Goal: Task Accomplishment & Management: Manage account settings

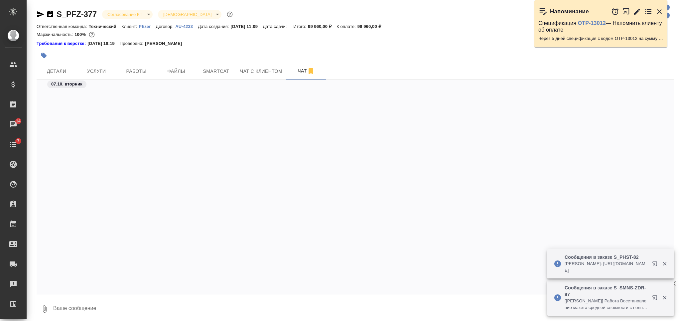
scroll to position [3438, 0]
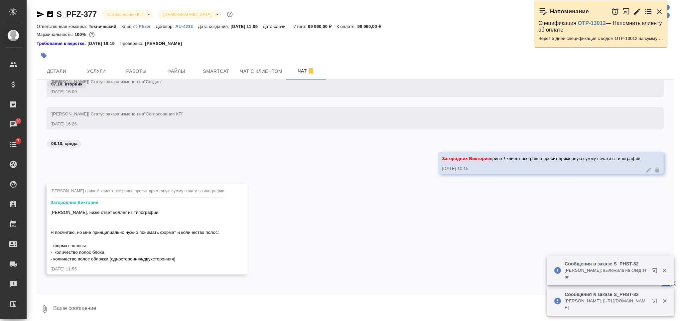
drag, startPoint x: 230, startPoint y: 304, endPoint x: 228, endPoint y: 307, distance: 4.1
click at [231, 305] on textarea at bounding box center [363, 309] width 621 height 23
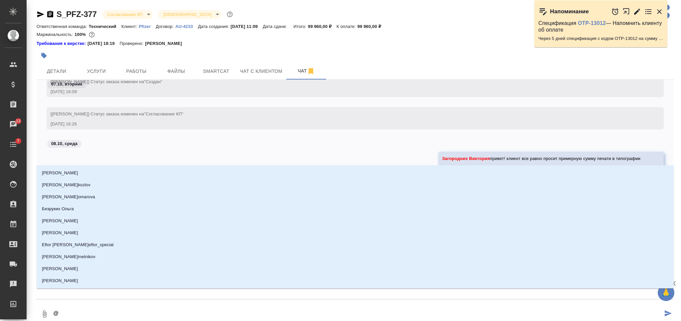
type textarea "@З"
type input "З"
type textarea "@За"
type input "За"
type textarea "@Заб"
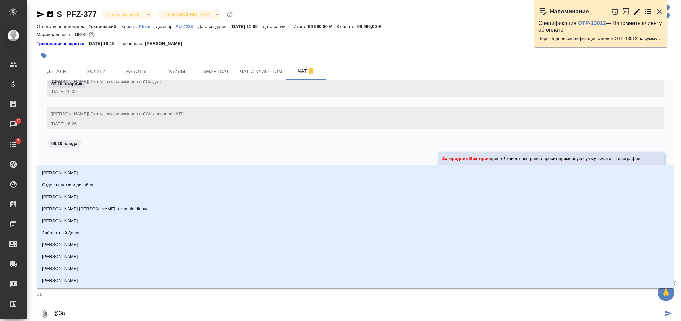
type input "Заб"
type textarea "@Забо"
type input "Забо"
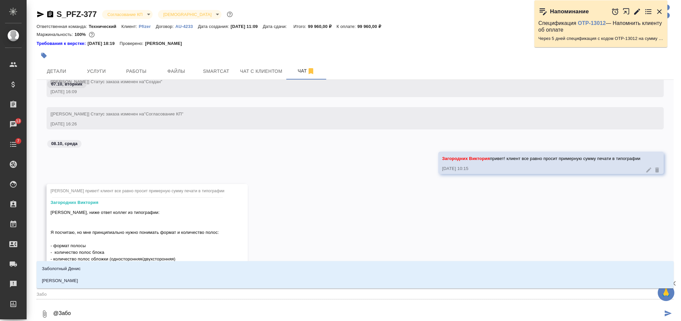
type textarea "@Забор"
type input "Забор"
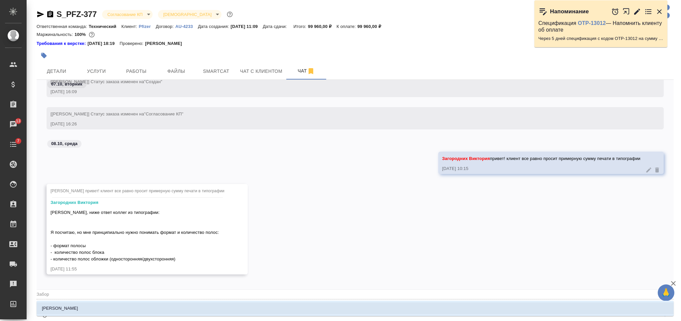
type textarea "@Заборо"
type input "Заборо"
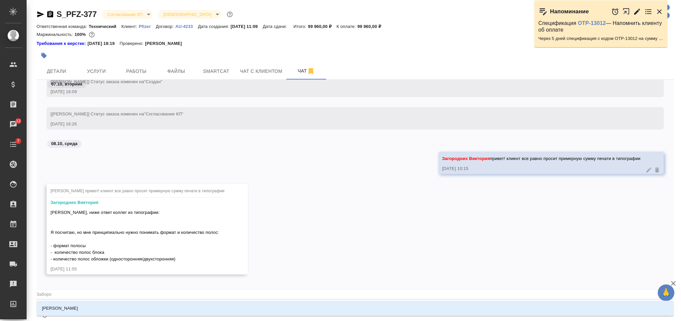
click at [227, 307] on li "Заборова Александра" at bounding box center [355, 308] width 637 height 12
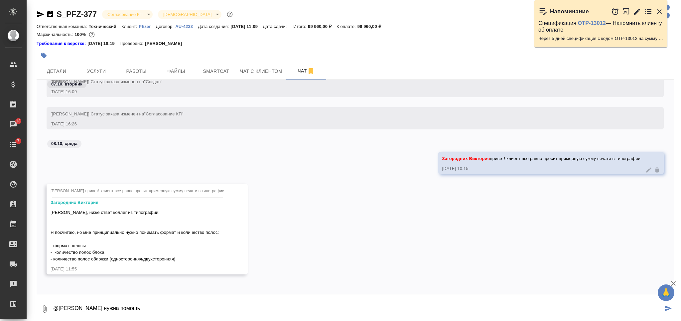
type textarea "@Заборова Александра нужна помощь"
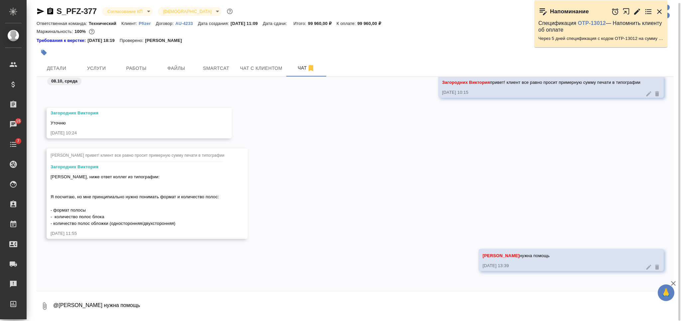
scroll to position [3479, 0]
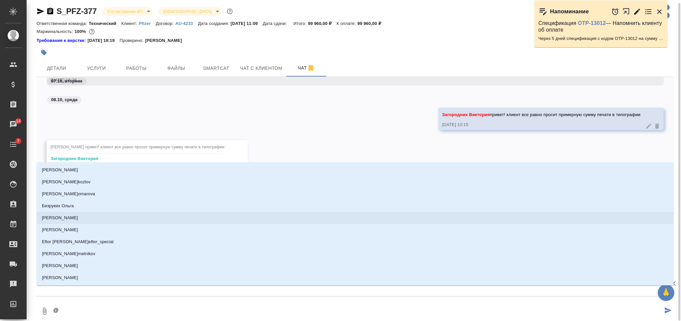
type textarea "@З"
type input "З"
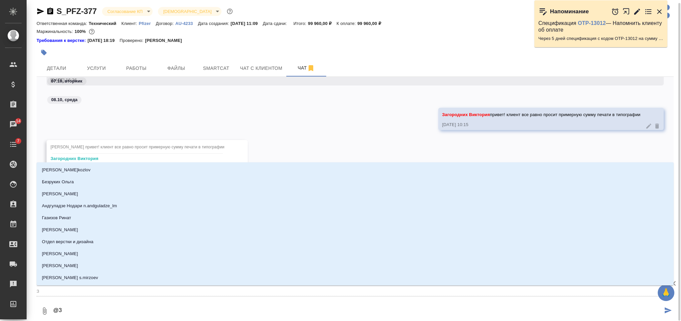
type textarea "@За"
type input "За"
type textarea "@Заг"
type input "Заг"
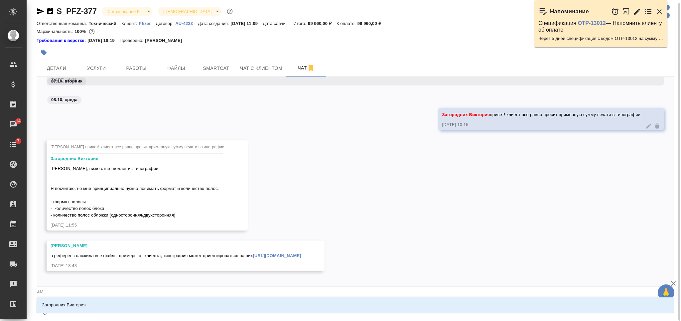
type textarea "@Заго"
type input "Заго"
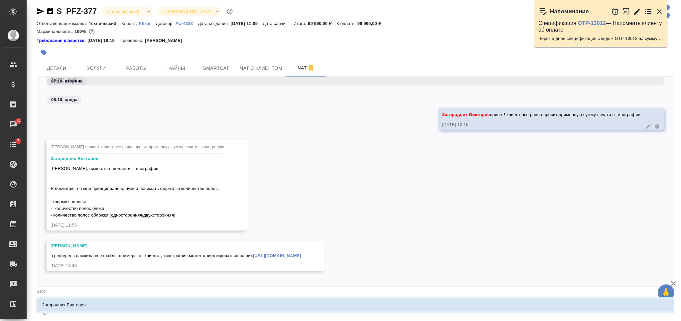
click at [257, 304] on li "Загородних Виктория" at bounding box center [355, 305] width 637 height 12
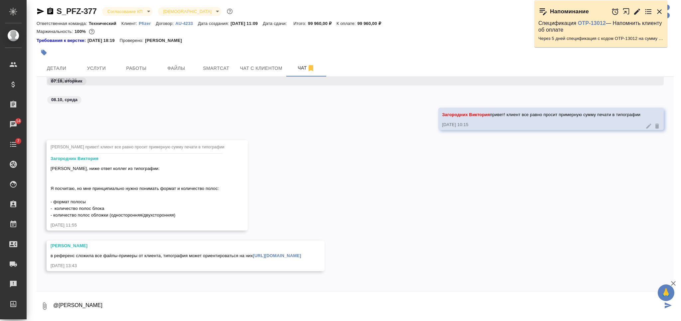
type textarea "@Загородних Виктория"
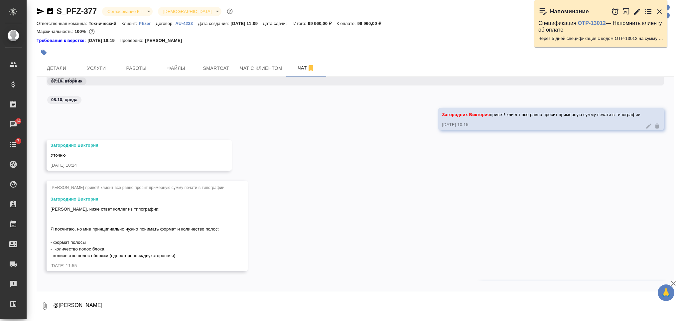
scroll to position [3584, 0]
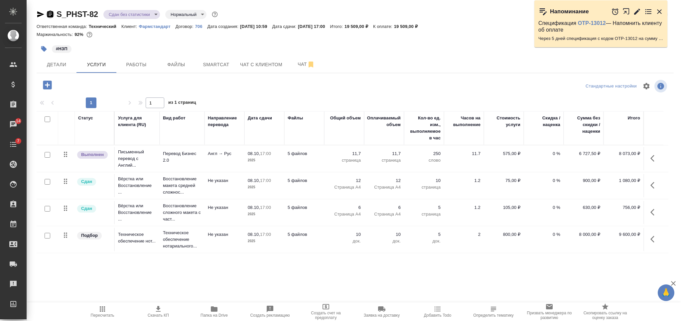
click at [51, 12] on icon "button" at bounding box center [50, 14] width 6 height 7
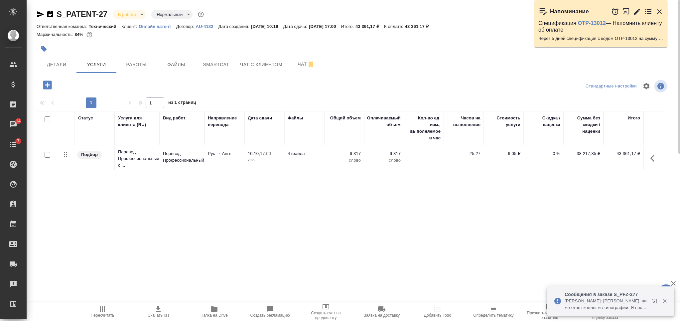
click at [41, 85] on button "button" at bounding box center [47, 85] width 18 height 14
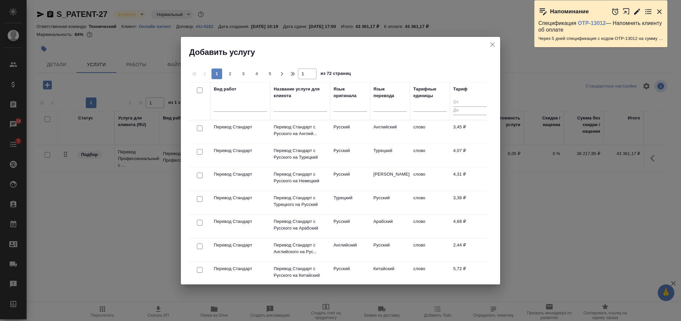
click at [305, 108] on input "text" at bounding box center [300, 107] width 53 height 8
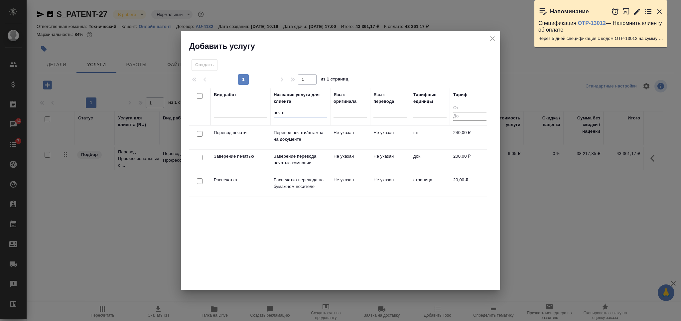
type input "печат"
click at [200, 155] on input "checkbox" at bounding box center [200, 158] width 6 height 6
checkbox input "true"
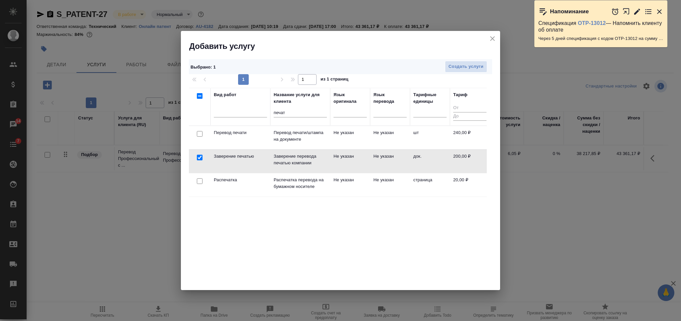
click at [456, 60] on div "Выбрано : 1 Создать услуги" at bounding box center [340, 66] width 303 height 15
click at [458, 63] on span "Создать услуги" at bounding box center [465, 67] width 35 height 8
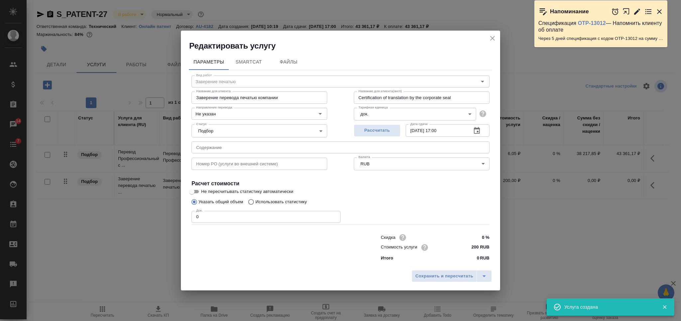
click at [491, 38] on icon "close" at bounding box center [492, 38] width 5 height 5
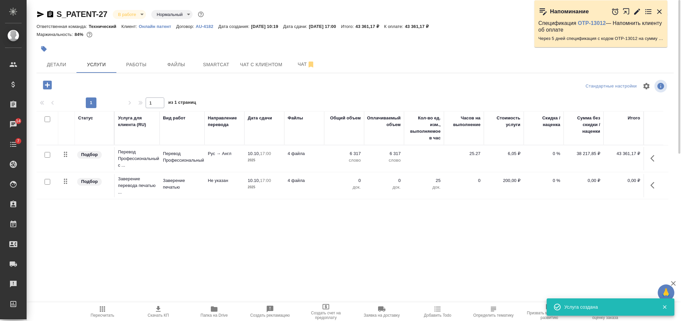
click at [306, 159] on td "4 файла" at bounding box center [304, 158] width 40 height 23
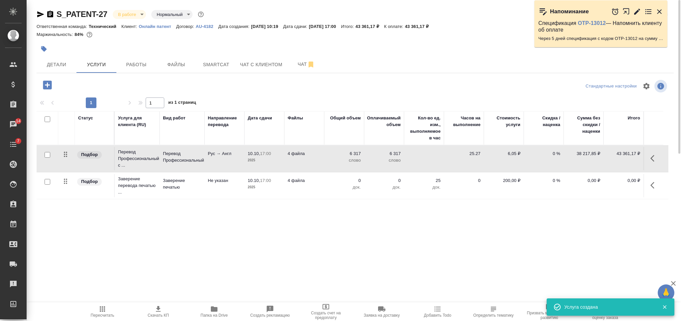
click at [306, 159] on td "4 файла" at bounding box center [304, 158] width 40 height 23
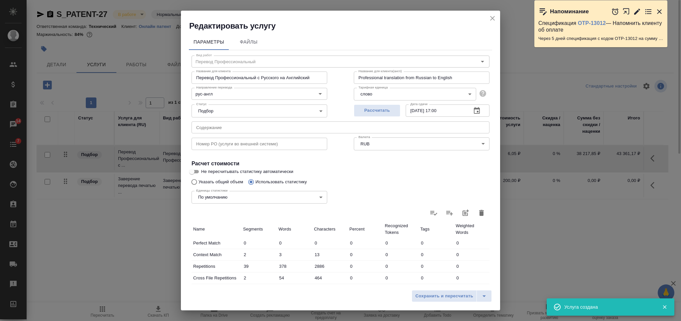
click at [495, 15] on icon "close" at bounding box center [492, 18] width 8 height 8
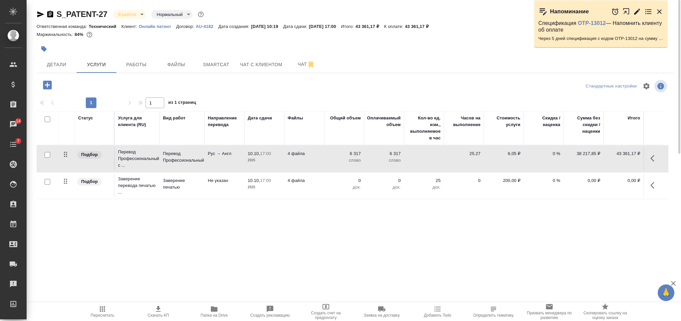
click at [49, 121] on input "checkbox" at bounding box center [48, 119] width 6 height 6
checkbox input "true"
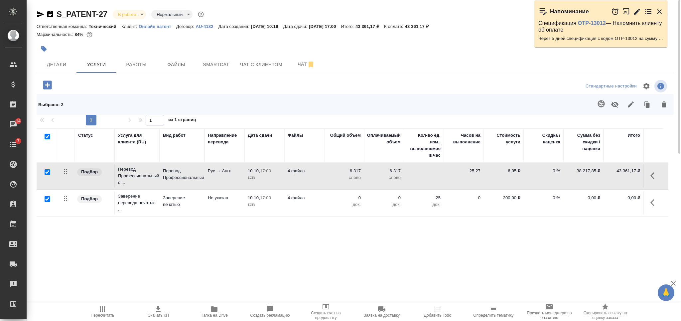
click at [628, 102] on icon "button" at bounding box center [631, 104] width 8 height 8
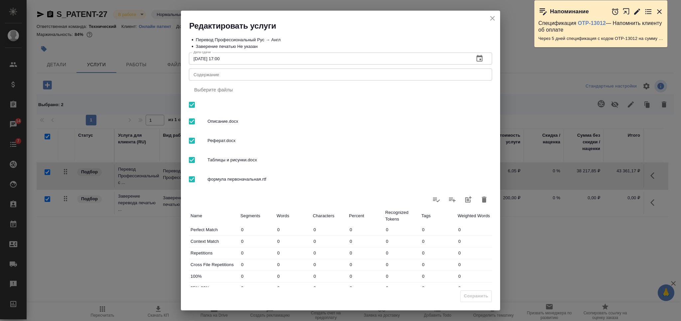
click at [277, 71] on div "x Содержание" at bounding box center [340, 74] width 303 height 12
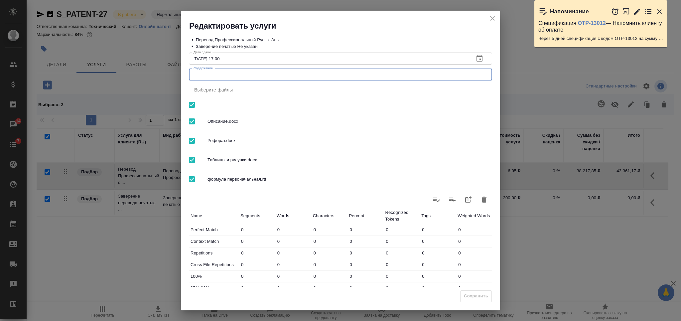
paste textarea "перевод на англ. Гранулированный сорбент"
type textarea "перевод на англ. Гранулированный сорбент"
click at [476, 291] on button "Сохранить" at bounding box center [476, 296] width 32 height 12
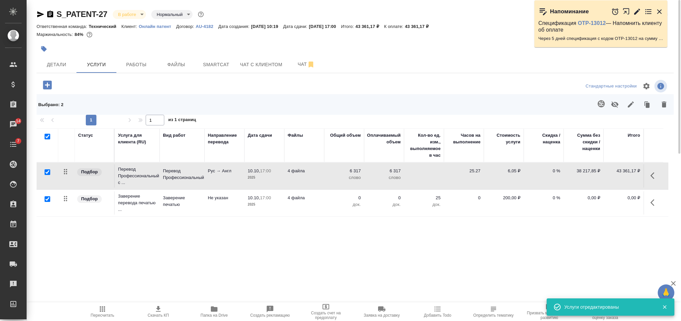
click at [156, 307] on icon "button" at bounding box center [158, 309] width 8 height 8
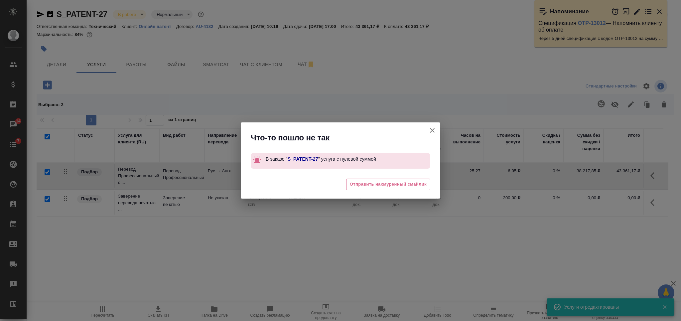
click at [432, 129] on icon "button" at bounding box center [432, 130] width 8 height 8
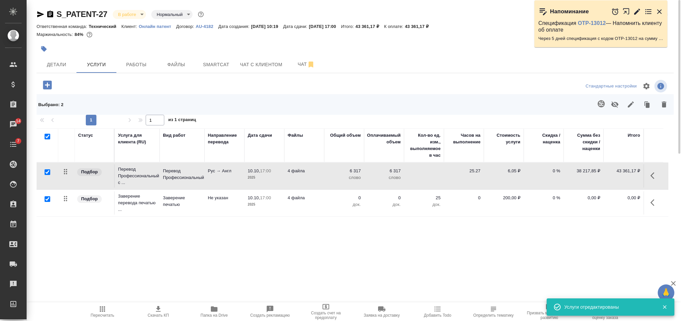
click at [244, 198] on td "10.10, 17:00 2025" at bounding box center [264, 202] width 40 height 23
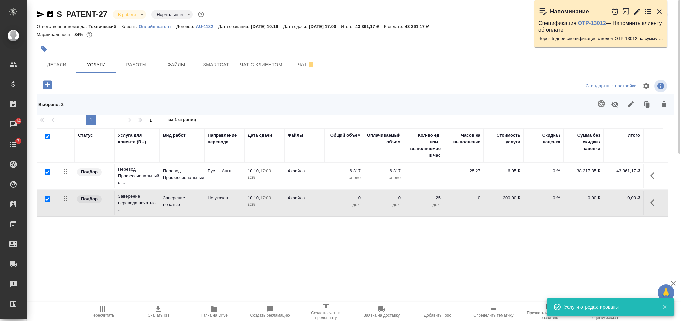
click at [244, 198] on td "10.10, 17:00 2025" at bounding box center [264, 202] width 40 height 23
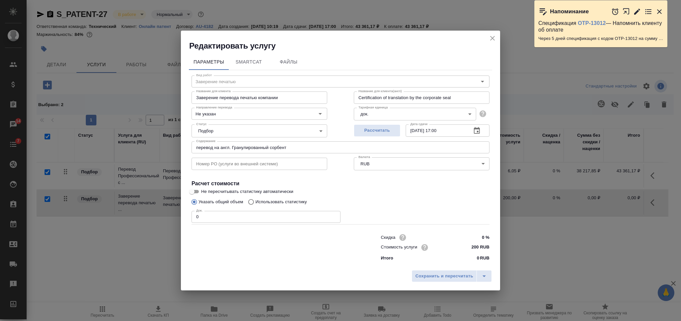
drag, startPoint x: 198, startPoint y: 215, endPoint x: 185, endPoint y: 215, distance: 13.0
click at [187, 215] on div "Параметры SmartCat Файлы Вид работ Заверение печатью Вид работ Название для кли…" at bounding box center [340, 158] width 319 height 215
type input "1"
click at [422, 275] on span "Сохранить и пересчитать" at bounding box center [444, 276] width 58 height 8
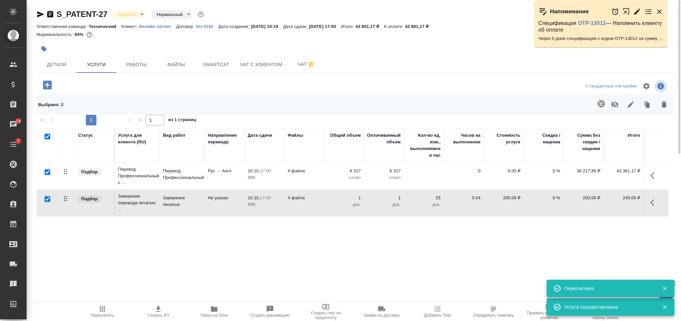
click at [161, 311] on icon "button" at bounding box center [158, 309] width 8 height 8
click at [48, 49] on button "button" at bounding box center [44, 49] width 15 height 15
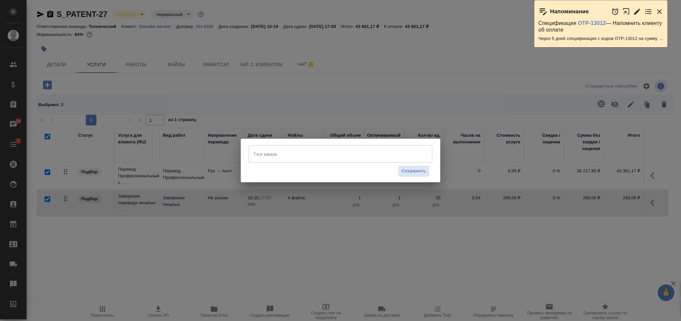
click at [290, 155] on input "Тэги заказа" at bounding box center [334, 153] width 165 height 11
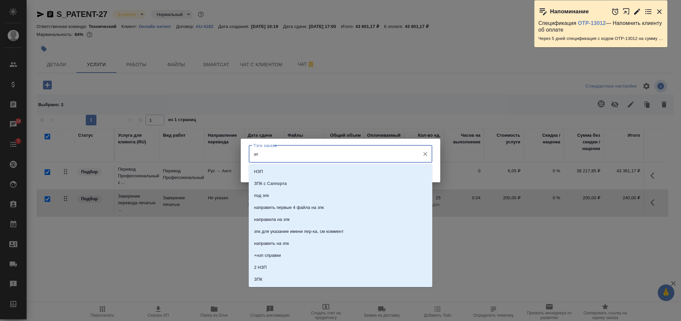
type input "зпк"
click at [284, 242] on li "ЗПК" at bounding box center [340, 243] width 183 height 12
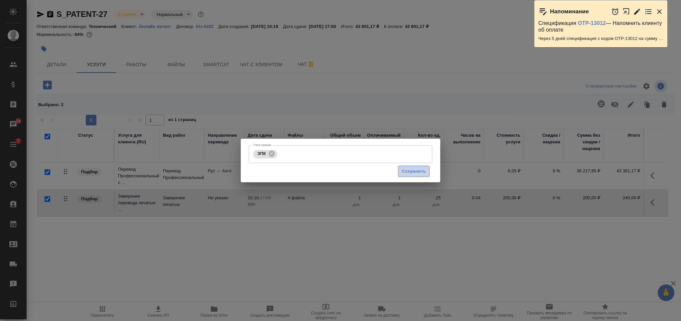
click at [401, 166] on button "Сохранить" at bounding box center [414, 172] width 32 height 12
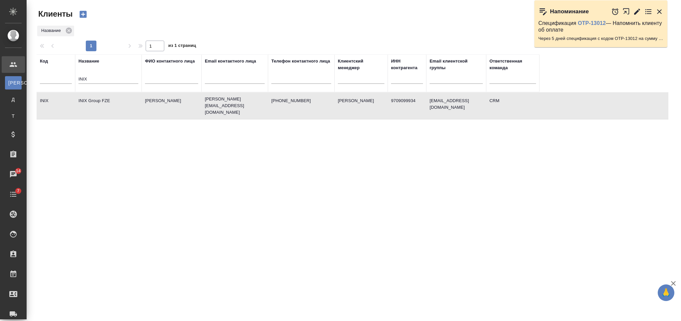
select select "RU"
click at [86, 82] on input "INIX" at bounding box center [108, 79] width 60 height 8
click at [85, 82] on input "INIX" at bounding box center [108, 79] width 60 height 8
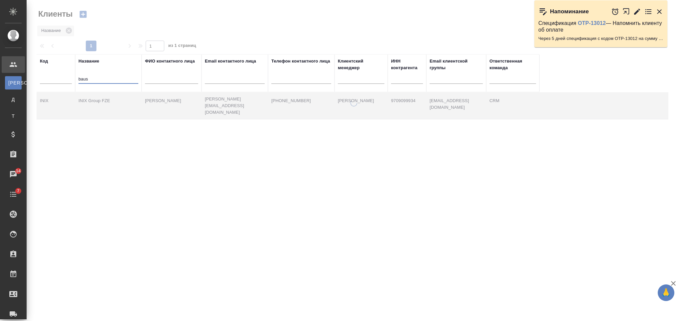
type input "baus"
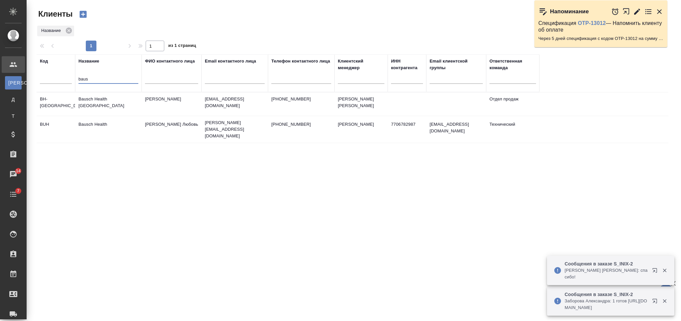
click at [128, 124] on td "Bausch Health" at bounding box center [108, 129] width 66 height 23
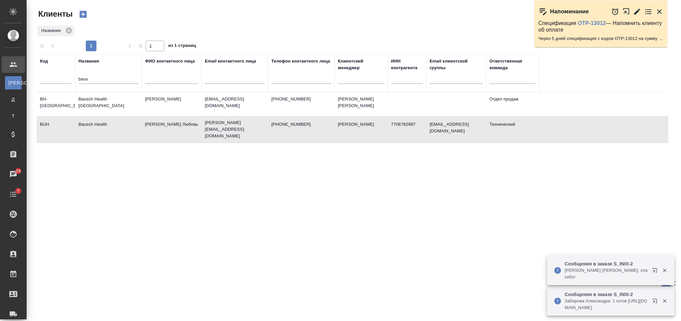
click at [128, 124] on td "Bausch Health" at bounding box center [108, 129] width 66 height 23
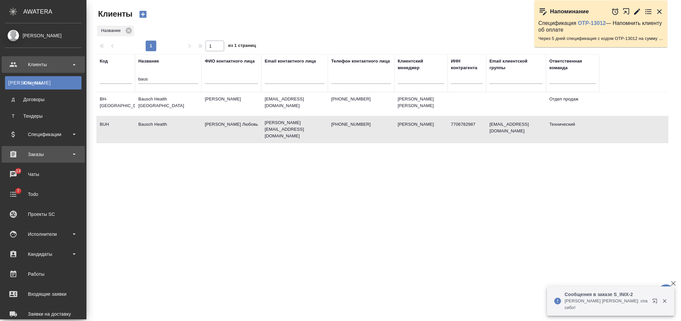
click at [36, 152] on div "Заказы" at bounding box center [43, 154] width 76 height 10
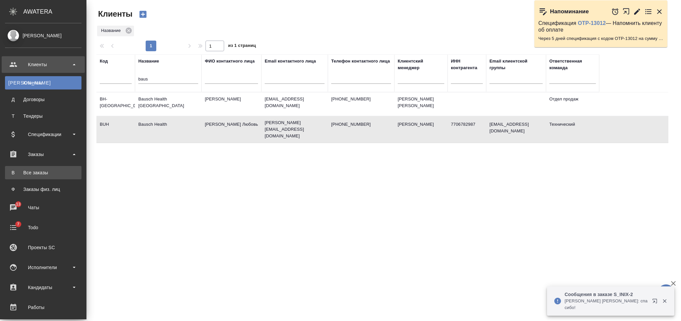
click at [41, 171] on div "Все заказы" at bounding box center [43, 172] width 70 height 7
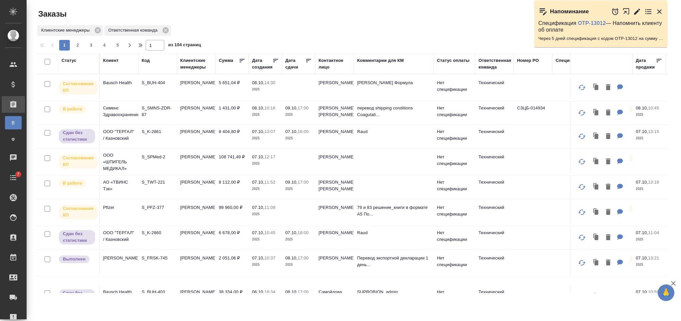
click at [68, 62] on div "Статус" at bounding box center [68, 60] width 15 height 7
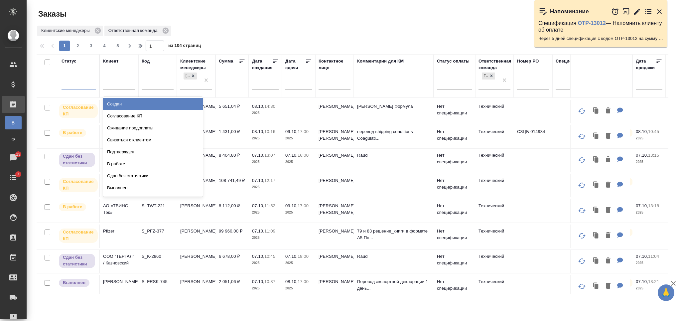
click at [73, 87] on div at bounding box center [78, 83] width 34 height 10
type input "со"
click at [162, 104] on div "Создан" at bounding box center [153, 104] width 100 height 12
click at [78, 86] on div "со" at bounding box center [78, 83] width 34 height 10
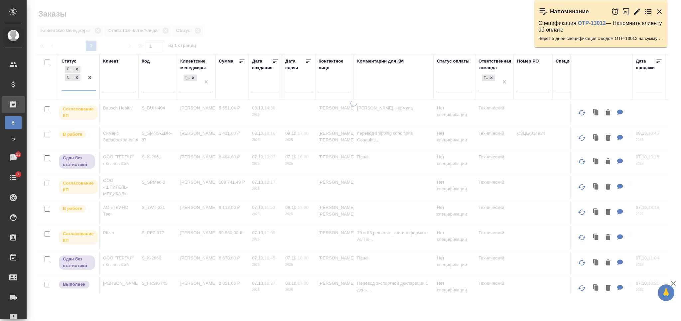
click at [303, 31] on div at bounding box center [354, 148] width 654 height 297
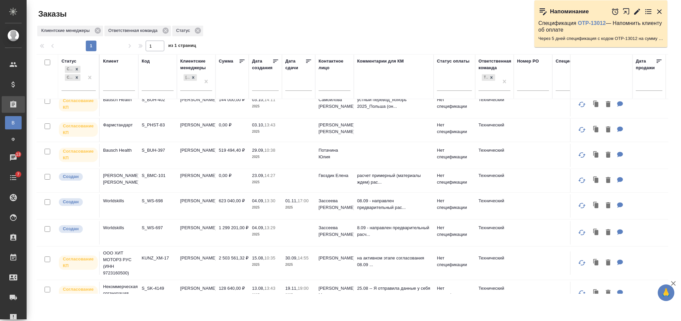
scroll to position [91, 0]
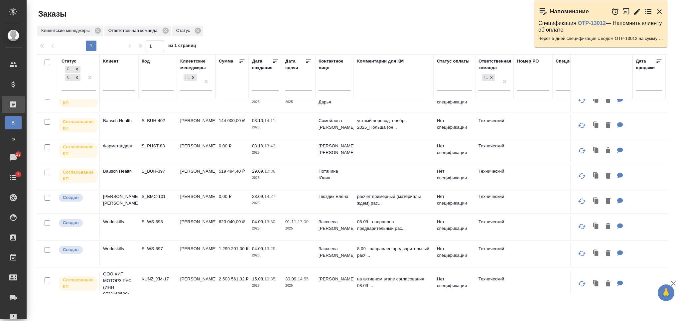
click at [232, 182] on td "519 494,40 ₽" at bounding box center [231, 176] width 33 height 23
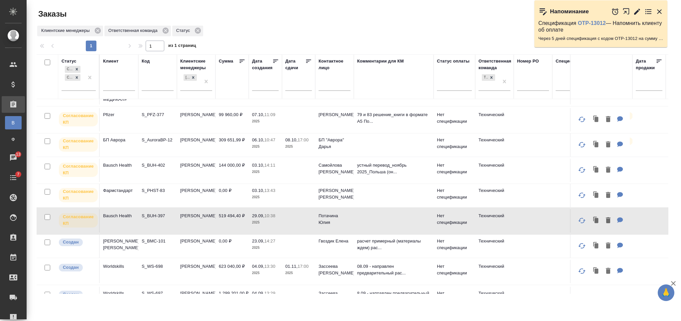
scroll to position [3, 0]
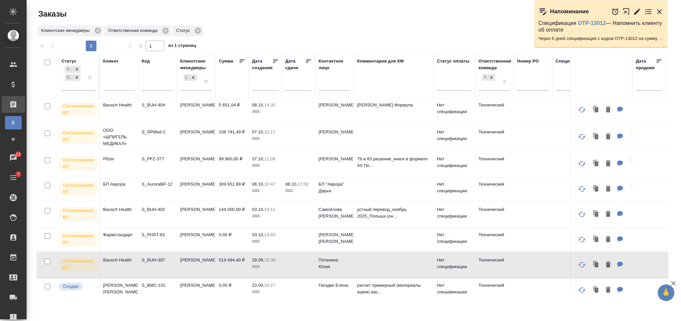
click at [245, 163] on td "99 960,00 ₽" at bounding box center [231, 163] width 33 height 23
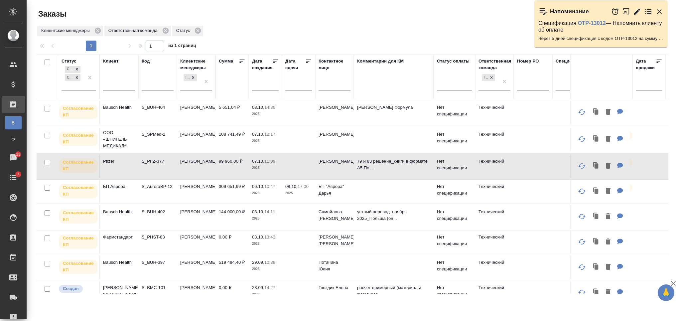
scroll to position [0, 0]
click at [237, 141] on td "108 741,49 ₽" at bounding box center [231, 139] width 33 height 23
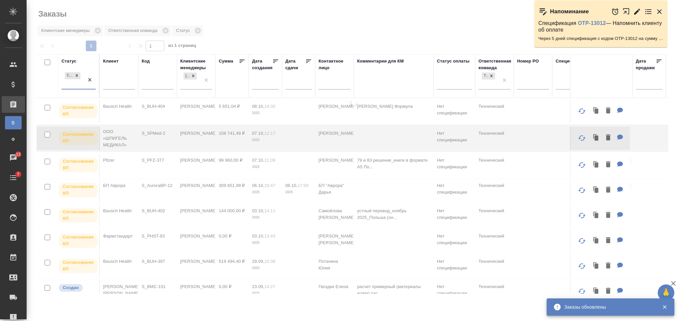
click at [78, 87] on div "Согласование КП" at bounding box center [72, 80] width 22 height 18
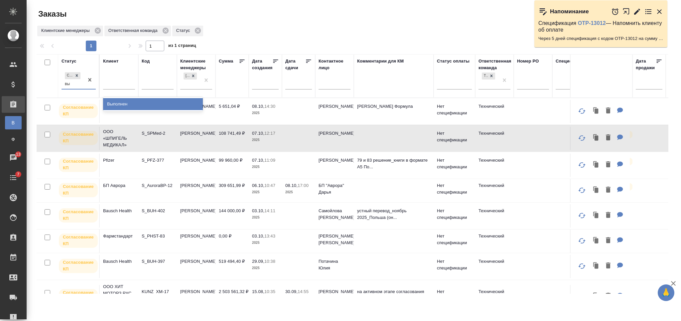
type input "вып"
click at [139, 104] on div "Выполнен" at bounding box center [153, 104] width 100 height 12
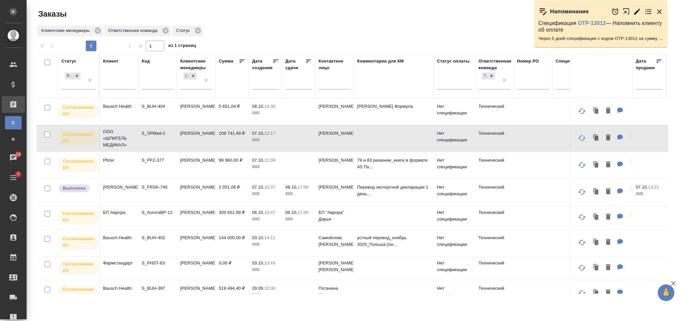
click at [310, 36] on div "Клиентские менеджеры Ответственная команда Статус" at bounding box center [353, 31] width 632 height 13
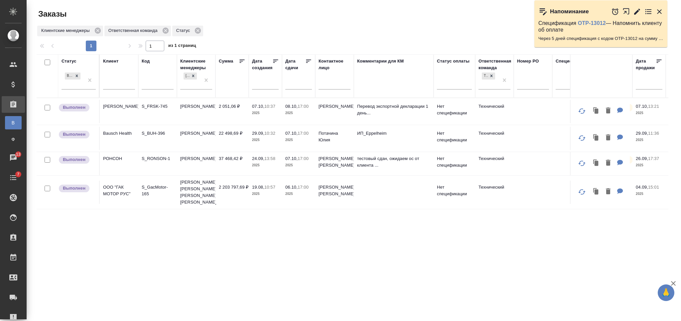
click at [246, 116] on td "2 051,06 ₽" at bounding box center [231, 111] width 33 height 23
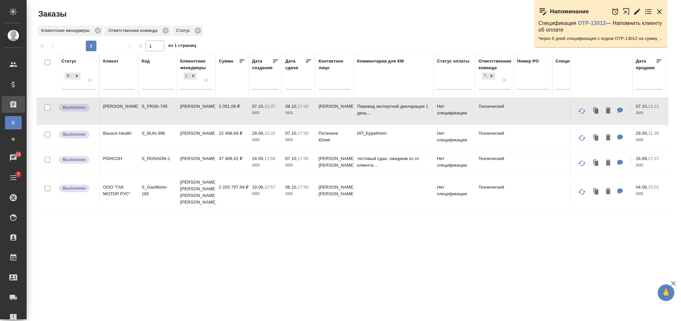
click at [246, 116] on td "2 051,06 ₽" at bounding box center [231, 111] width 33 height 23
click at [238, 136] on td "22 498,69 ₽" at bounding box center [231, 138] width 33 height 23
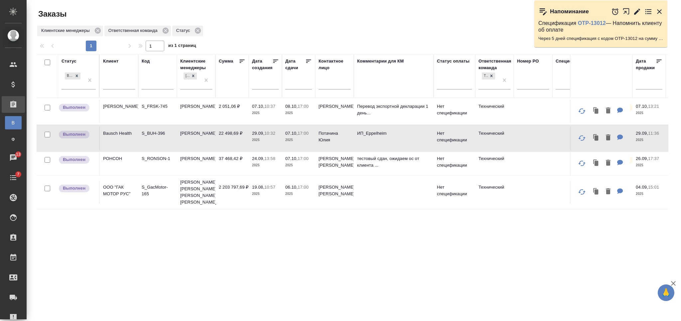
click at [249, 168] on td "24.09, 13:58 2025" at bounding box center [265, 163] width 33 height 23
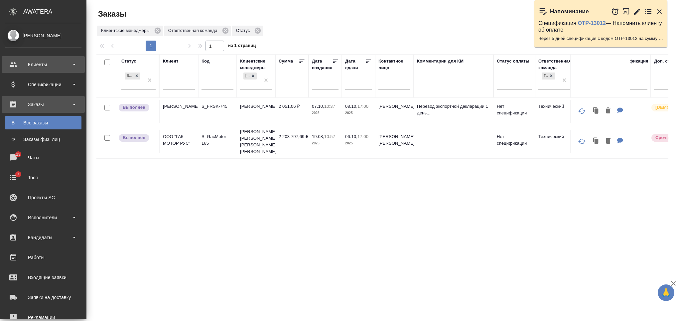
click at [37, 64] on div "Клиенты" at bounding box center [43, 65] width 76 height 10
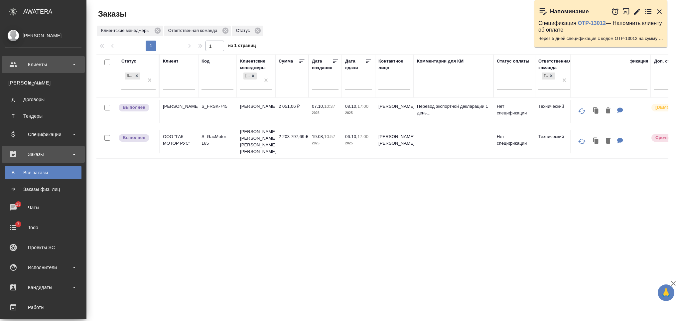
click at [38, 81] on div "Клиенты" at bounding box center [43, 82] width 70 height 7
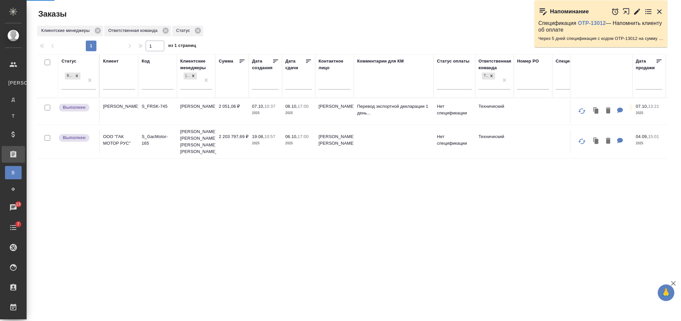
select select "RU"
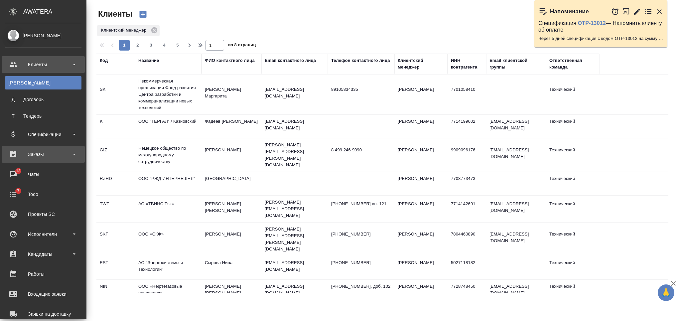
click at [45, 152] on div "Заказы" at bounding box center [43, 154] width 76 height 10
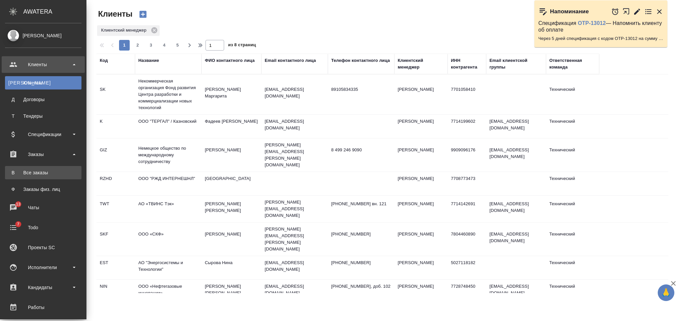
click at [49, 173] on div "Все заказы" at bounding box center [43, 172] width 70 height 7
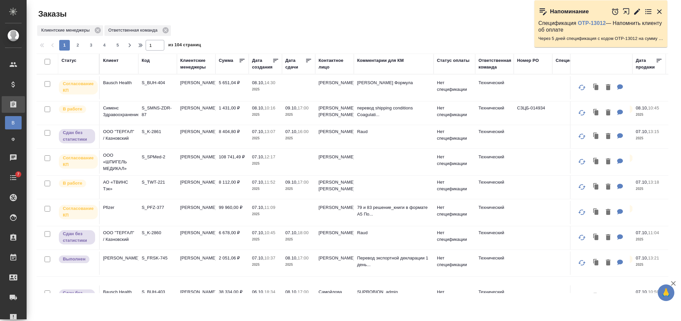
click at [237, 84] on td "5 651,04 ₽" at bounding box center [231, 87] width 33 height 23
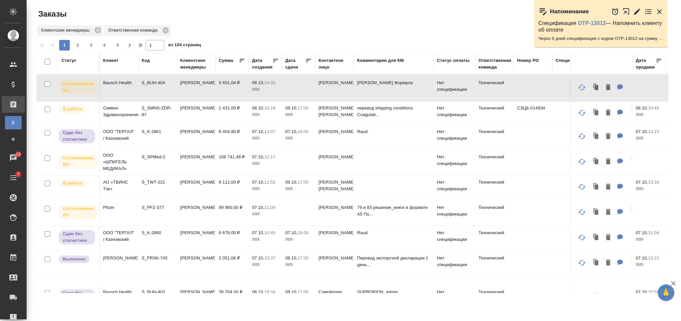
click at [213, 261] on td "[PERSON_NAME]" at bounding box center [196, 262] width 39 height 23
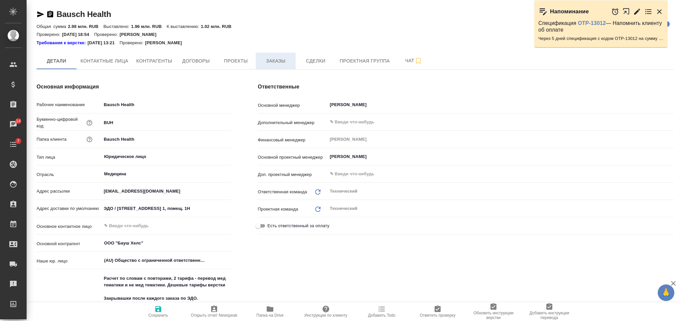
click at [276, 54] on button "Заказы" at bounding box center [276, 61] width 40 height 17
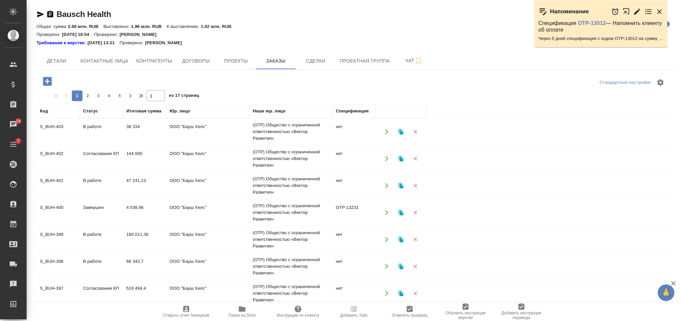
click at [46, 82] on icon "button" at bounding box center [47, 81] width 9 height 9
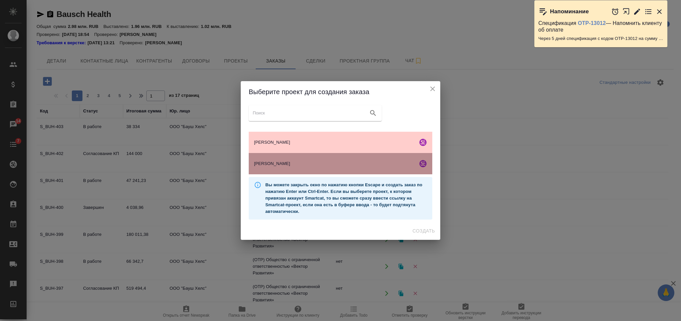
click at [323, 162] on span "Бауш Хелс" at bounding box center [334, 163] width 161 height 7
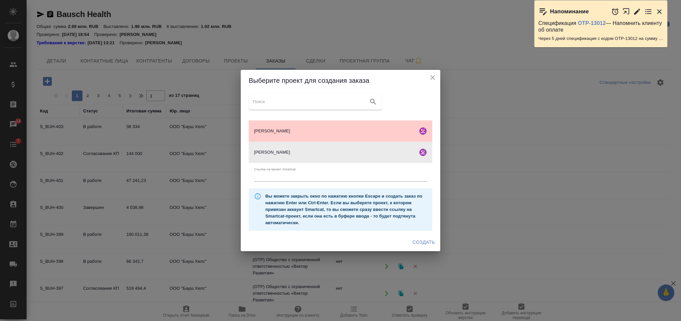
click at [428, 241] on span "Создать" at bounding box center [424, 242] width 22 height 8
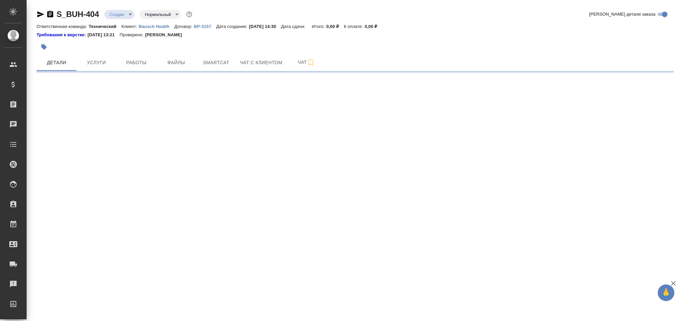
select select "RU"
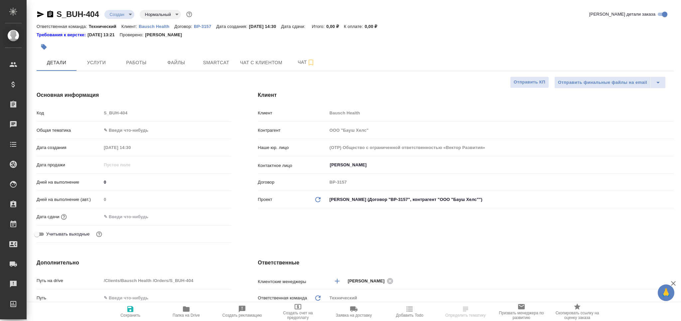
type textarea "x"
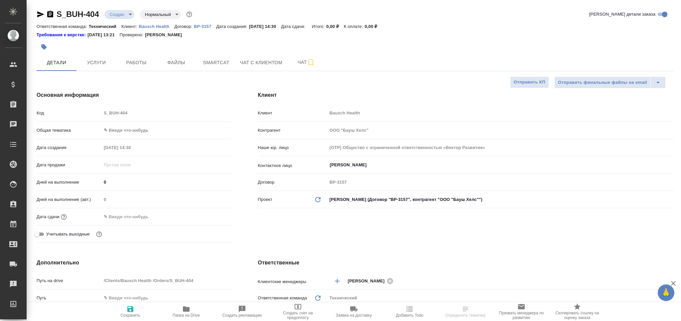
type textarea "x"
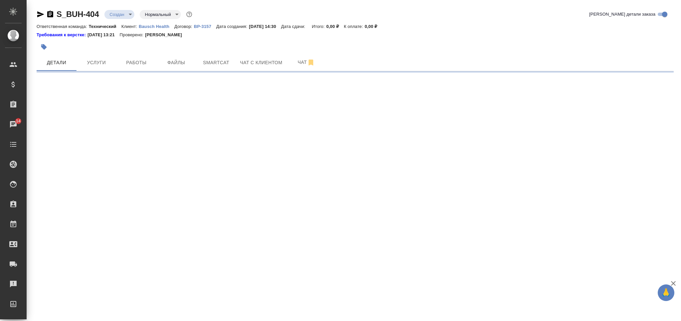
select select "RU"
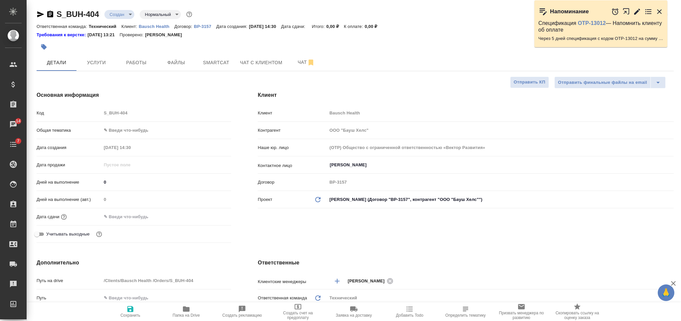
type textarea "x"
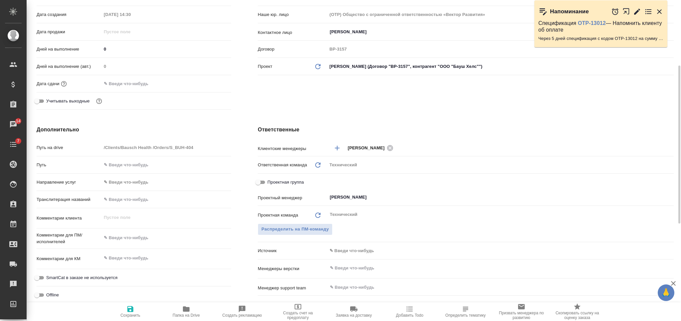
type textarea "x"
click at [147, 234] on textarea at bounding box center [166, 237] width 130 height 11
type textarea "x"
type textarea "а"
type textarea "x"
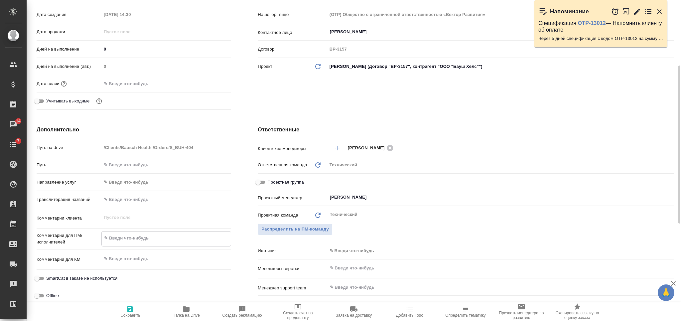
type textarea "x"
type textarea "ан"
type textarea "x"
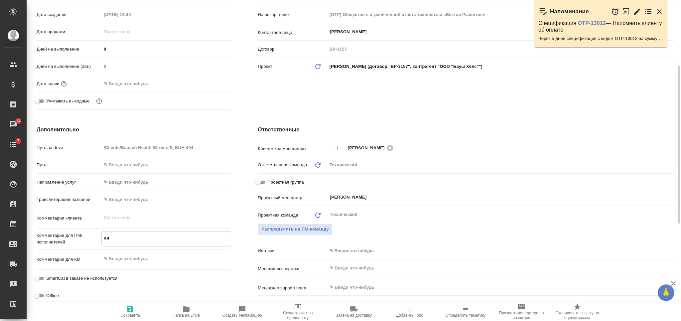
type textarea "анг"
type textarea "x"
type textarea "англ"
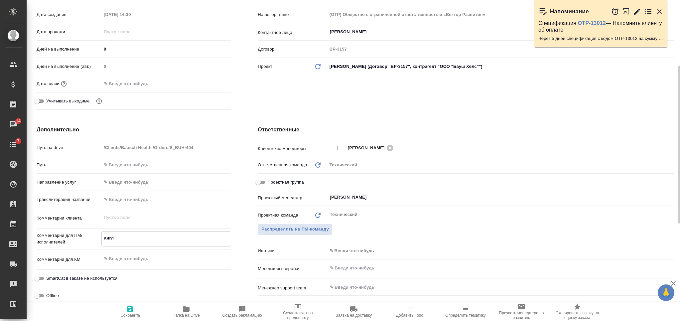
type textarea "x"
type textarea "англ-"
type textarea "x"
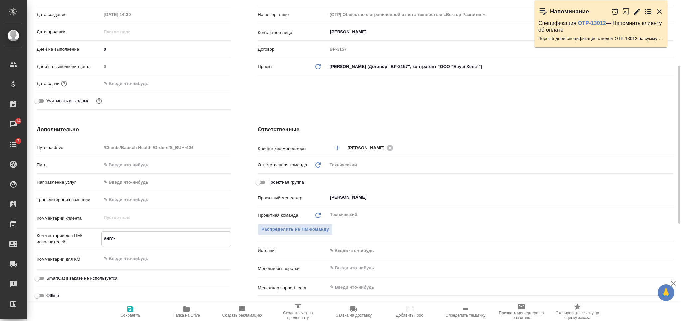
type textarea "x"
type textarea "англ-р"
type textarea "x"
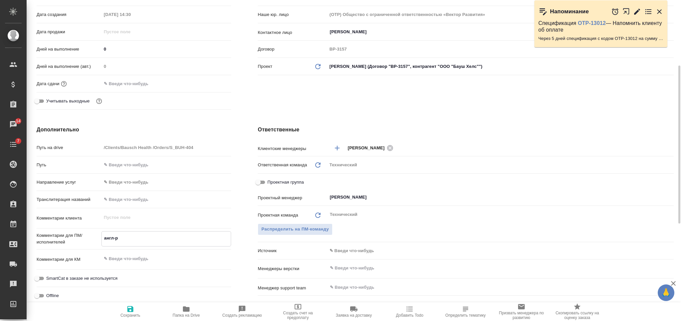
type textarea "x"
type textarea "англ-ру"
type textarea "x"
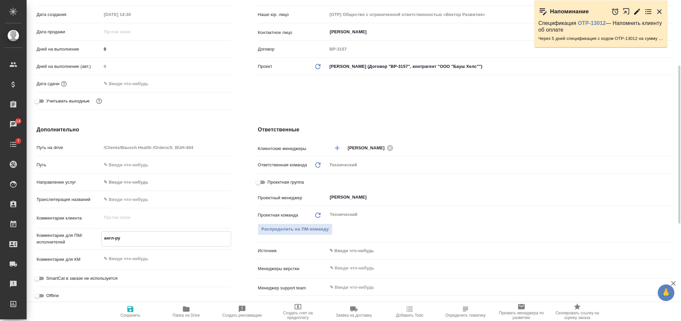
type textarea "x"
type textarea "англ-рус"
type textarea "x"
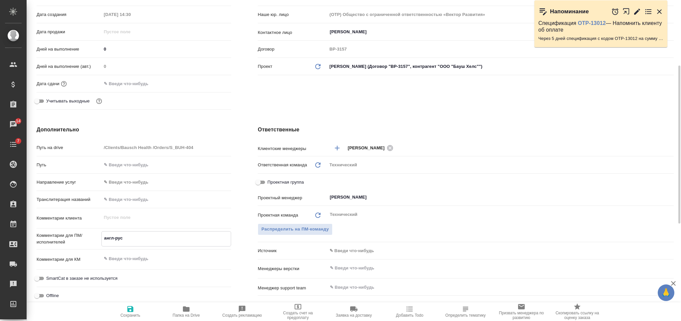
type textarea "англ-рус"
type textarea "x"
type textarea "англ-рус м"
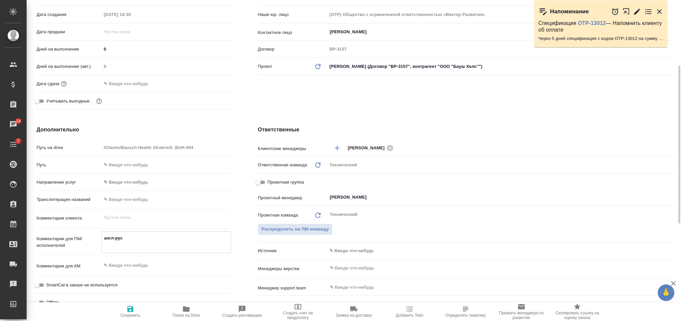
type textarea "x"
type textarea "англ-рус ме"
type textarea "x"
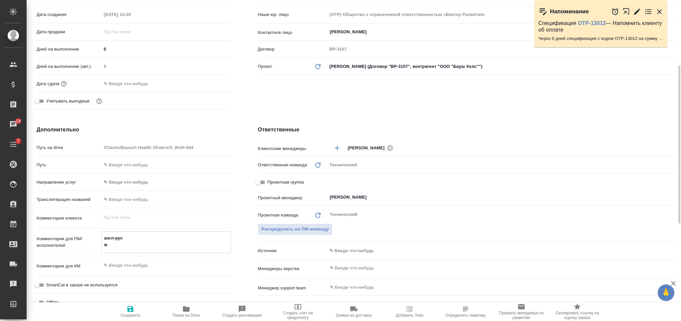
type textarea "x"
type textarea "англ-рус мед"
type textarea "x"
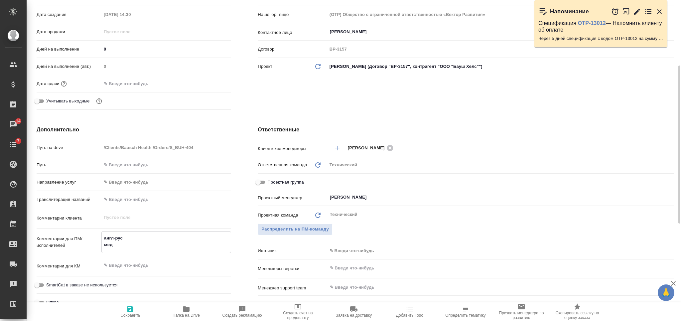
type textarea "x"
type textarea "англ-рус мед+"
type textarea "x"
type textarea "англ-рус мед+ю"
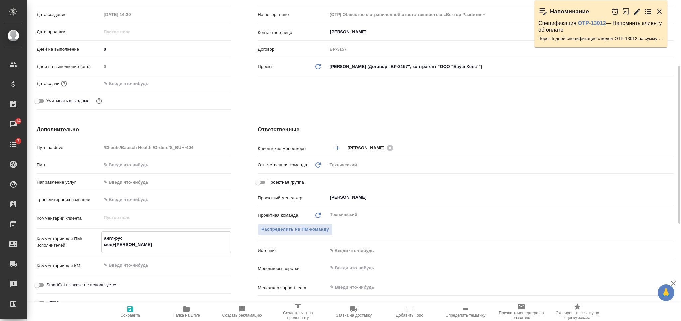
type textarea "x"
type textarea "англ-рус мед+юр"
type textarea "x"
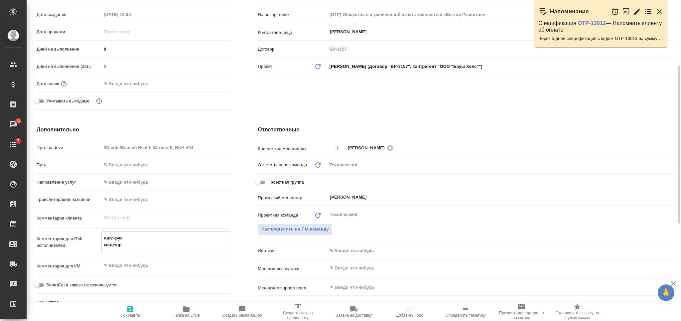
type textarea "x"
type textarea "англ-рус мед+юр"
type textarea "x"
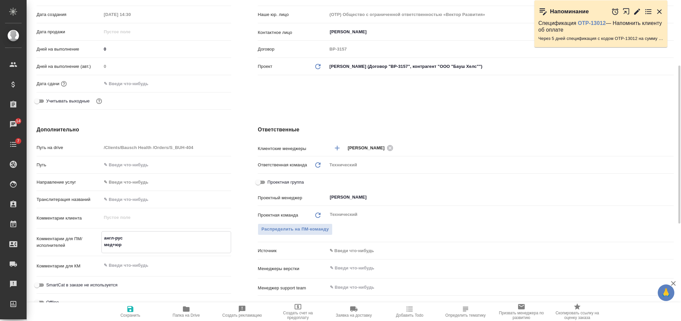
click at [140, 265] on textarea at bounding box center [166, 265] width 130 height 11
paste textarea "Анти Ангин Формула"
type textarea "x"
type textarea "Анти Ангин Формула"
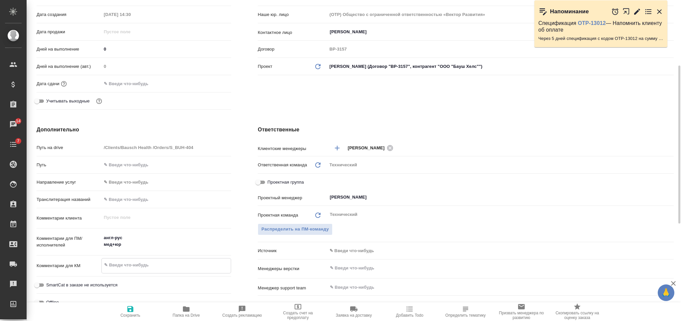
type textarea "x"
type textarea "Анти Ангин Формула"
type textarea "x"
click at [354, 276] on div "Менеджеры верстки ​" at bounding box center [466, 271] width 416 height 19
click at [357, 269] on input "text" at bounding box center [489, 268] width 320 height 8
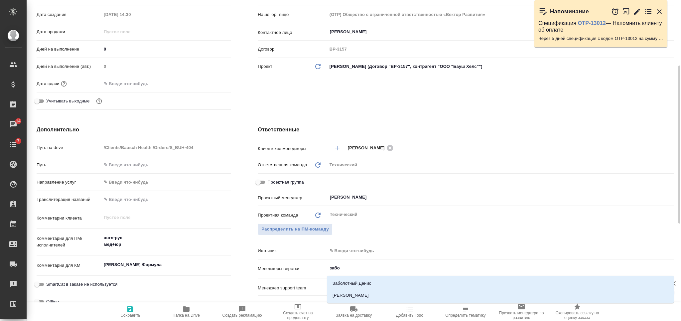
type input "забор"
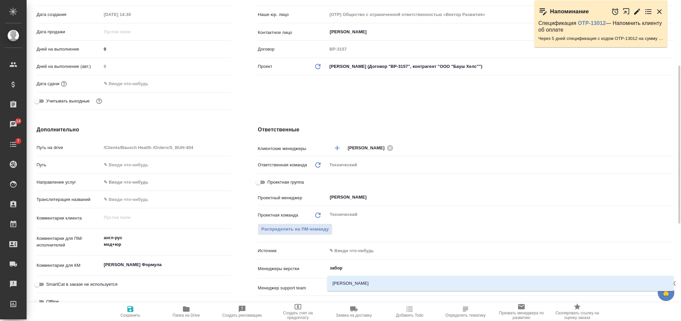
click at [390, 282] on li "[PERSON_NAME]" at bounding box center [500, 283] width 346 height 12
type textarea "x"
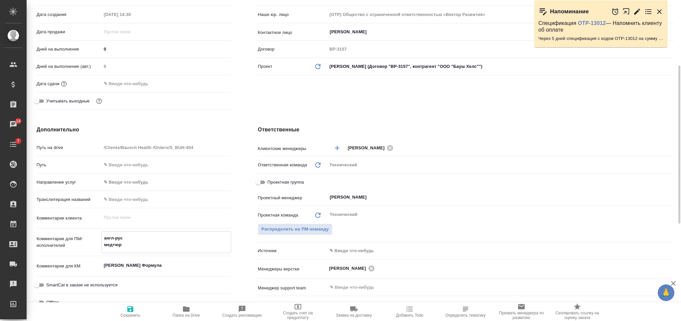
type textarea "x"
click at [153, 234] on textarea "англ-рус мед+юр" at bounding box center [166, 241] width 129 height 18
type textarea "англ-рус мед+юр"
type textarea "x"
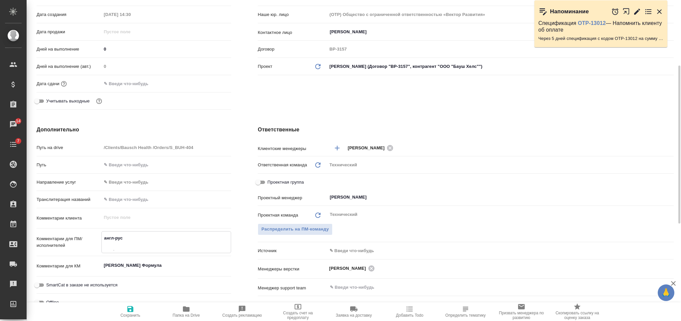
type textarea "x"
type textarea "англ-рус п мед+юр"
type textarea "x"
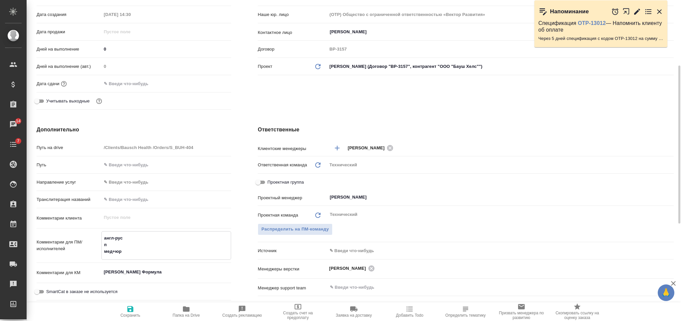
type textarea "x"
type textarea "англ-рус по мед+юр"
type textarea "x"
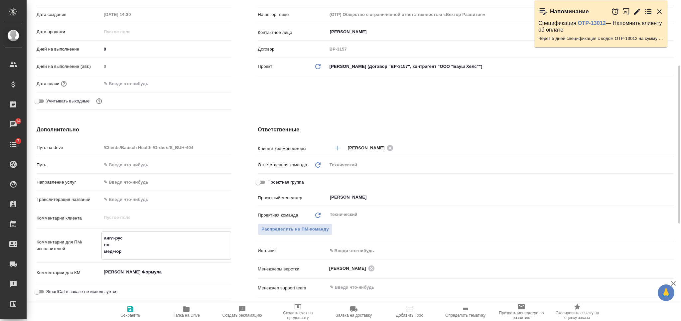
type textarea "англ-рус под мед+юр"
type textarea "x"
type textarea "англ-рус под мед+юр"
type textarea "x"
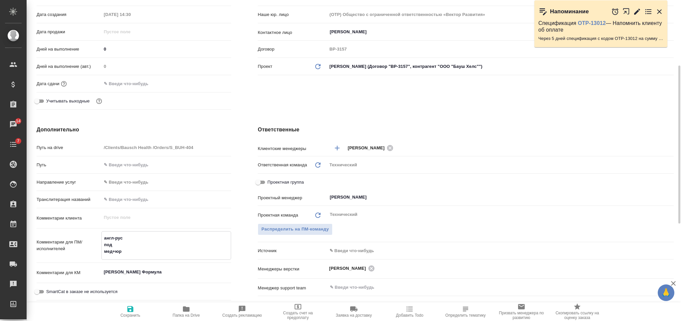
type textarea "x"
type textarea "англ-рус под н мед+юр"
type textarea "x"
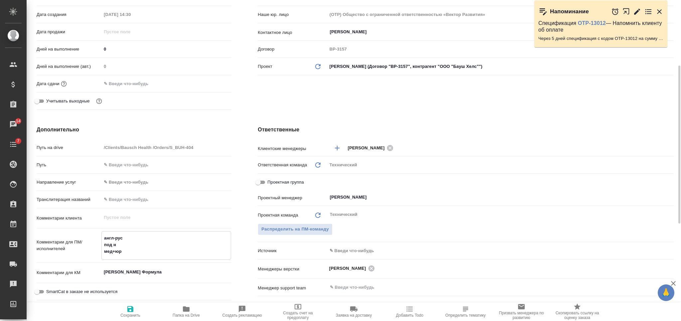
type textarea "x"
type textarea "англ-рус под нз мед+юр"
type textarea "x"
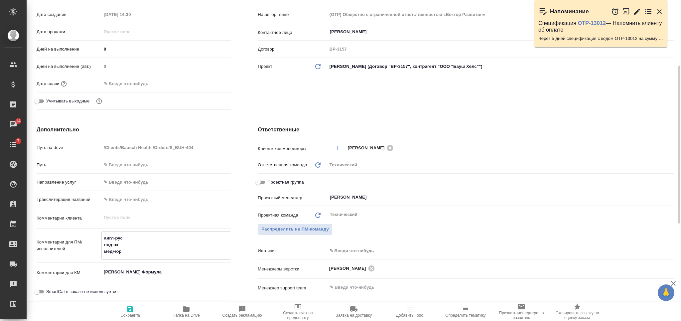
type textarea "англ-рус под нзп мед+юр"
type textarea "x"
type textarea "англ-рус под нзп мед+юр"
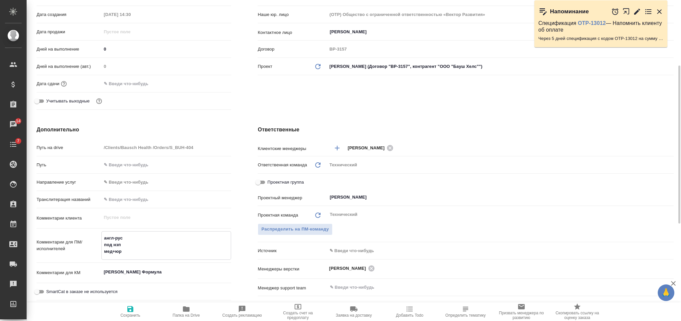
type textarea "x"
click at [136, 307] on span "Сохранить" at bounding box center [130, 311] width 48 height 13
type textarea "x"
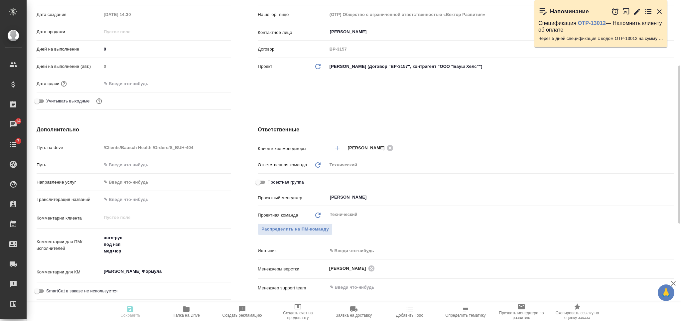
type textarea "x"
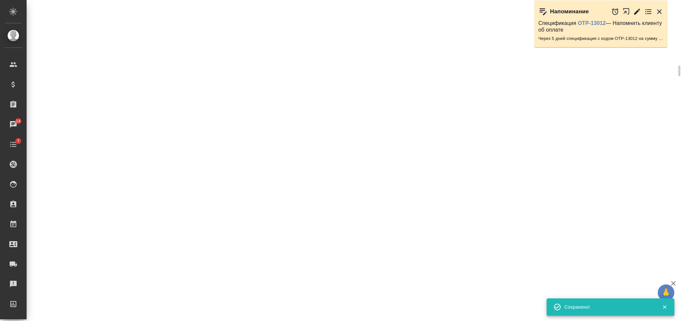
select select "RU"
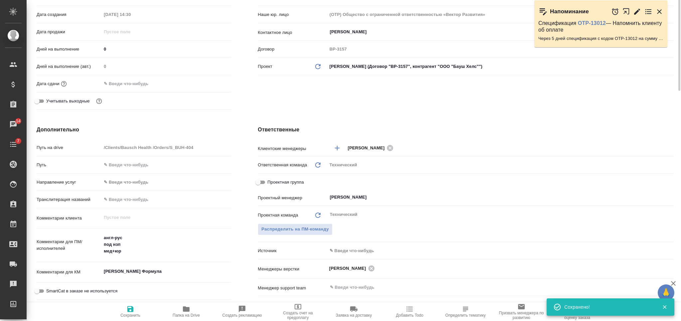
type textarea "x"
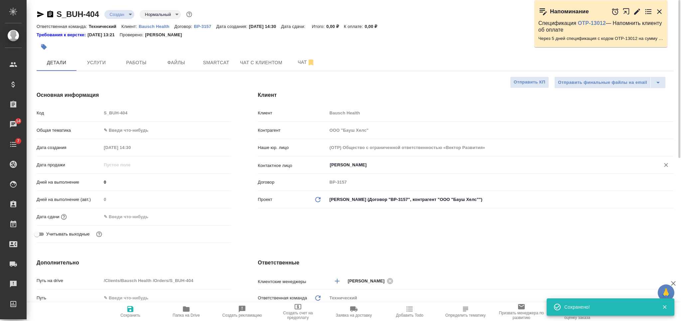
click at [359, 169] on div "Долгополова Любовь ​" at bounding box center [500, 165] width 346 height 12
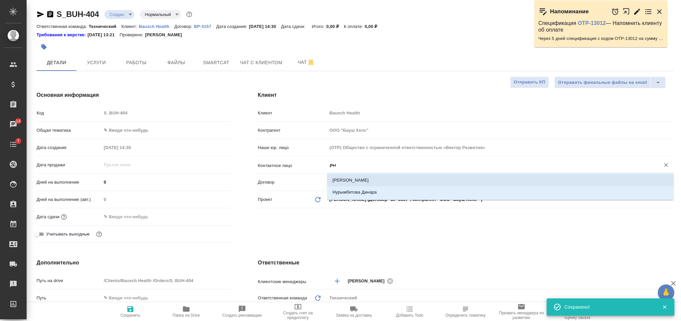
drag, startPoint x: 348, startPoint y: 177, endPoint x: 285, endPoint y: 220, distance: 77.3
click at [349, 177] on li "Рындина Анна" at bounding box center [500, 180] width 346 height 12
type input "Рындина Анна"
type textarea "x"
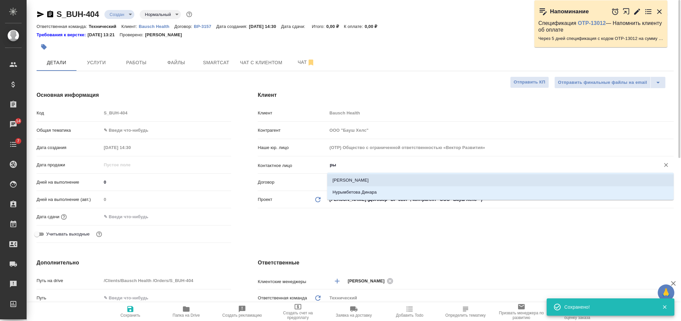
type textarea "x"
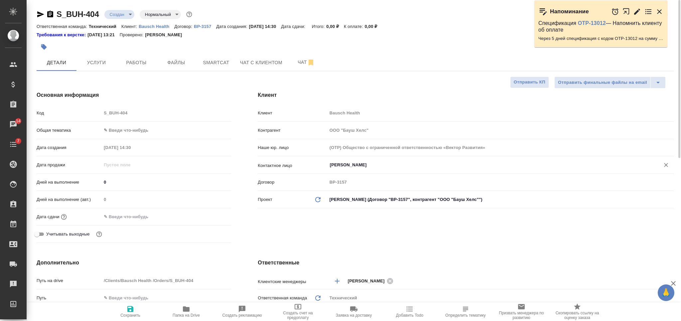
type input "Рындина Анна"
drag, startPoint x: 133, startPoint y: 312, endPoint x: 135, endPoint y: 309, distance: 3.4
click at [133, 312] on icon "button" at bounding box center [130, 309] width 8 height 8
type textarea "x"
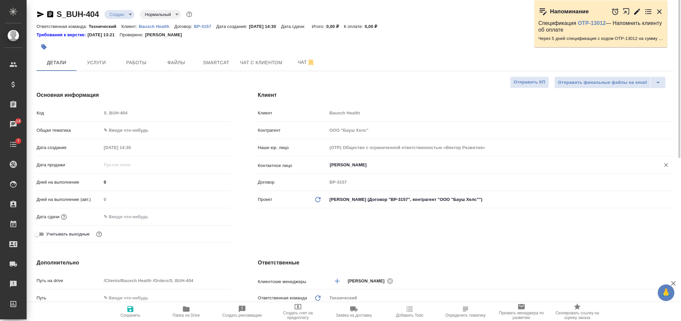
type textarea "x"
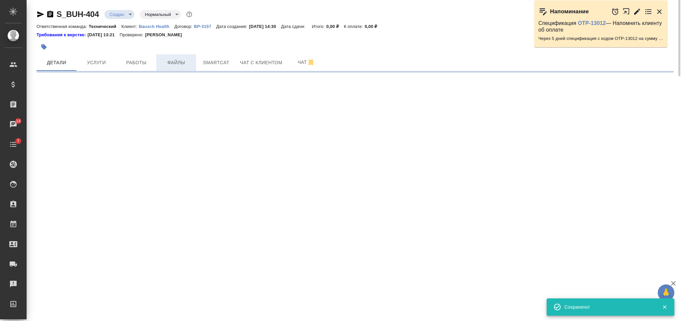
select select "RU"
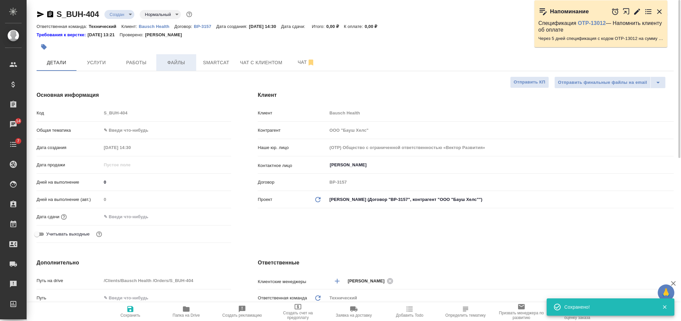
type textarea "x"
click at [176, 61] on span "Файлы" at bounding box center [176, 63] width 32 height 8
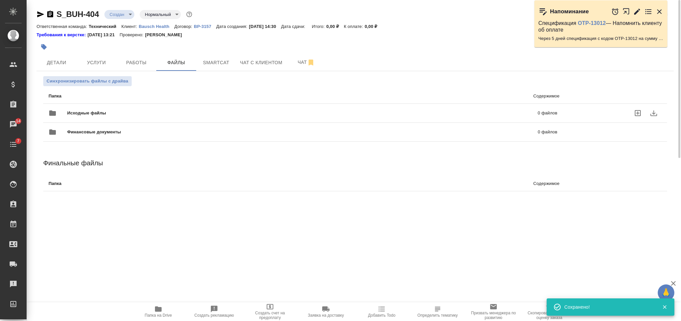
click at [175, 104] on div "Исходные файлы 0 файлов" at bounding box center [303, 112] width 522 height 29
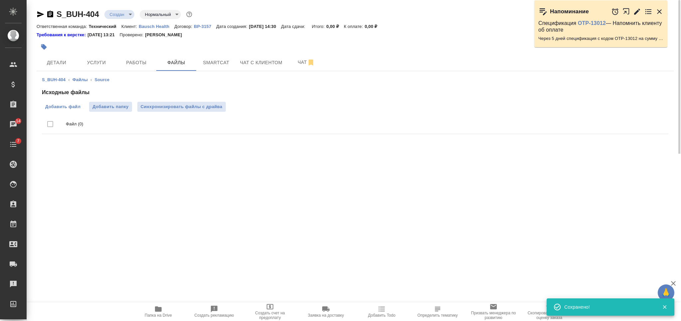
click at [66, 105] on span "Добавить файл" at bounding box center [62, 106] width 35 height 7
click at [0, 0] on input "Добавить файл" at bounding box center [0, 0] width 0 height 0
click at [63, 65] on span "Детали" at bounding box center [57, 63] width 32 height 8
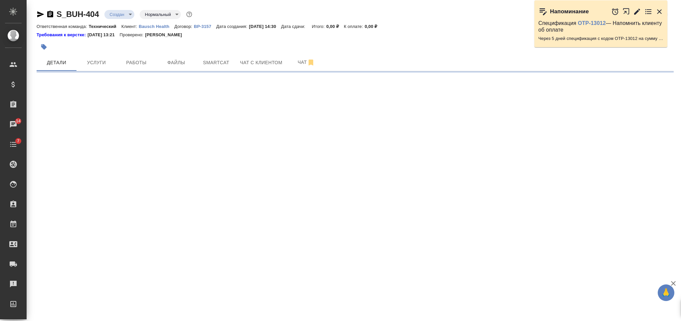
select select "RU"
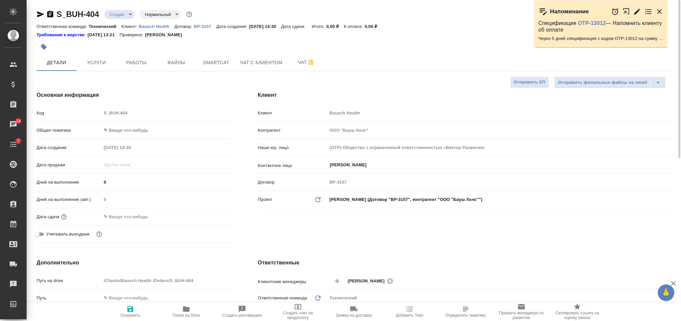
type textarea "x"
click at [137, 131] on body "🙏 .cls-1 fill:#fff; AWATERA Nikiforova Valeria Клиенты Спецификации Заказы 14 Ч…" at bounding box center [340, 160] width 681 height 321
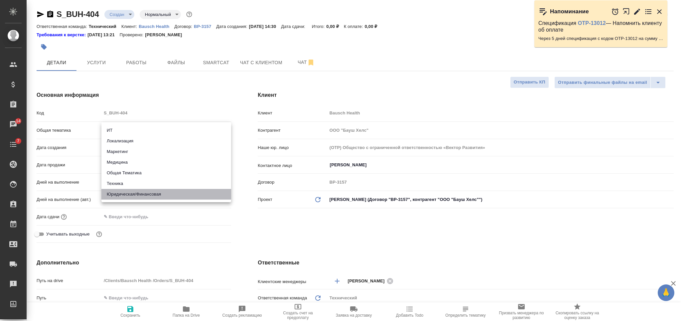
drag, startPoint x: 139, startPoint y: 190, endPoint x: 146, endPoint y: 158, distance: 33.8
click at [139, 190] on li "Юридическая/Финансовая" at bounding box center [166, 194] width 130 height 11
type input "yr-fn"
type textarea "x"
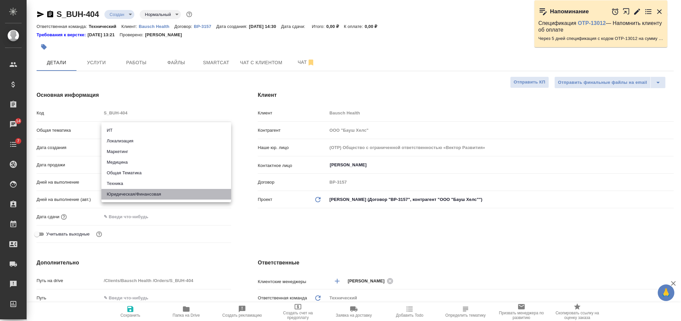
type textarea "x"
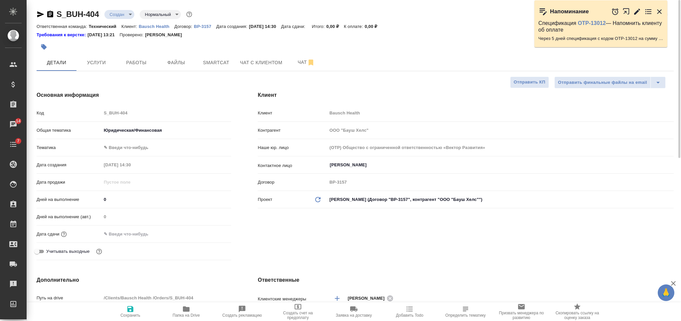
click at [144, 145] on body "🙏 .cls-1 fill:#fff; AWATERA Nikiforova Valeria Клиенты Спецификации Заказы 14 Ч…" at bounding box center [340, 160] width 681 height 321
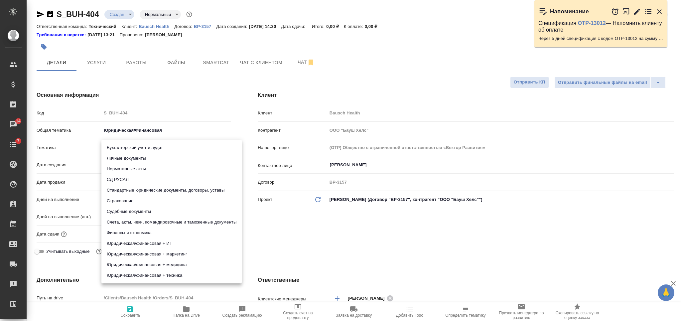
click at [159, 190] on li "Стандартные юридические документы, договоры, уставы" at bounding box center [171, 190] width 140 height 11
type textarea "x"
type input "5f647205b73bc97568ca66bf"
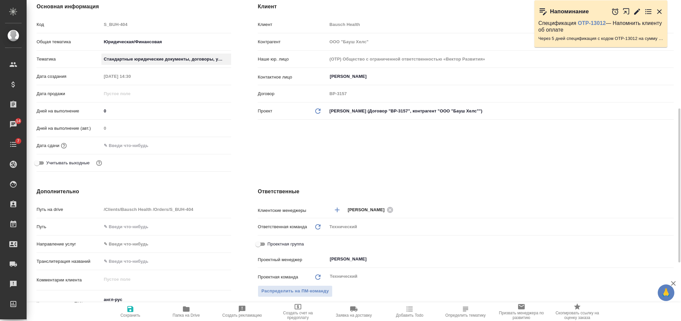
scroll to position [133, 0]
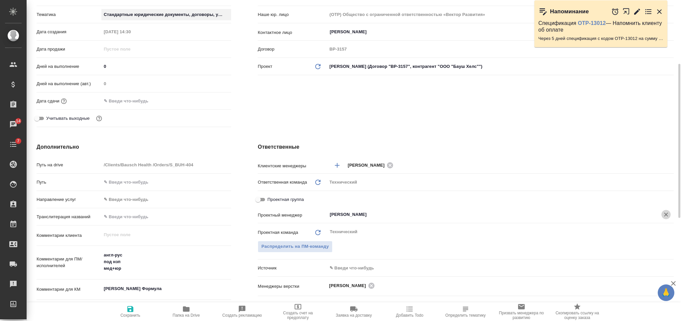
click at [666, 213] on icon "Очистить" at bounding box center [665, 214] width 7 height 7
type textarea "x"
click at [130, 316] on span "Сохранить" at bounding box center [130, 315] width 20 height 5
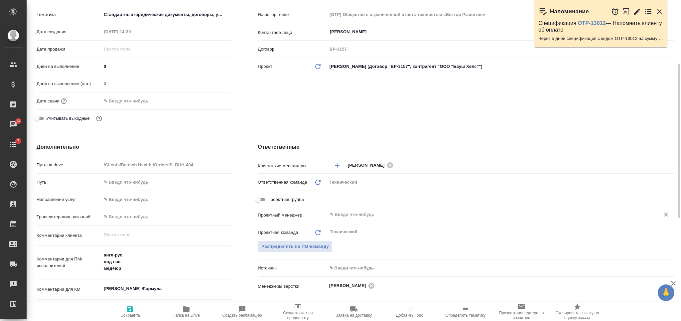
type textarea "x"
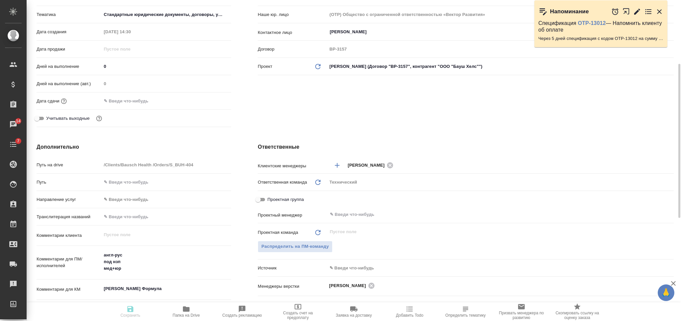
type textarea "x"
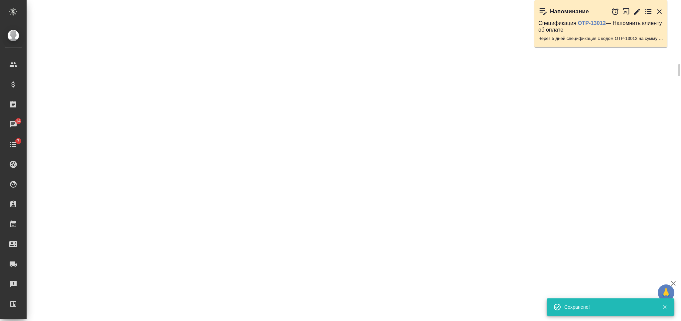
select select "RU"
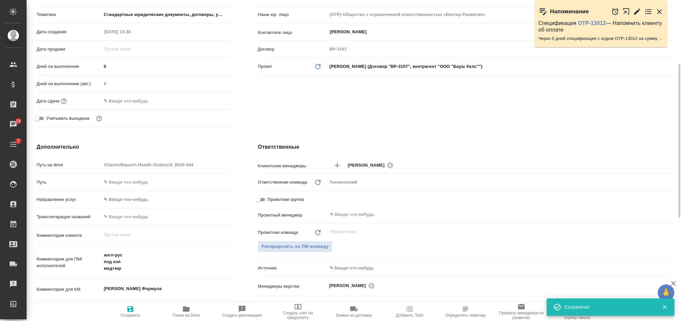
type textarea "x"
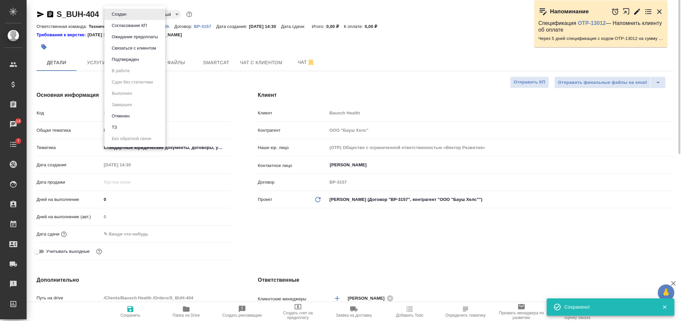
click at [125, 18] on body "🙏 .cls-1 fill:#fff; AWATERA Nikiforova Valeria Клиенты Спецификации Заказы 14 Ч…" at bounding box center [340, 160] width 681 height 321
click at [129, 127] on li "ТЗ" at bounding box center [134, 127] width 61 height 11
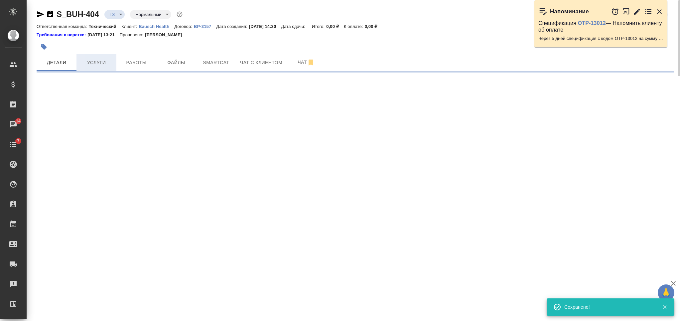
click at [99, 66] on span "Услуги" at bounding box center [96, 63] width 32 height 8
select select "RU"
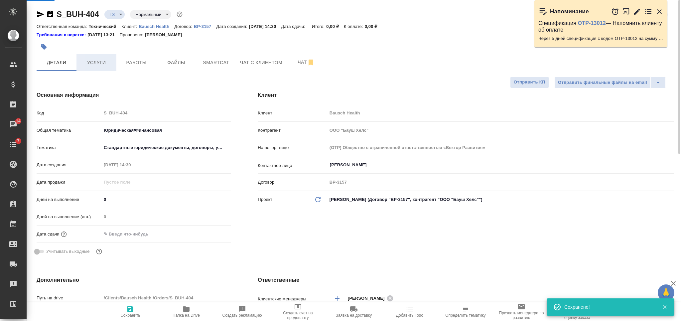
type textarea "x"
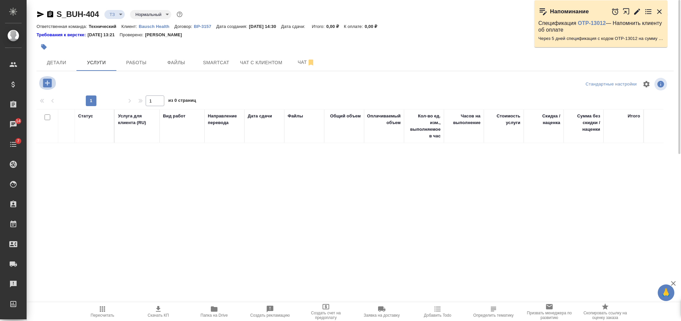
click at [49, 85] on icon "button" at bounding box center [47, 82] width 9 height 9
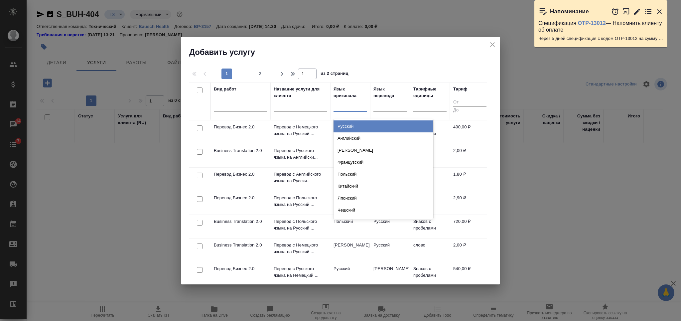
click at [352, 107] on div at bounding box center [349, 105] width 33 height 10
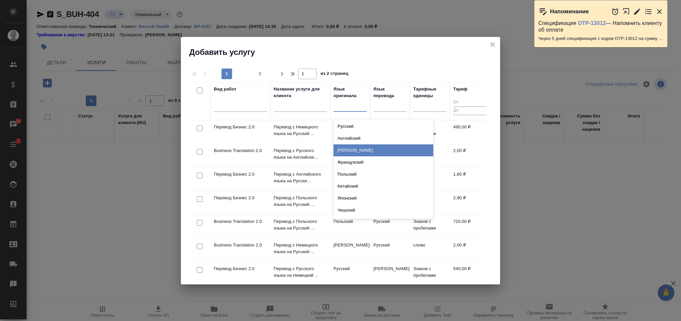
click at [354, 142] on div "Английский" at bounding box center [383, 138] width 100 height 12
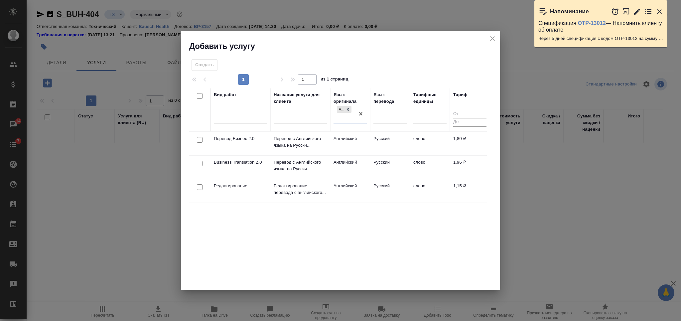
click at [201, 140] on input "checkbox" at bounding box center [200, 140] width 6 height 6
checkbox input "true"
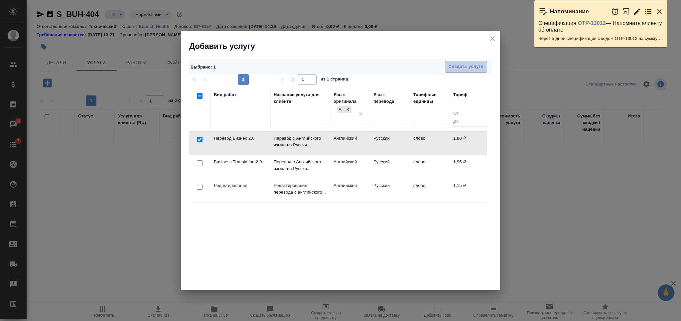
click at [464, 67] on span "Создать услуги" at bounding box center [465, 67] width 35 height 8
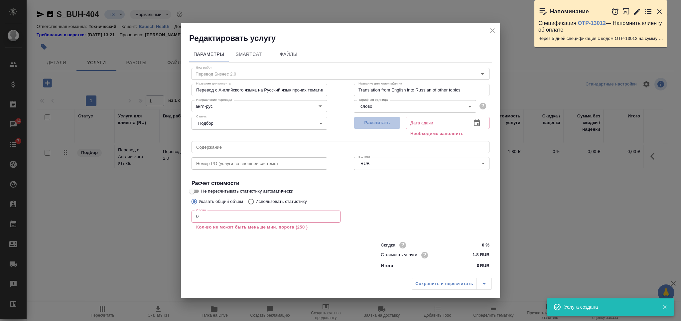
drag, startPoint x: 370, startPoint y: 124, endPoint x: 270, endPoint y: 180, distance: 114.9
click at [366, 124] on span "Рассчитать" at bounding box center [376, 123] width 39 height 8
drag, startPoint x: 203, startPoint y: 217, endPoint x: 176, endPoint y: 215, distance: 27.7
click at [177, 216] on div "Редактировать услугу Параметры SmartCat Файлы Вид работ Перевод Бизнес 2.0 Вид …" at bounding box center [340, 160] width 681 height 321
type input "1"
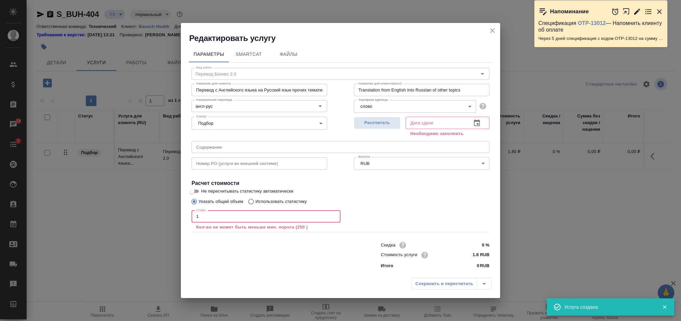
type input "08.10.2025 14:31"
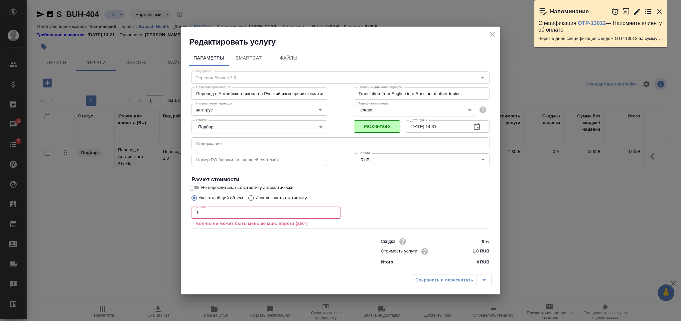
drag, startPoint x: 202, startPoint y: 212, endPoint x: 168, endPoint y: 212, distance: 34.2
click at [169, 212] on div "Редактировать услугу Параметры SmartCat Файлы Вид работ Перевод Бизнес 2.0 Вид …" at bounding box center [340, 160] width 681 height 321
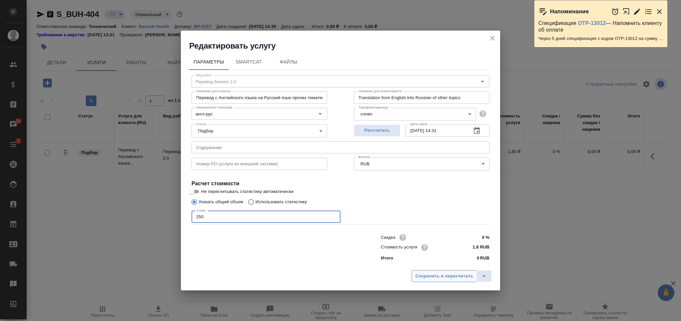
type input "250"
click at [458, 273] on span "Сохранить и пересчитать" at bounding box center [444, 276] width 58 height 8
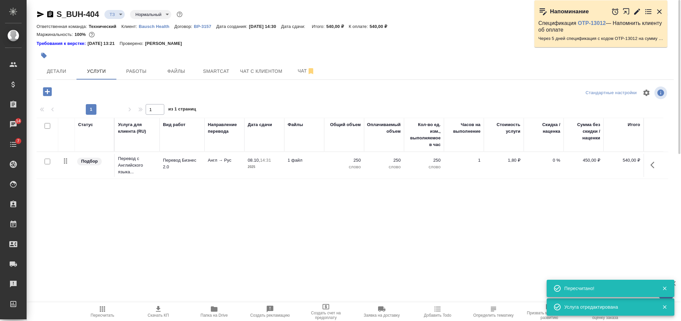
click at [46, 124] on input "checkbox" at bounding box center [48, 126] width 6 height 6
checkbox input "true"
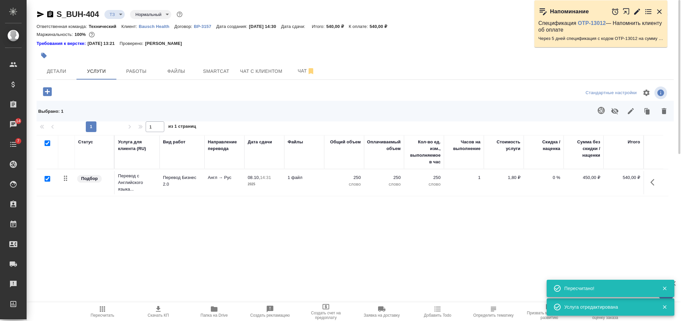
click at [618, 113] on icon "button" at bounding box center [615, 111] width 8 height 8
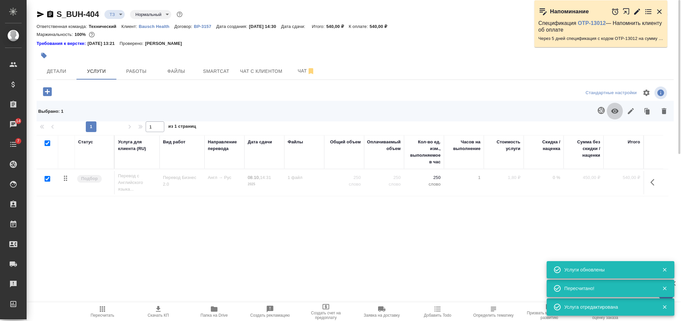
click at [619, 110] on button "button" at bounding box center [615, 110] width 16 height 17
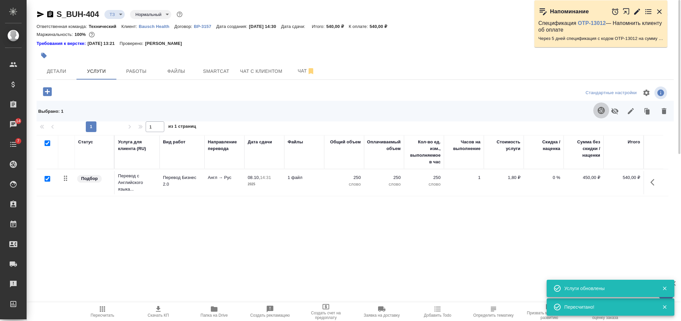
click at [600, 110] on icon "button" at bounding box center [600, 110] width 7 height 7
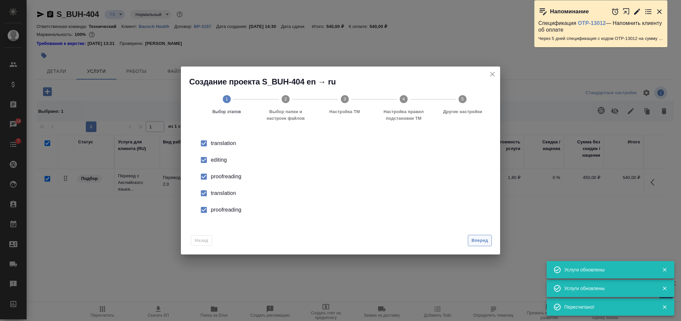
click at [473, 242] on span "Вперед" at bounding box center [479, 241] width 17 height 8
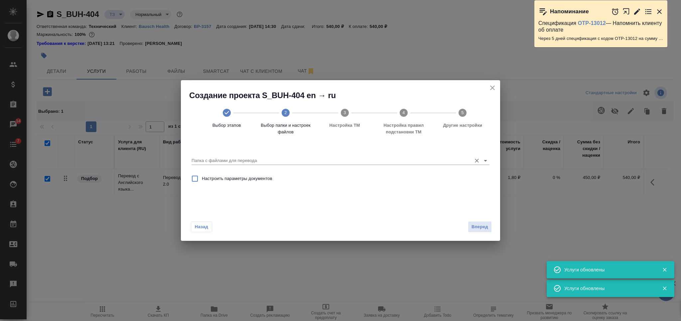
click at [368, 163] on input "Папка с файлами для перевода" at bounding box center [329, 161] width 277 height 8
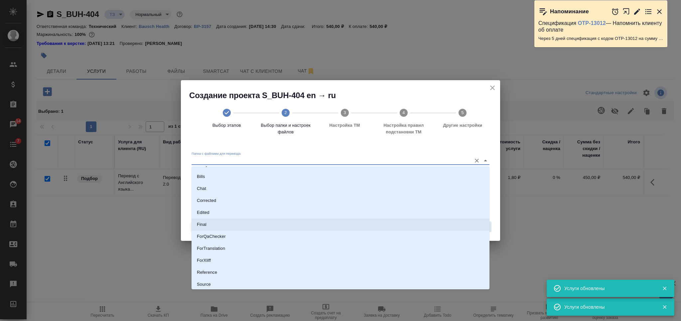
scroll to position [34, 0]
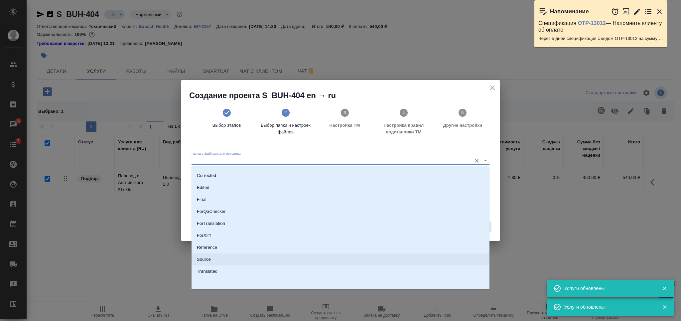
click at [306, 256] on li "Source" at bounding box center [340, 259] width 298 height 12
type input "Source"
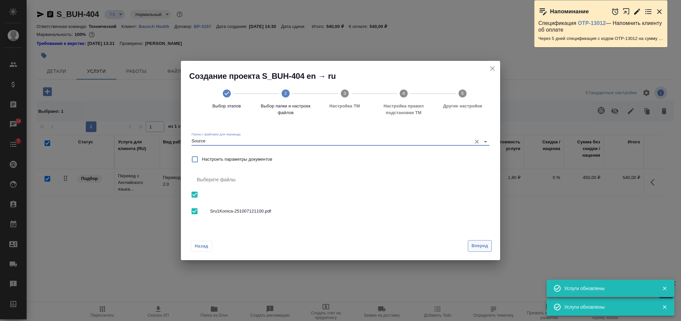
click at [477, 248] on span "Вперед" at bounding box center [479, 246] width 17 height 8
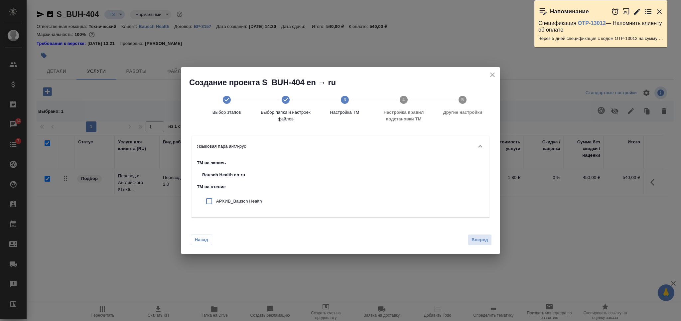
drag, startPoint x: 209, startPoint y: 200, endPoint x: 222, endPoint y: 201, distance: 13.7
click at [217, 201] on div "АРХИВ_Bausch Health" at bounding box center [232, 201] width 70 height 17
checkbox input "true"
click at [488, 241] on span "Вперед" at bounding box center [479, 240] width 17 height 8
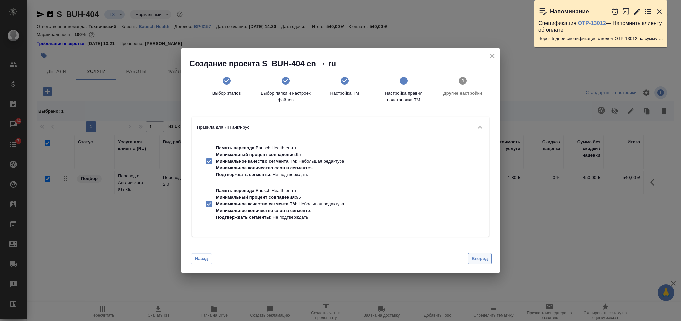
drag, startPoint x: 475, startPoint y: 252, endPoint x: 477, endPoint y: 255, distance: 3.8
click at [475, 253] on div "Назад Вперед" at bounding box center [340, 257] width 319 height 31
click at [477, 257] on span "Вперед" at bounding box center [479, 259] width 17 height 8
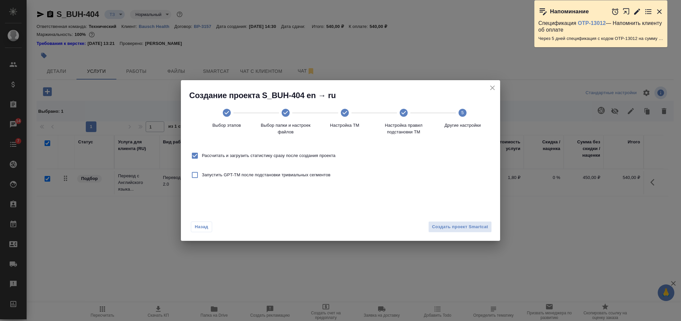
click at [474, 253] on div "Создание проекта S_BUH-404 en → ru Выбор этапов Выбор папки и настроек файлов Н…" at bounding box center [340, 160] width 681 height 321
click at [472, 228] on span "Создать проект Smartcat" at bounding box center [460, 227] width 56 height 8
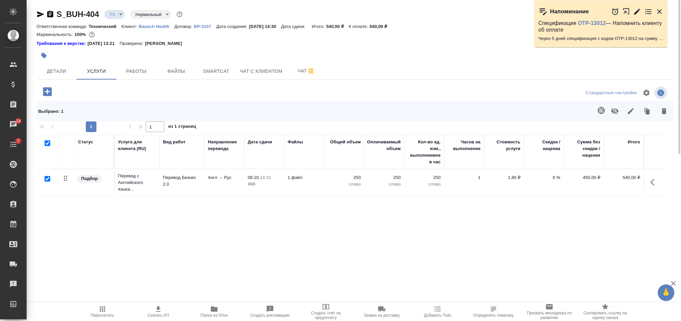
click at [221, 309] on span "Папка на Drive" at bounding box center [214, 311] width 48 height 13
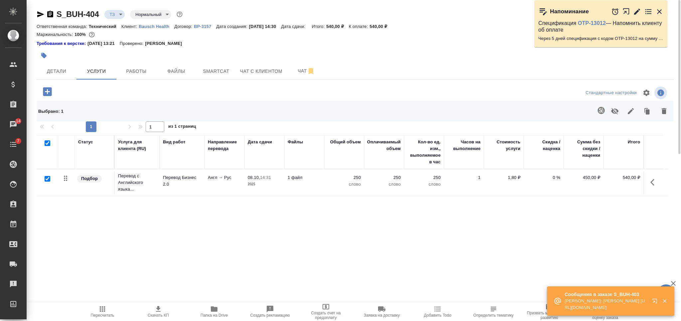
click at [326, 185] on td "250 слово" at bounding box center [344, 182] width 40 height 23
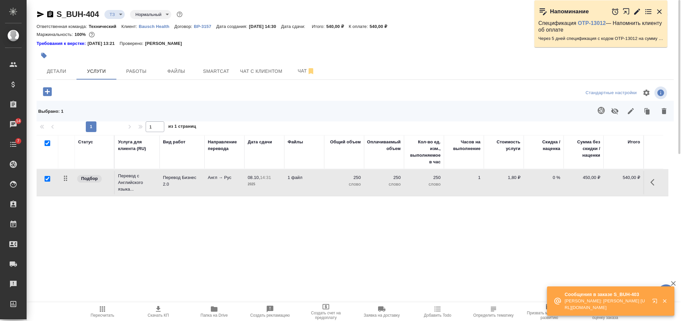
click at [326, 185] on td "250 слово" at bounding box center [344, 182] width 40 height 23
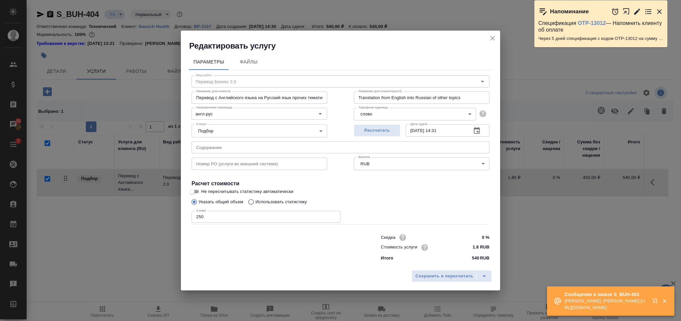
click at [287, 204] on p "Использовать статистику" at bounding box center [281, 201] width 52 height 7
click at [255, 204] on input "Использовать статистику" at bounding box center [250, 201] width 11 height 13
radio input "true"
radio input "false"
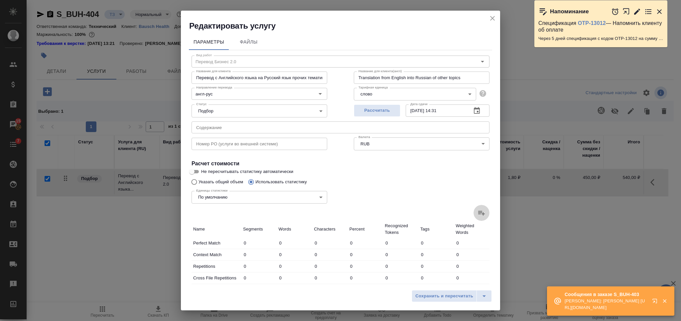
click at [477, 211] on icon at bounding box center [481, 213] width 8 height 8
click at [0, 0] on input "file" at bounding box center [0, 0] width 0 height 0
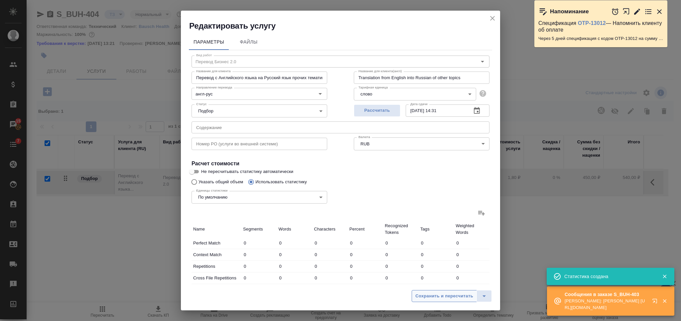
type input "2"
type input "4"
type input "22"
type input "16"
type input "28"
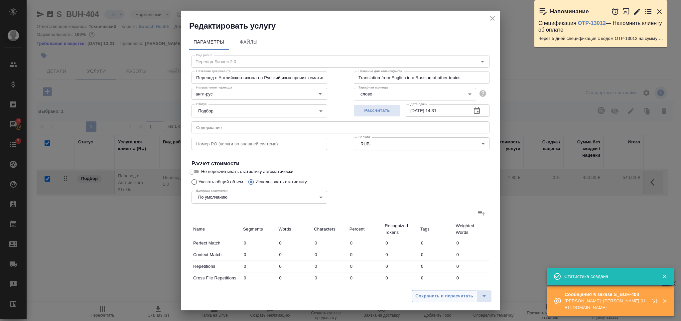
type input "178"
type input "4"
type input "7"
type input "53"
type input "5"
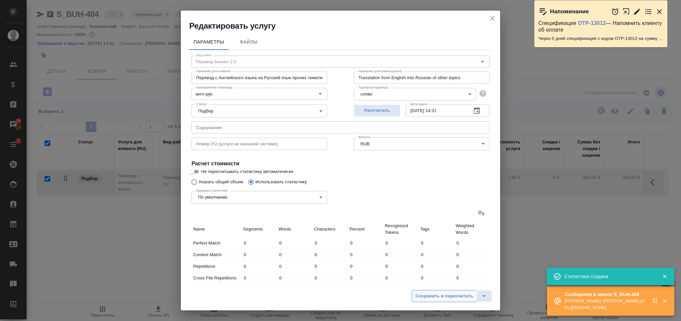
type input "15"
type input "100"
type input "81"
click at [443, 294] on span "Сохранить и пересчитать" at bounding box center [444, 296] width 58 height 8
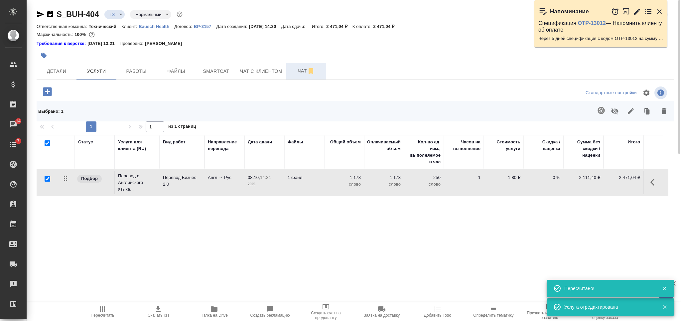
click at [303, 64] on button "Чат" at bounding box center [306, 71] width 40 height 17
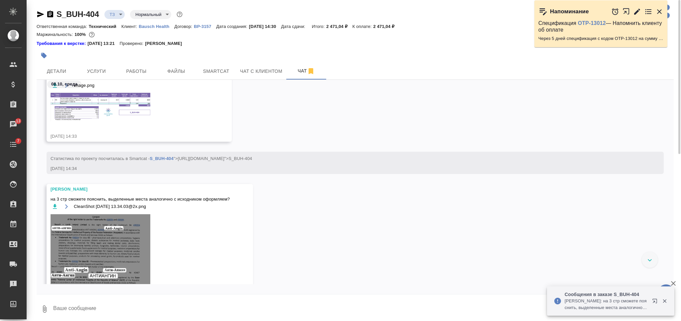
scroll to position [404, 0]
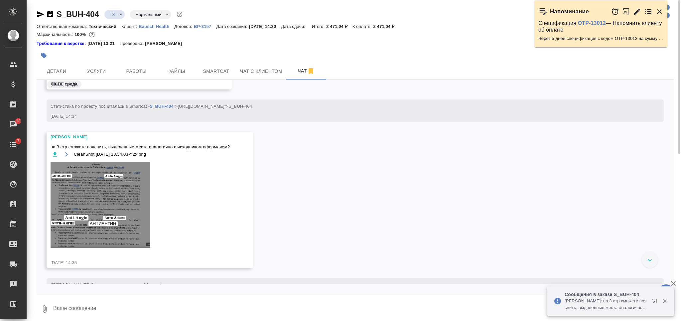
click at [115, 201] on img at bounding box center [101, 205] width 100 height 86
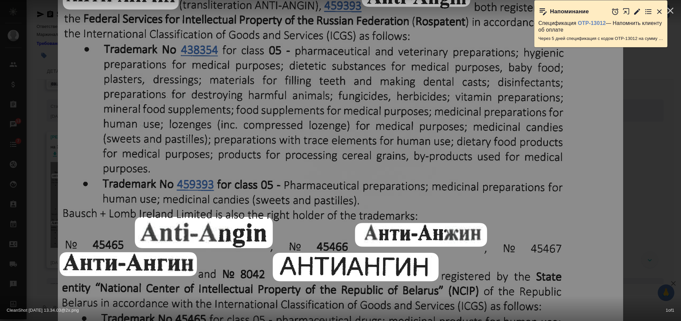
click at [665, 155] on div "CleanShot 2025-10-08 at 13.34.03@2x.png 1 of 1" at bounding box center [340, 160] width 681 height 321
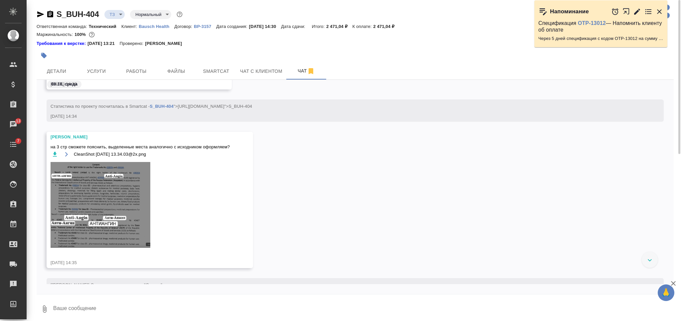
click at [134, 195] on img at bounding box center [101, 205] width 100 height 86
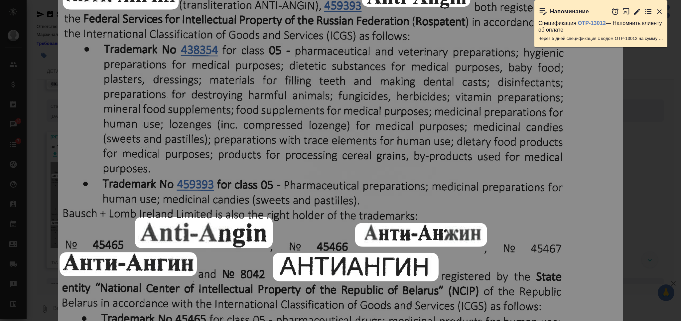
click at [666, 139] on div "CleanShot 2025-10-08 at 13.34.03@2x.png 1 of 1" at bounding box center [340, 160] width 681 height 321
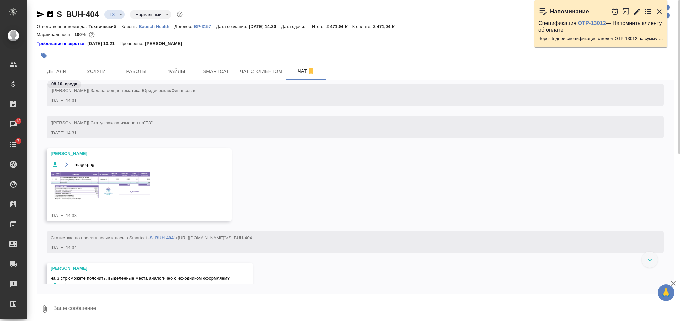
scroll to position [138, 0]
click at [119, 186] on img at bounding box center [101, 187] width 100 height 29
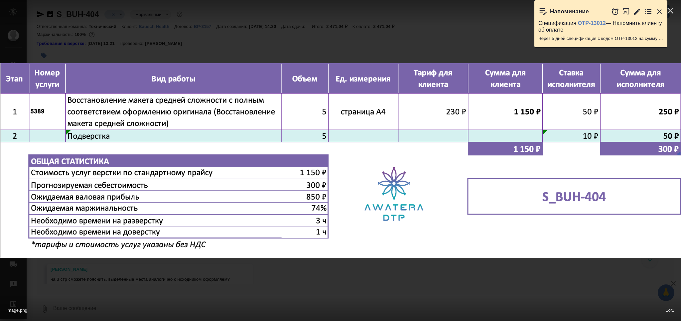
click at [405, 307] on div "image.png 1 of 1" at bounding box center [340, 308] width 681 height 25
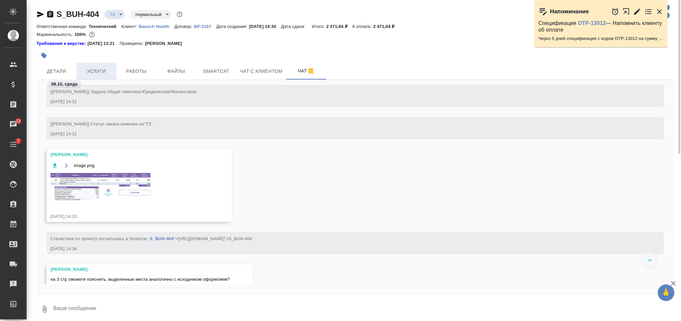
click at [101, 69] on span "Услуги" at bounding box center [96, 71] width 32 height 8
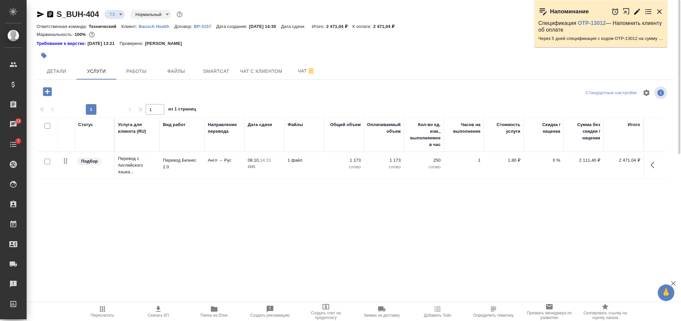
click at [49, 91] on icon "button" at bounding box center [48, 92] width 12 height 12
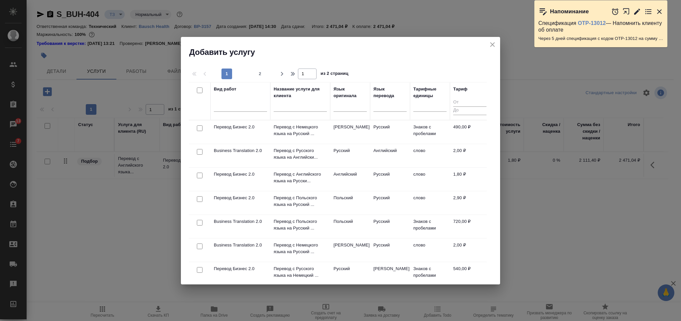
click at [236, 114] on div at bounding box center [240, 107] width 53 height 17
click at [235, 110] on div at bounding box center [240, 105] width 53 height 13
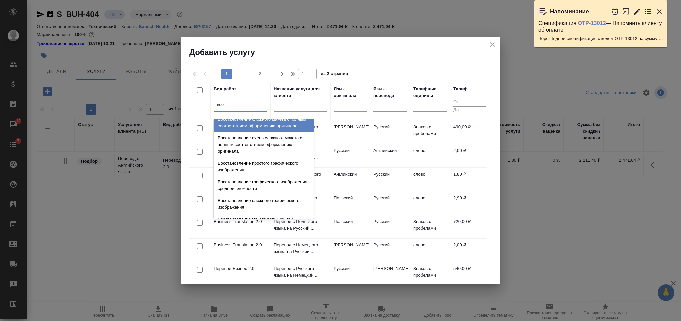
scroll to position [122, 0]
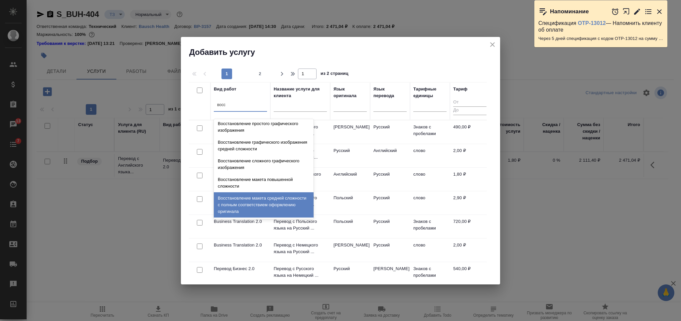
click at [280, 201] on div "Восстановление макета средней сложности с полным соответствием оформлению ориги…" at bounding box center [264, 204] width 100 height 25
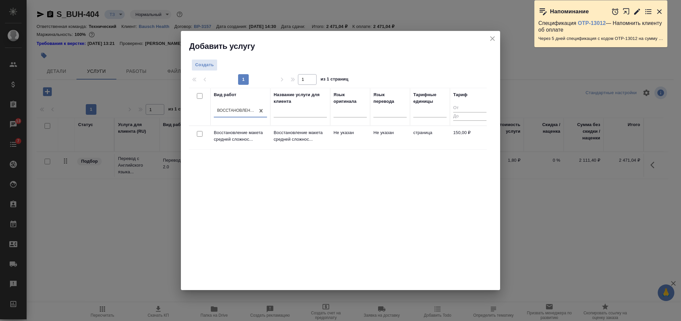
click at [198, 132] on input "checkbox" at bounding box center [200, 134] width 6 height 6
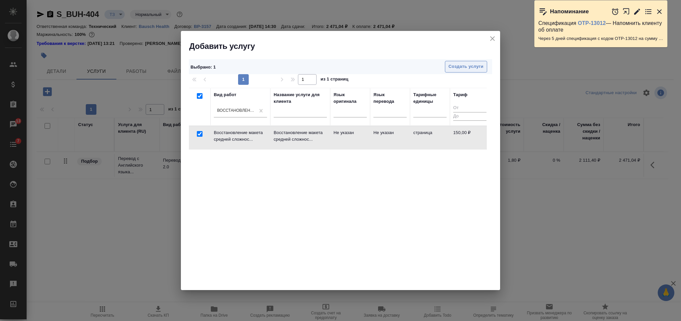
click at [456, 64] on span "Создать услуги" at bounding box center [465, 67] width 35 height 8
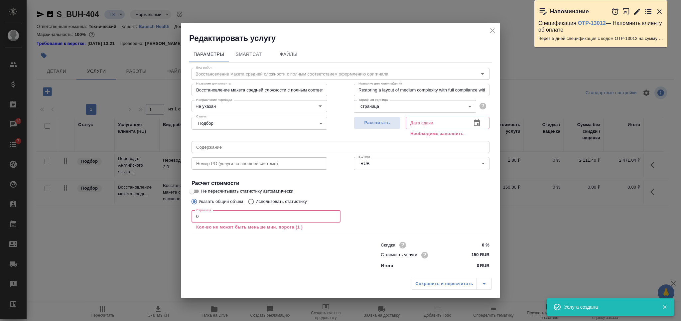
drag, startPoint x: 201, startPoint y: 217, endPoint x: 178, endPoint y: 217, distance: 23.9
click at [178, 217] on div "Редактировать услугу Параметры SmartCat Файлы Вид работ Восстановление макета с…" at bounding box center [340, 160] width 681 height 321
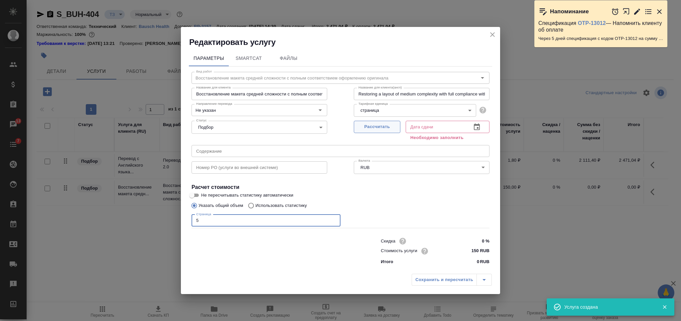
click at [375, 126] on span "Рассчитать" at bounding box center [376, 127] width 39 height 8
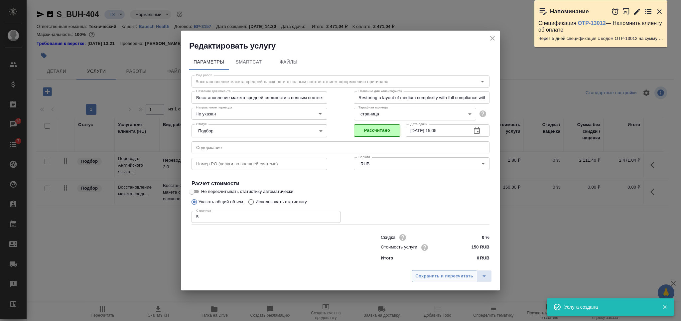
click at [444, 277] on span "Сохранить и пересчитать" at bounding box center [444, 276] width 58 height 8
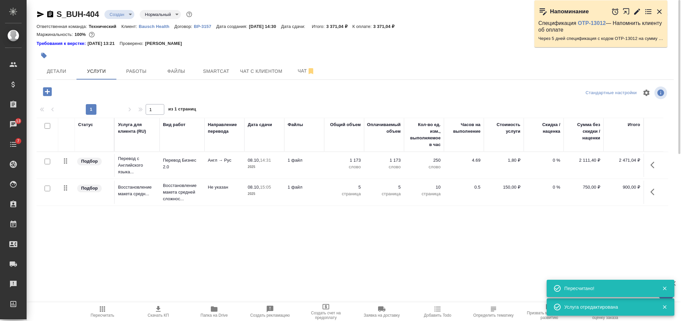
click at [51, 93] on icon "button" at bounding box center [47, 91] width 9 height 9
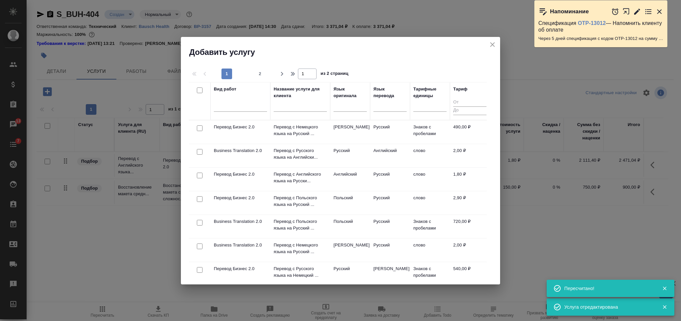
click at [290, 109] on input "text" at bounding box center [300, 107] width 53 height 8
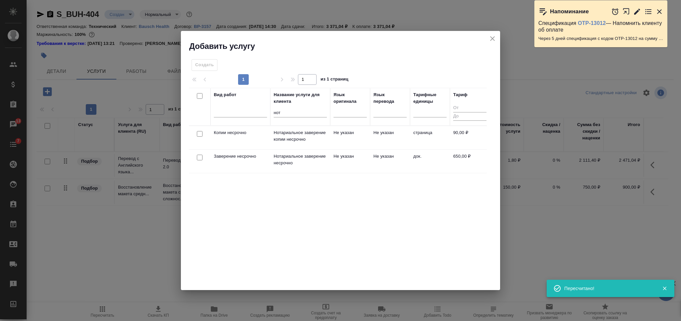
click at [202, 156] on div at bounding box center [199, 157] width 15 height 9
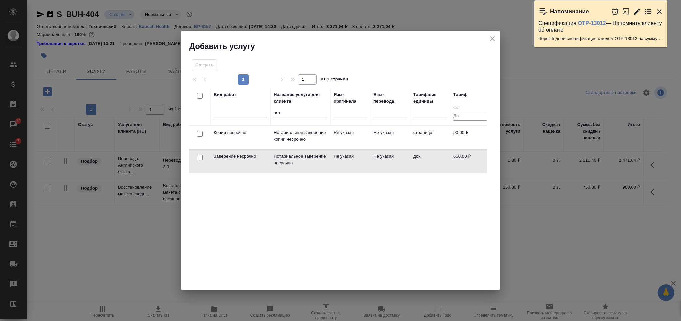
click at [199, 158] on input "checkbox" at bounding box center [200, 158] width 6 height 6
click at [456, 71] on button "Создать услуги" at bounding box center [466, 67] width 42 height 12
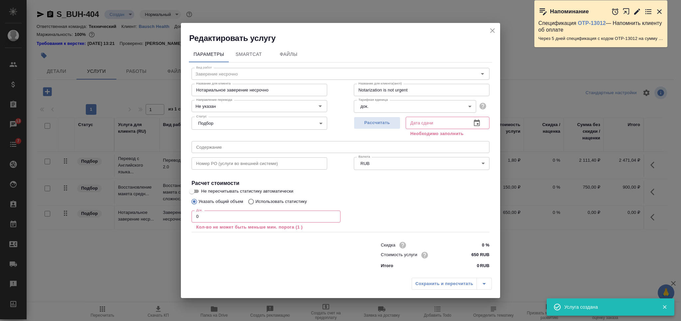
drag, startPoint x: 190, startPoint y: 218, endPoint x: 185, endPoint y: 218, distance: 4.3
click at [185, 218] on div "Параметры SmartCat Файлы Вид работ Заверение несрочно Вид работ Название для кл…" at bounding box center [340, 159] width 319 height 231
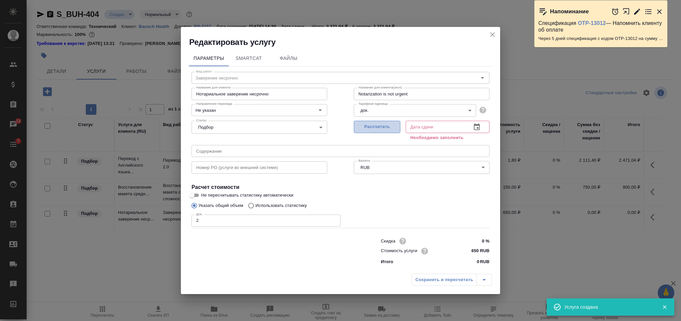
click at [381, 127] on span "Рассчитать" at bounding box center [376, 127] width 39 height 8
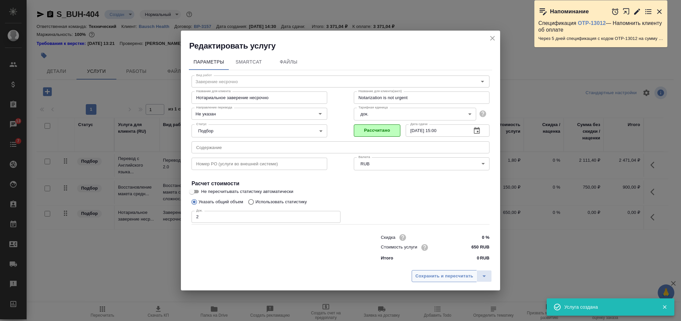
click at [432, 275] on span "Сохранить и пересчитать" at bounding box center [444, 276] width 58 height 8
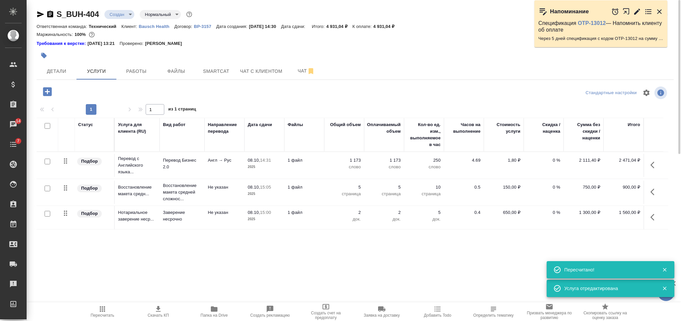
click at [48, 93] on icon "button" at bounding box center [47, 91] width 9 height 9
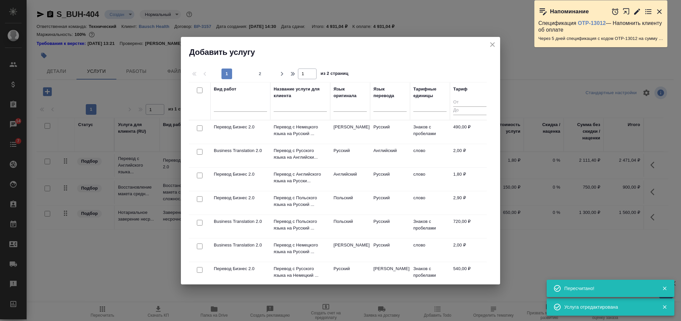
click at [285, 109] on input "text" at bounding box center [300, 107] width 53 height 8
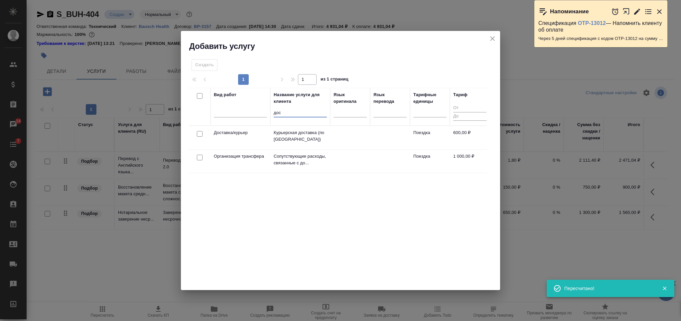
click at [198, 133] on input "checkbox" at bounding box center [200, 134] width 6 height 6
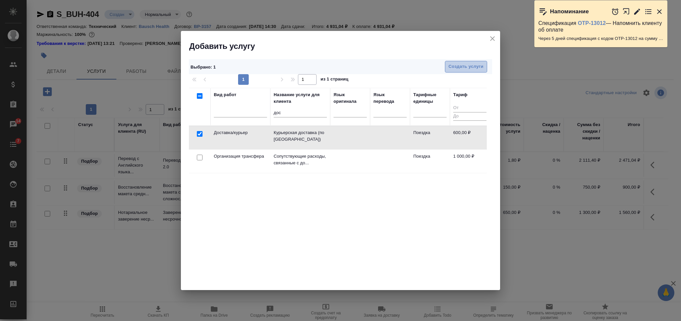
click at [452, 62] on button "Создать услуги" at bounding box center [466, 67] width 42 height 12
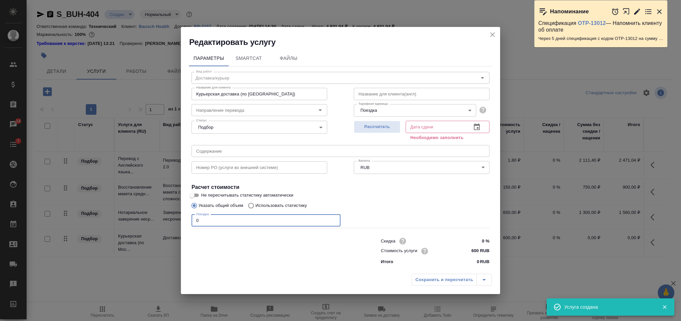
click at [192, 223] on input "0" at bounding box center [265, 220] width 149 height 12
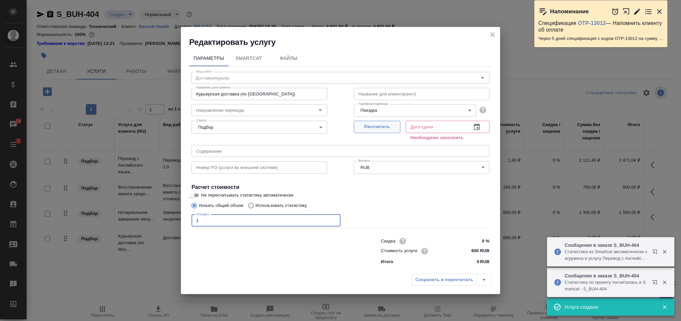
click at [380, 127] on span "Рассчитать" at bounding box center [376, 127] width 39 height 8
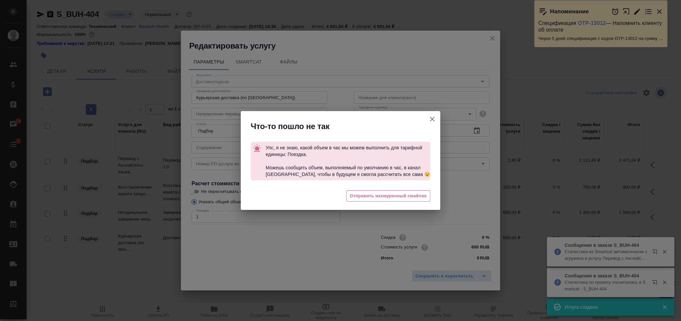
click at [401, 204] on div "😔 Отправить нахмуренный смайлик" at bounding box center [340, 196] width 199 height 27
click at [402, 200] on button "Отправить нахмуренный смайлик" at bounding box center [388, 196] width 84 height 12
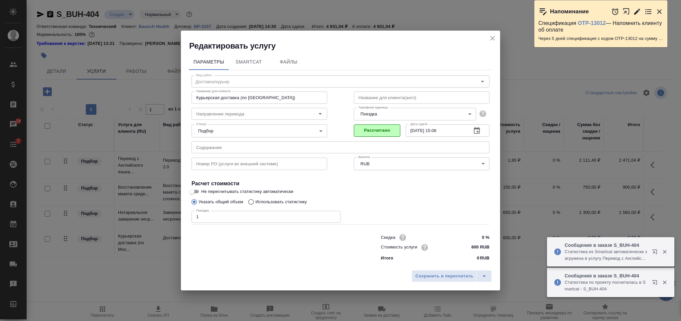
click at [440, 274] on span "Сохранить и пересчитать" at bounding box center [444, 276] width 58 height 8
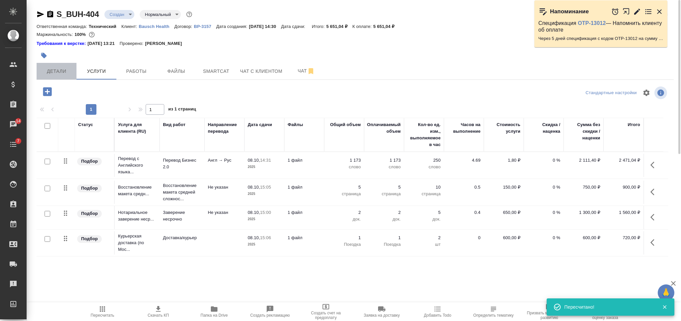
click at [59, 76] on button "Детали" at bounding box center [57, 71] width 40 height 17
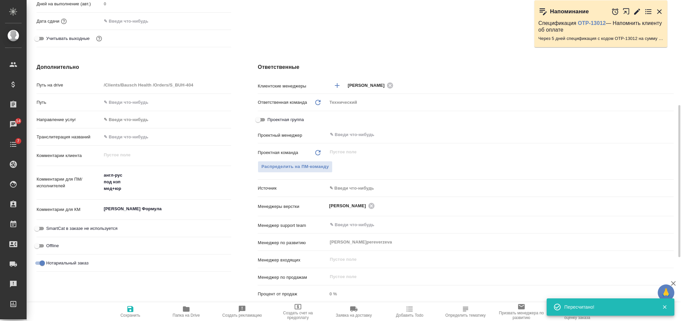
scroll to position [266, 0]
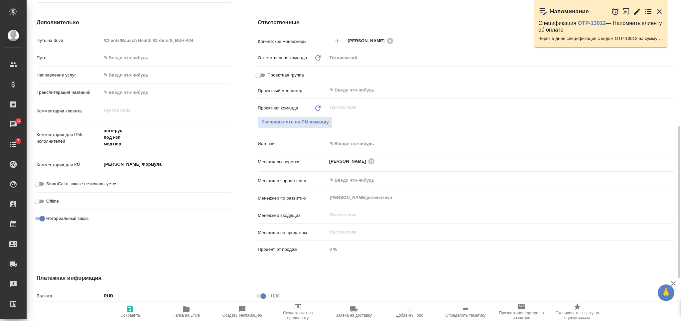
click at [134, 313] on span "Сохранить" at bounding box center [130, 315] width 20 height 5
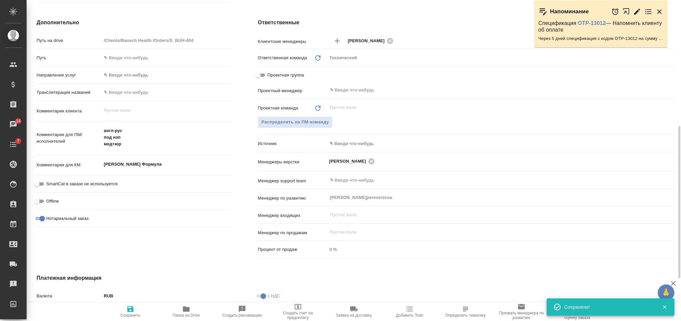
click at [148, 168] on textarea "[PERSON_NAME] Формула" at bounding box center [166, 164] width 130 height 11
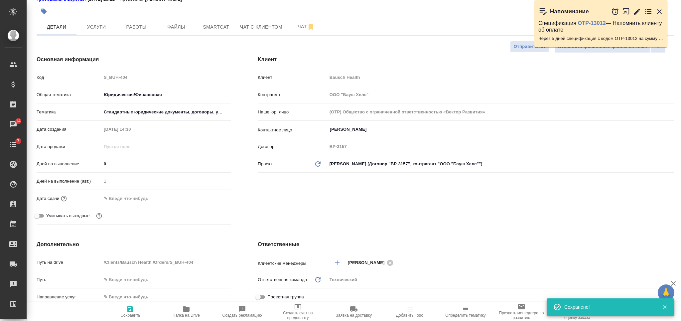
scroll to position [0, 0]
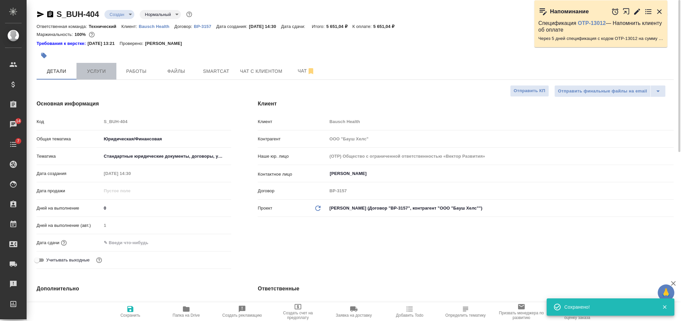
click at [104, 74] on span "Услуги" at bounding box center [96, 71] width 32 height 8
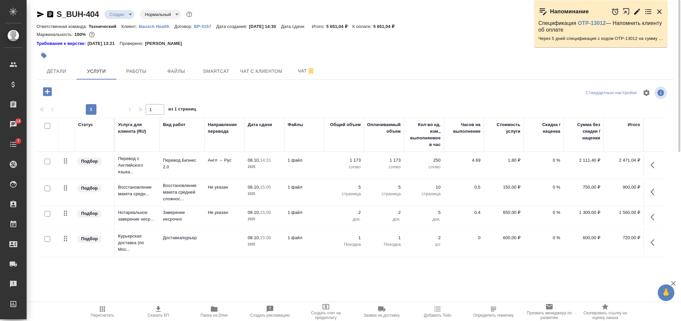
click at [48, 125] on input "checkbox" at bounding box center [48, 126] width 6 height 6
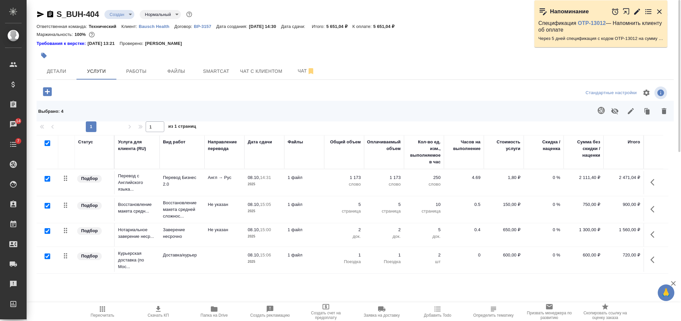
click at [632, 110] on icon "button" at bounding box center [631, 111] width 8 height 8
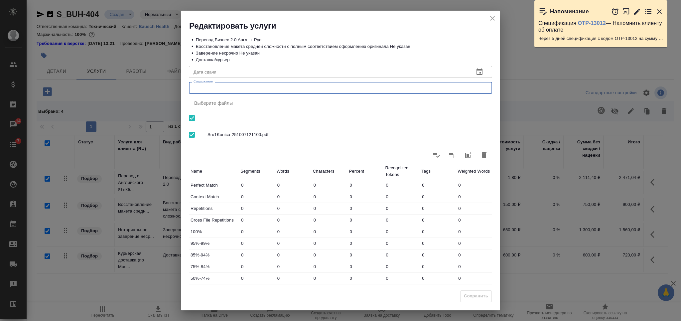
click at [333, 87] on textarea "Содержание" at bounding box center [340, 87] width 294 height 5
paste textarea "[PERSON_NAME] Формула"
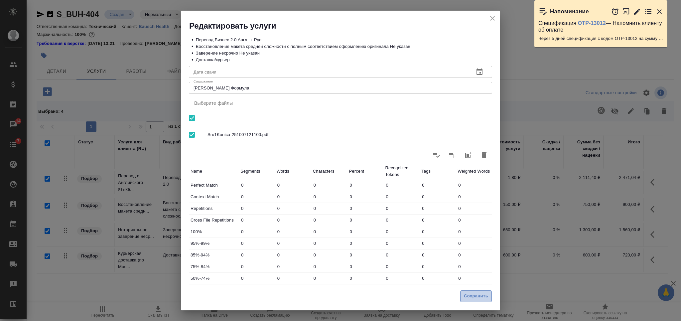
click at [479, 296] on span "Сохранить" at bounding box center [476, 296] width 24 height 8
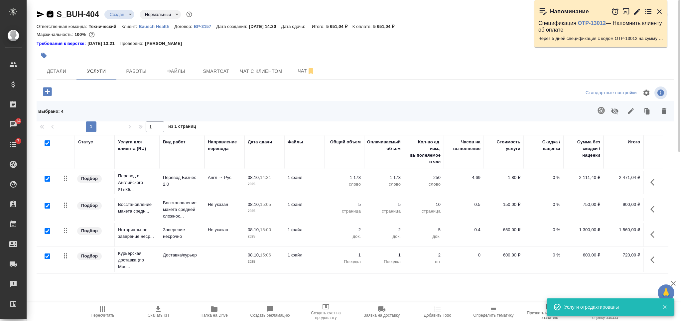
click at [51, 15] on icon "button" at bounding box center [50, 14] width 6 height 7
drag, startPoint x: 413, startPoint y: 29, endPoint x: 392, endPoint y: 30, distance: 21.3
click at [392, 30] on div "S_BUH-404 Создан new Нормальный normal Кратко детали заказа Ответственная коман…" at bounding box center [355, 28] width 637 height 39
click at [392, 30] on div "Маржинальность: 100%" at bounding box center [355, 34] width 637 height 9
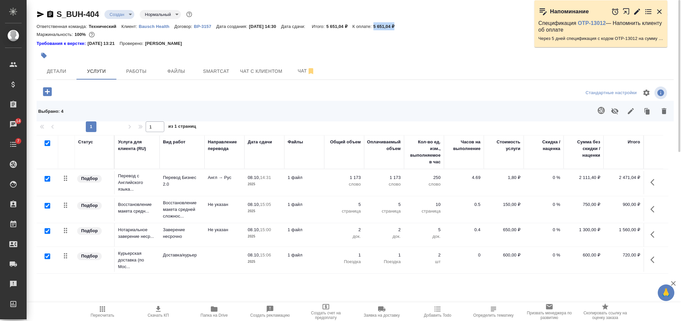
drag, startPoint x: 403, startPoint y: 28, endPoint x: 381, endPoint y: 29, distance: 21.6
click at [381, 29] on div "Ответственная команда: Технический Клиент: Bausch Health Договор: ВР-3157 Дата …" at bounding box center [355, 26] width 637 height 8
copy p "5 651,04 ₽"
click at [123, 17] on body "🙏 .cls-1 fill:#fff; AWATERA Nikiforova Valeria Клиенты Спецификации Заказы 14 Ч…" at bounding box center [340, 160] width 681 height 321
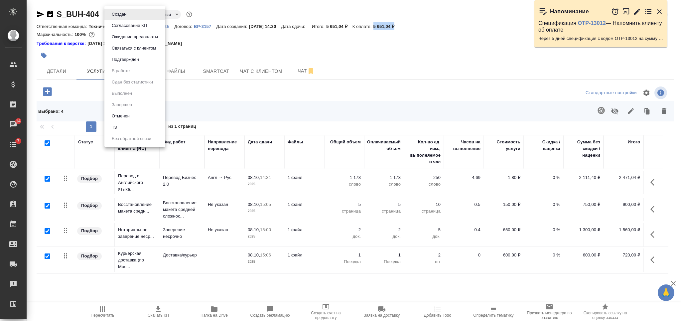
click at [126, 24] on button "Согласование КП" at bounding box center [129, 25] width 39 height 7
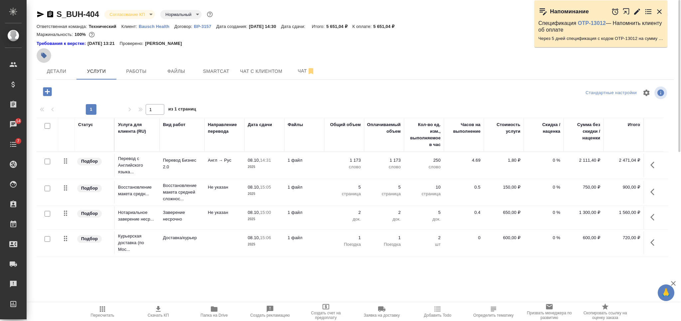
click at [45, 56] on icon "button" at bounding box center [44, 56] width 6 height 6
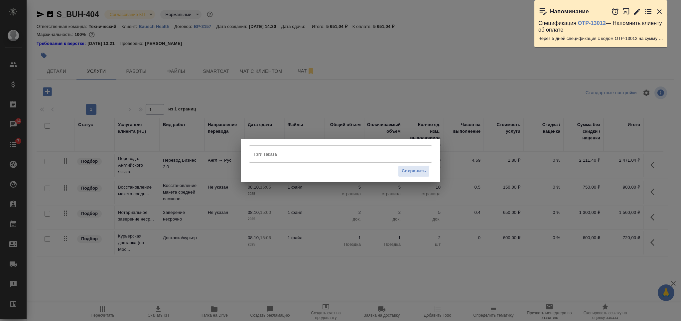
click at [299, 149] on input "Тэги заказа" at bounding box center [334, 153] width 165 height 11
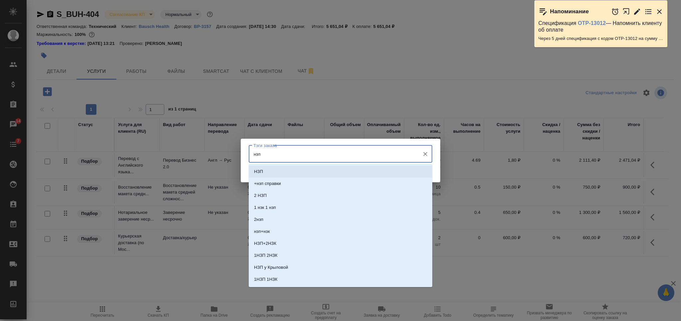
click at [301, 173] on li "НЗП" at bounding box center [340, 172] width 183 height 12
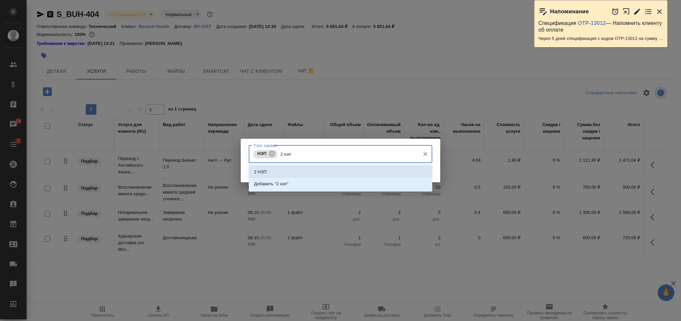
click at [362, 169] on li "2 НЗП" at bounding box center [340, 172] width 183 height 12
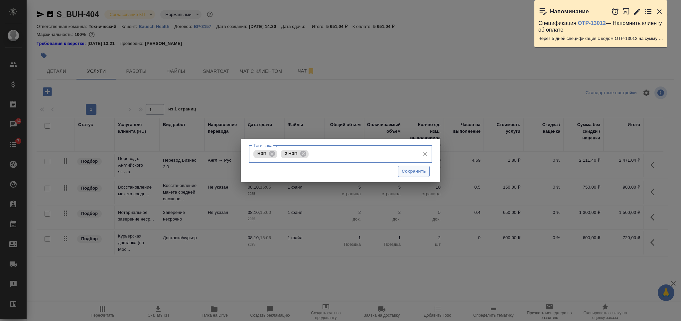
click at [417, 171] on span "Сохранить" at bounding box center [414, 172] width 24 height 8
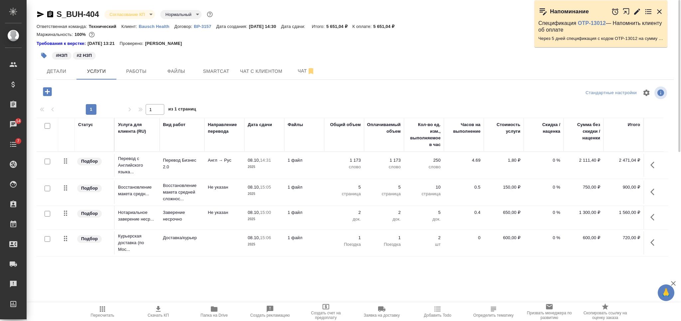
click at [157, 320] on button "Скачать КП" at bounding box center [158, 311] width 56 height 19
click at [288, 68] on button "Чат" at bounding box center [306, 71] width 40 height 17
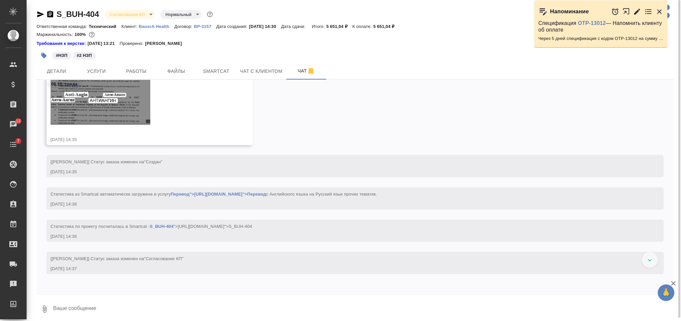
scroll to position [521, 0]
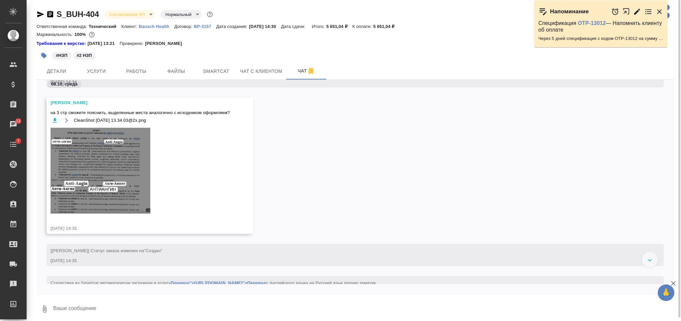
click at [55, 118] on icon "button" at bounding box center [55, 120] width 4 height 5
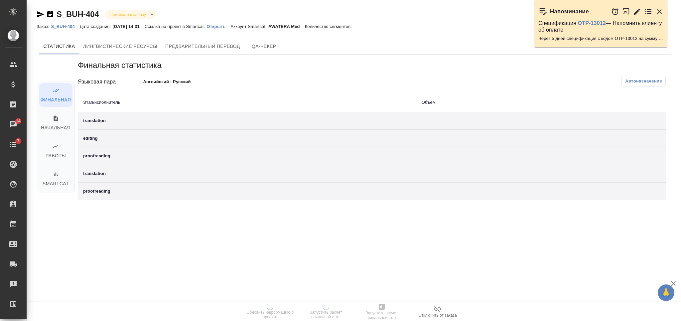
click at [222, 29] on p "Открыть" at bounding box center [218, 26] width 24 height 5
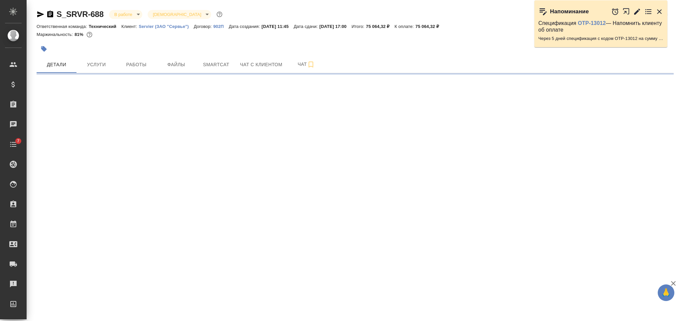
select select "RU"
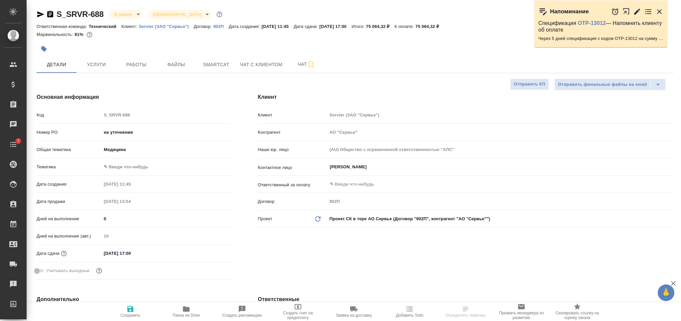
type textarea "x"
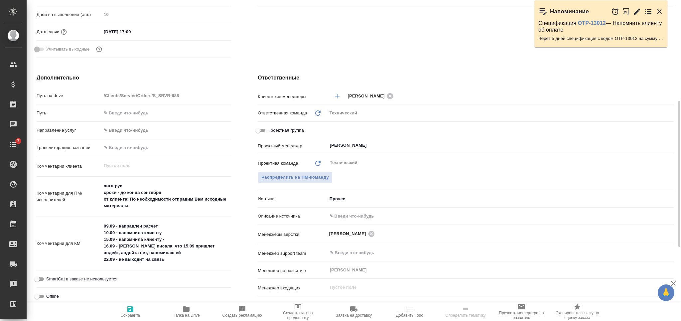
type textarea "x"
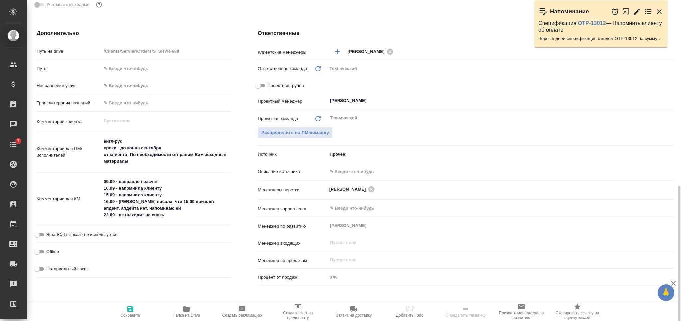
scroll to position [310, 0]
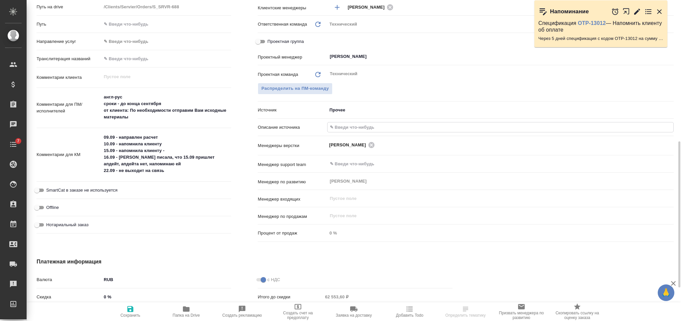
click at [354, 125] on input "text" at bounding box center [500, 127] width 346 height 10
click at [363, 122] on input "text" at bounding box center [500, 127] width 346 height 10
click at [361, 107] on body "🙏 .cls-1 fill:#fff; AWATERA Nikiforova Valeria Клиенты Спецификации Заказы 14 Ч…" at bounding box center [340, 160] width 681 height 321
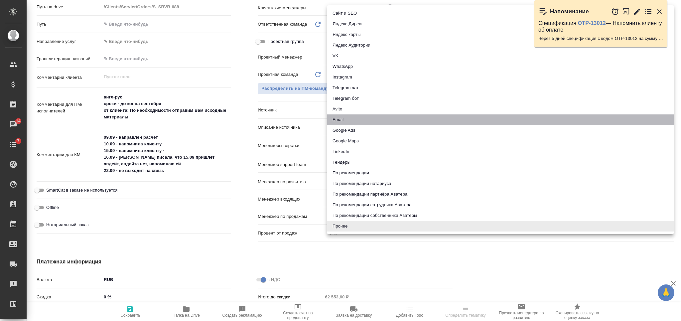
click at [364, 116] on li "Email" at bounding box center [500, 119] width 346 height 11
type textarea "x"
type input "emailAds"
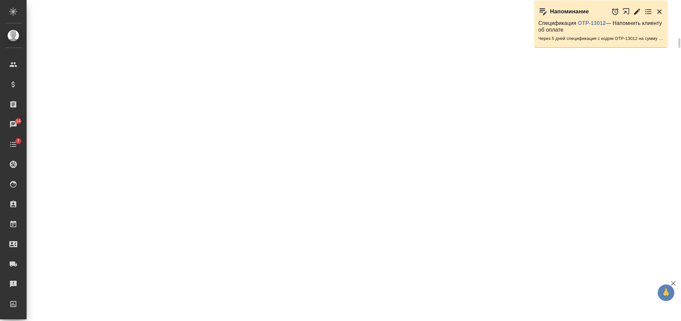
scroll to position [310, 0]
select select "RU"
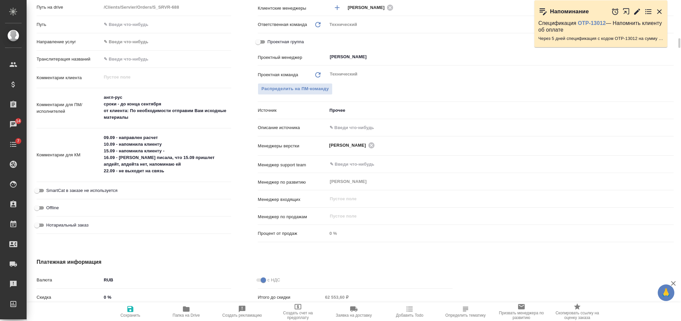
type textarea "x"
click at [341, 103] on div "Проектная команда Обновить Технический ​ Распределить на ПМ-команду" at bounding box center [466, 86] width 416 height 36
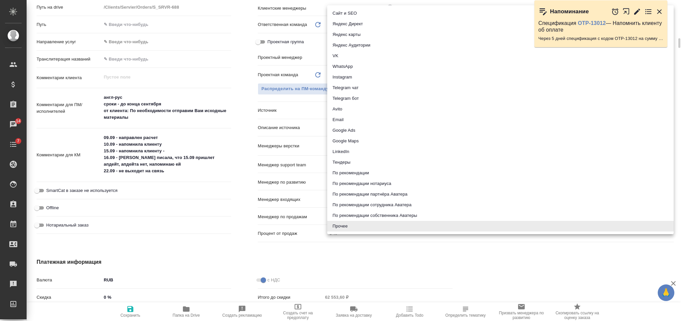
click at [340, 109] on body "🙏 .cls-1 fill:#fff; AWATERA Nikiforova Valeria Клиенты Спецификации Заказы 14 Ч…" at bounding box center [340, 160] width 681 height 321
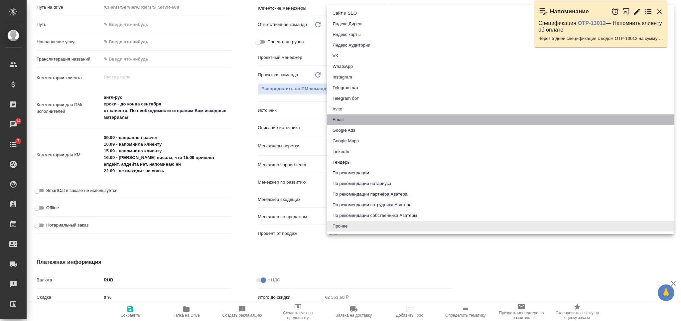
click at [340, 119] on li "Email" at bounding box center [500, 119] width 346 height 11
type textarea "x"
type input "emailAds"
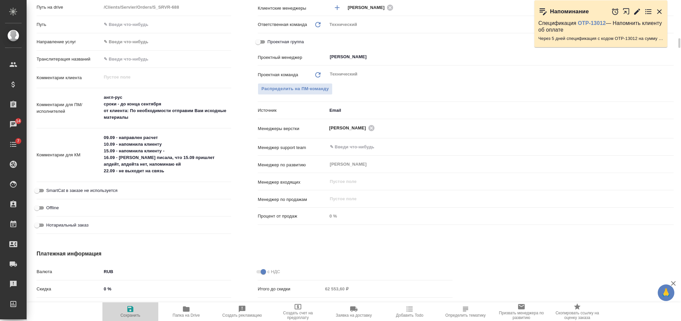
click at [126, 312] on icon "button" at bounding box center [130, 309] width 8 height 8
type textarea "x"
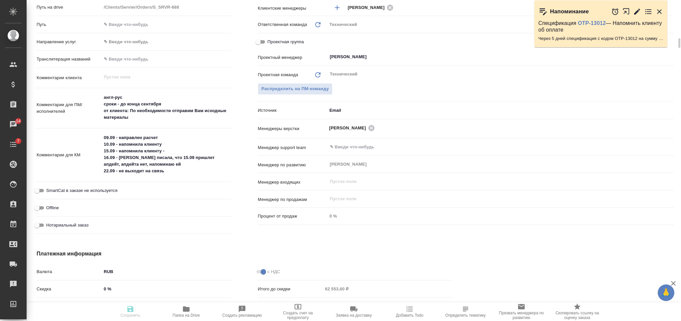
type textarea "x"
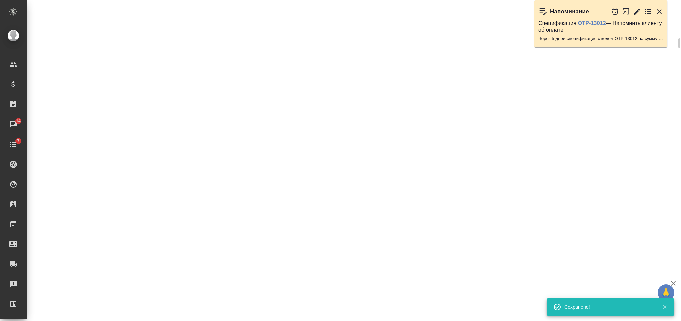
select select "RU"
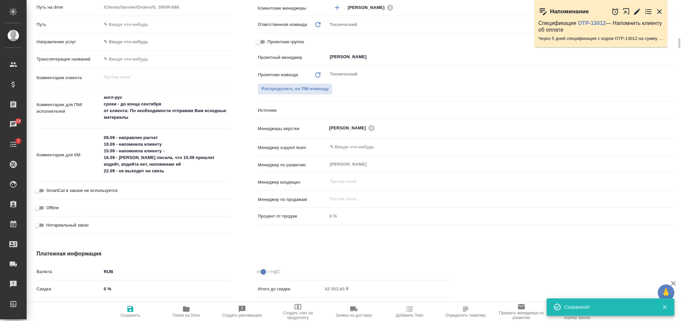
type textarea "x"
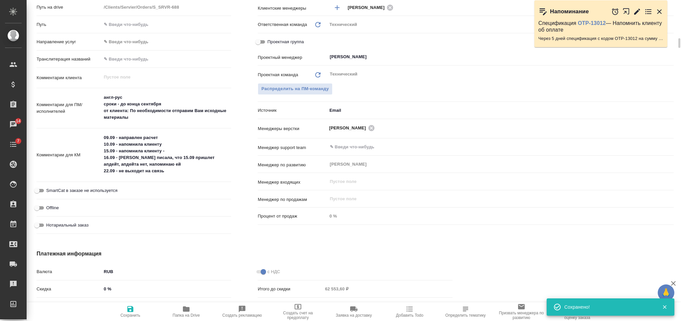
type textarea "x"
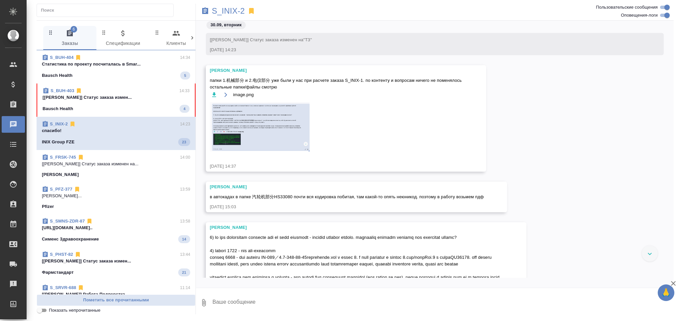
scroll to position [6978, 0]
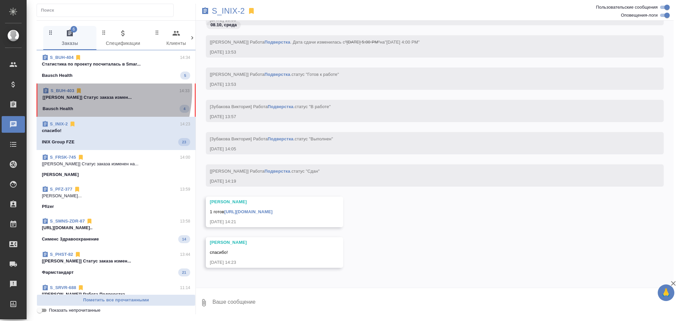
click at [65, 90] on link "S_BUH-403" at bounding box center [63, 90] width 24 height 5
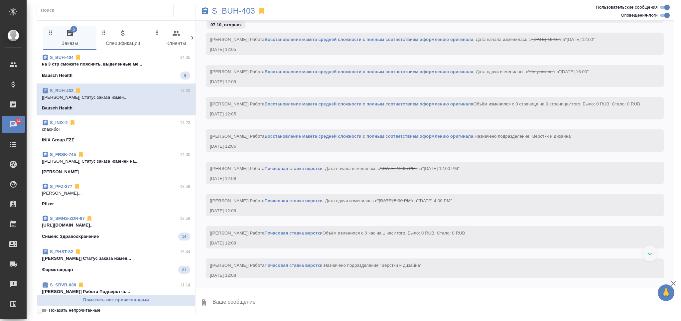
scroll to position [753, 0]
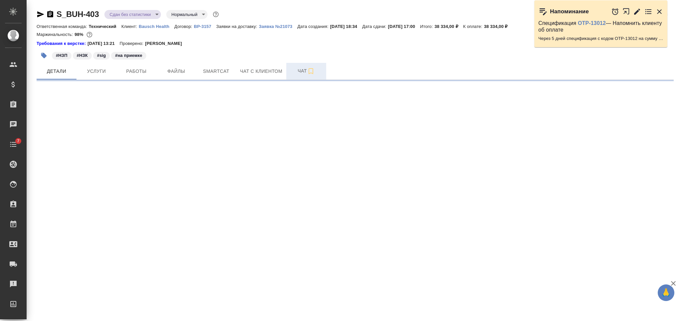
select select "RU"
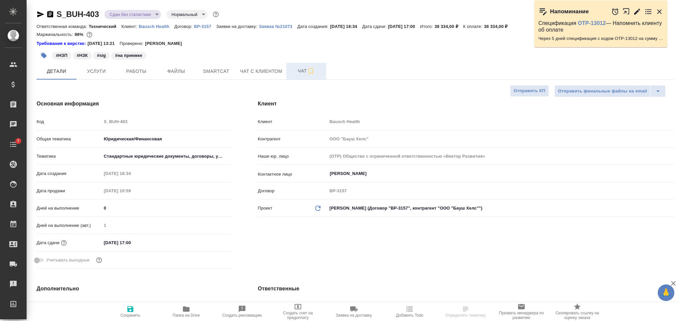
type textarea "x"
click at [297, 75] on button "Чат" at bounding box center [306, 71] width 40 height 17
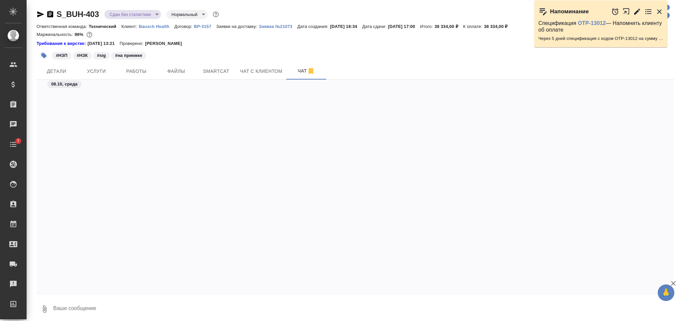
scroll to position [6471, 0]
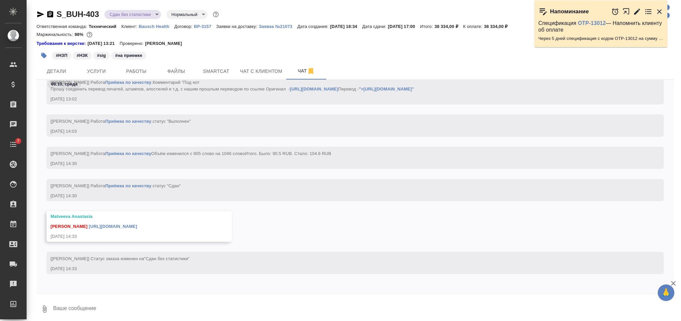
click at [137, 225] on link "https://drive.awatera.com/s/RWgHgkPkf5BPnTs" at bounding box center [113, 226] width 48 height 5
click at [50, 18] on icon "button" at bounding box center [50, 14] width 8 height 8
click at [47, 55] on icon "button" at bounding box center [44, 55] width 7 height 7
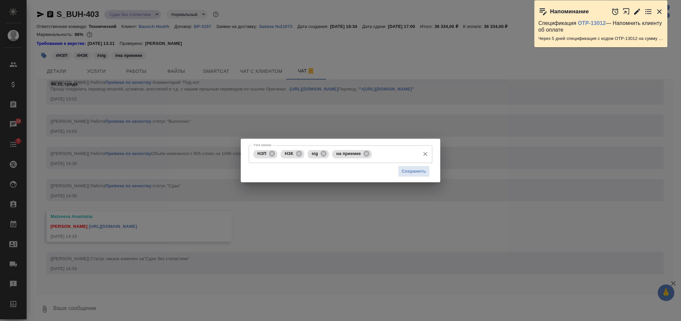
click at [403, 151] on input "Тэги заказа" at bounding box center [394, 153] width 43 height 11
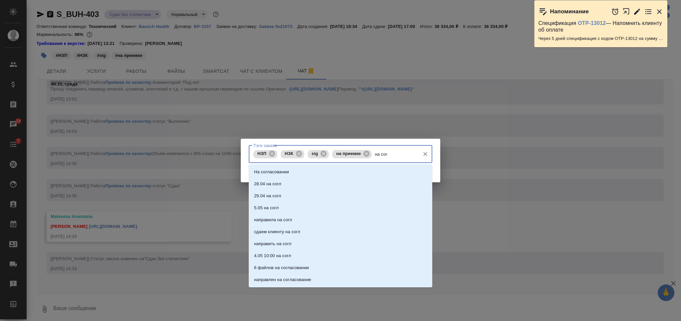
type input "на согл"
click at [377, 170] on li "На согласовании" at bounding box center [340, 172] width 183 height 12
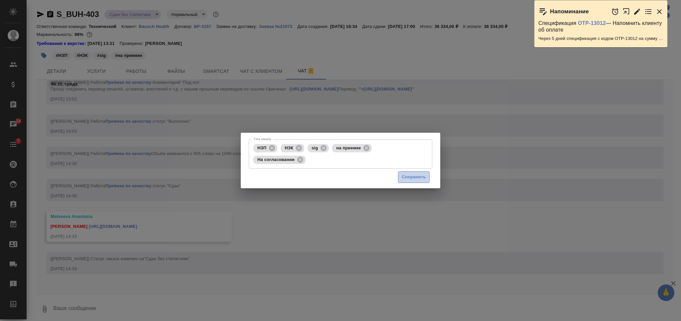
click at [411, 175] on span "Сохранить" at bounding box center [414, 177] width 24 height 8
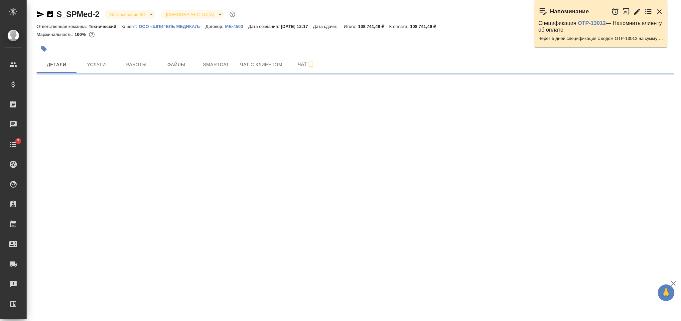
select select "RU"
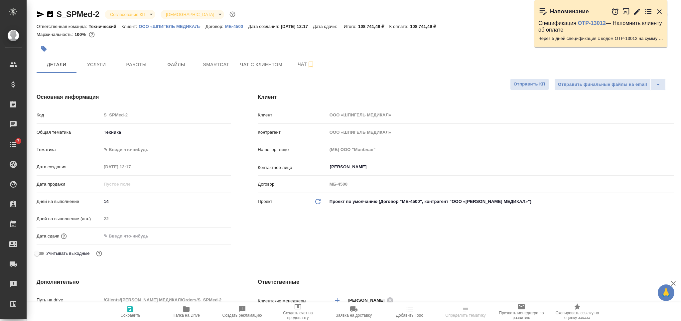
type textarea "x"
click at [52, 14] on icon "button" at bounding box center [50, 14] width 6 height 7
type textarea "x"
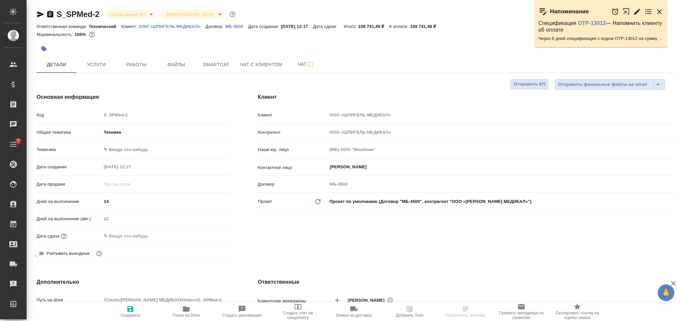
type textarea "x"
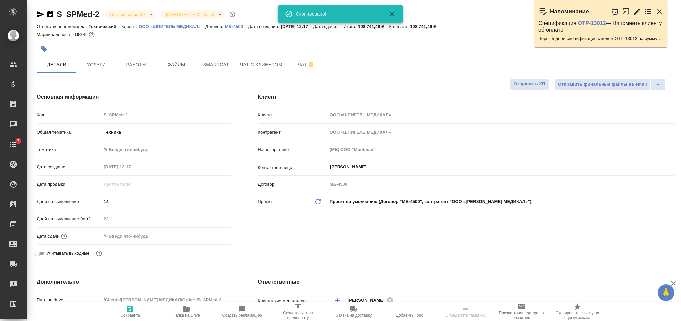
type textarea "x"
select select "RU"
type textarea "x"
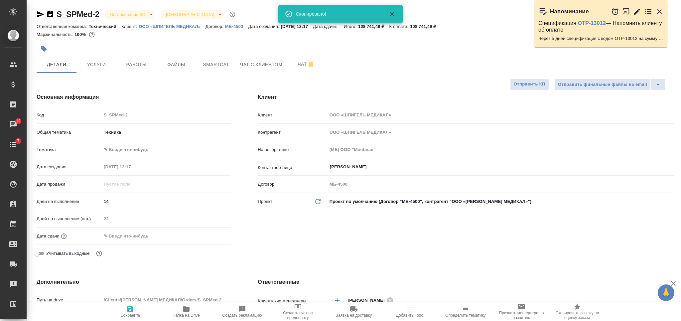
type textarea "x"
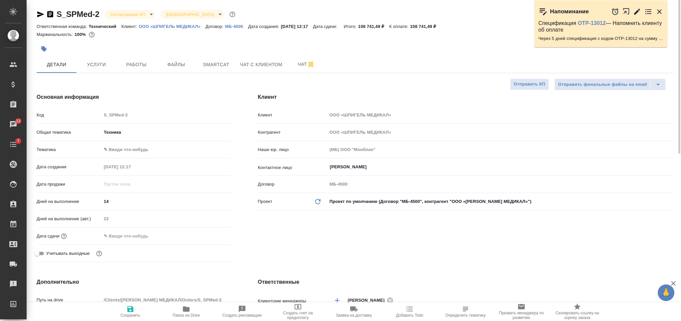
type textarea "x"
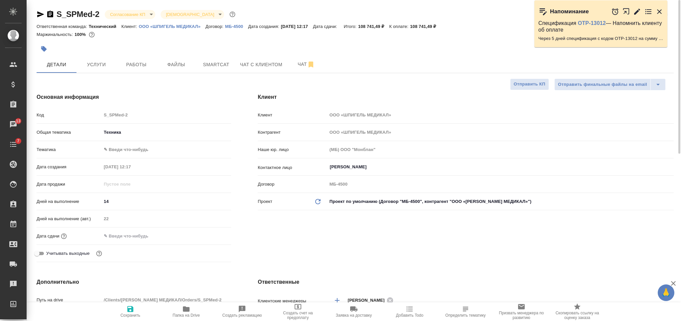
type textarea "x"
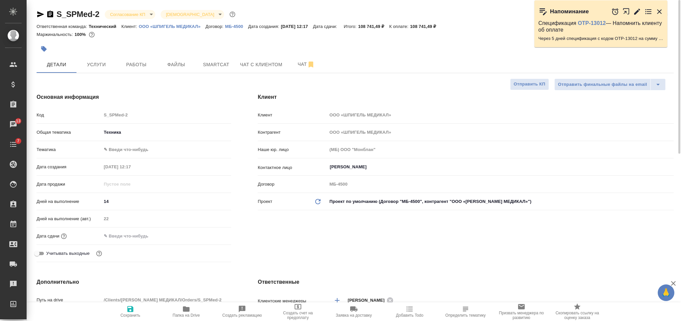
type textarea "x"
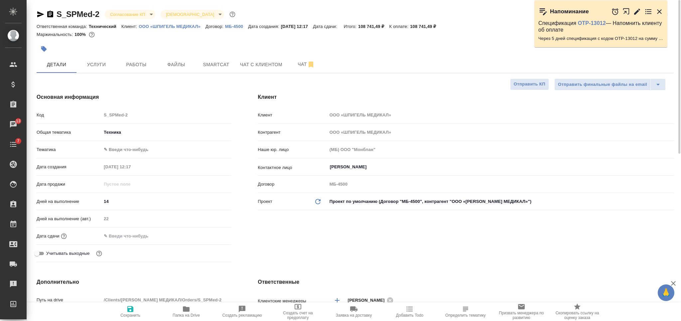
type textarea "x"
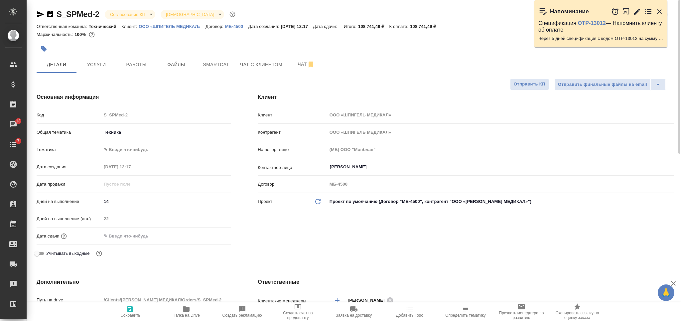
type textarea "x"
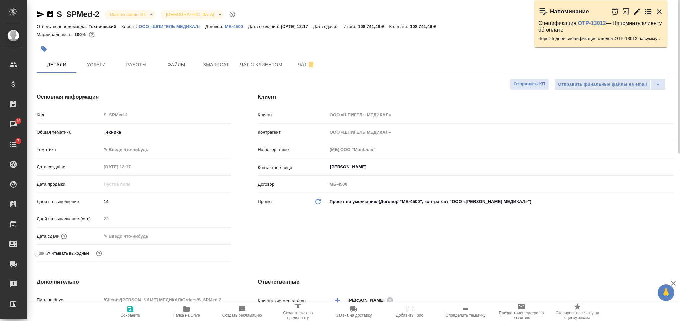
type textarea "x"
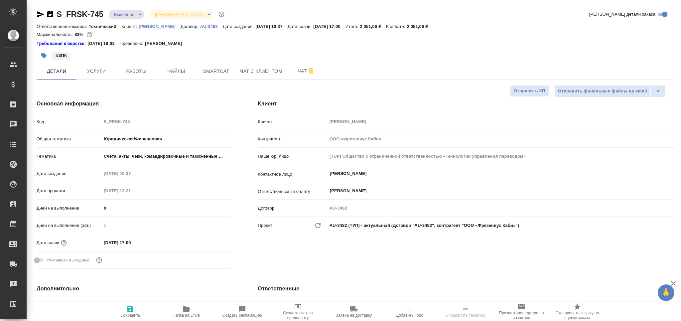
select select "RU"
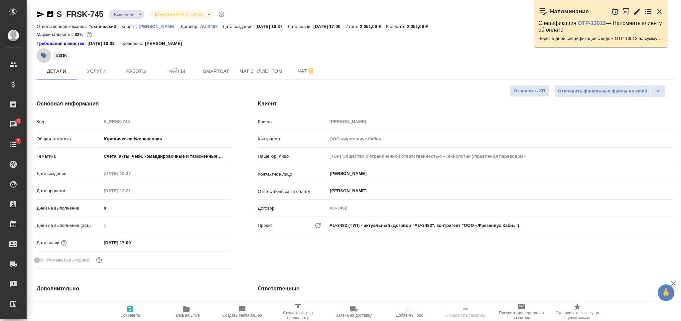
click at [44, 60] on button "button" at bounding box center [44, 55] width 15 height 15
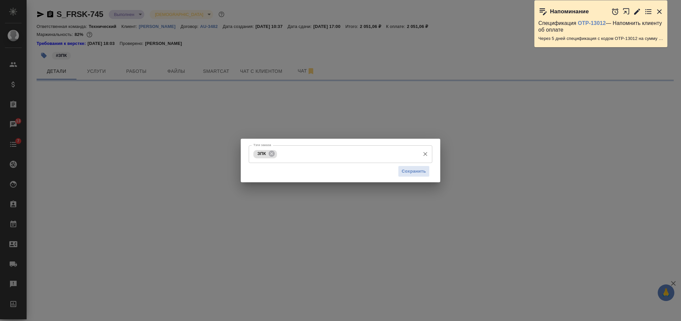
click at [318, 151] on input "Тэги заказа" at bounding box center [348, 153] width 138 height 11
type input "на с"
select select "RU"
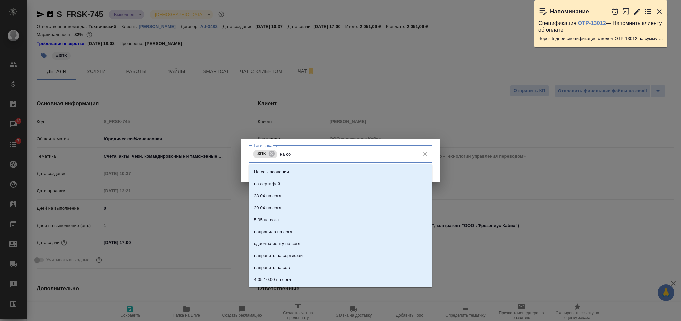
type input "на сог"
type textarea "x"
type input "на согл"
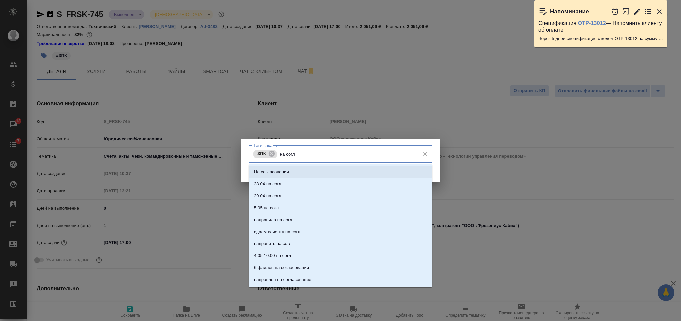
click at [318, 167] on li "На согласовании" at bounding box center [340, 172] width 183 height 12
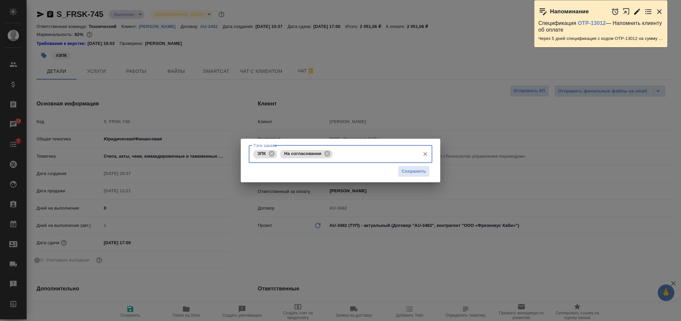
click at [410, 168] on span "Сохранить" at bounding box center [414, 172] width 24 height 8
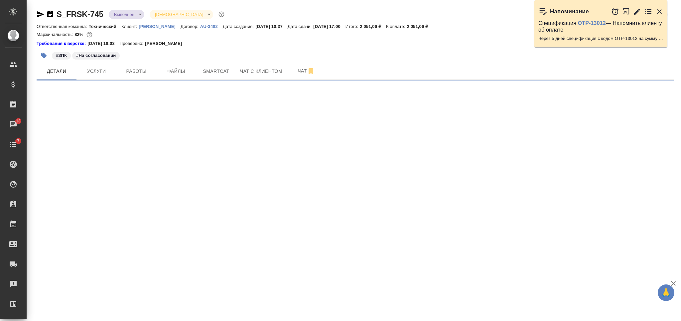
select select "RU"
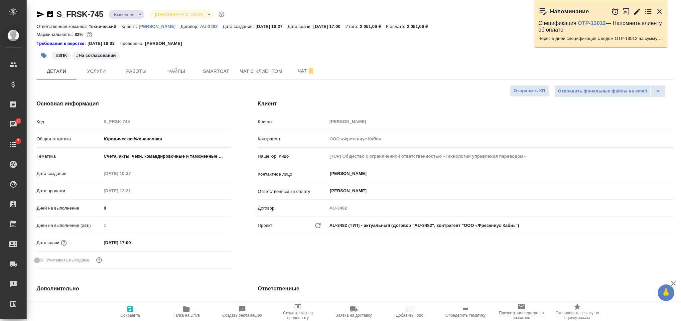
type textarea "x"
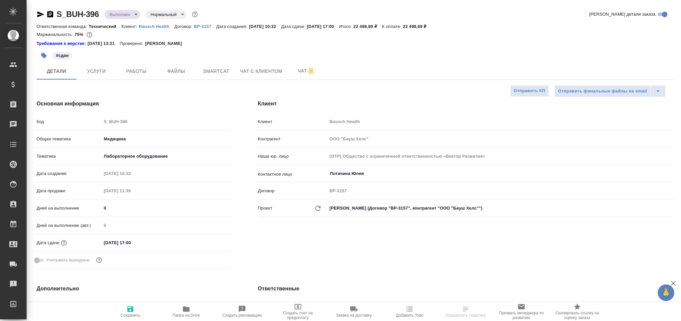
select select "RU"
type textarea "x"
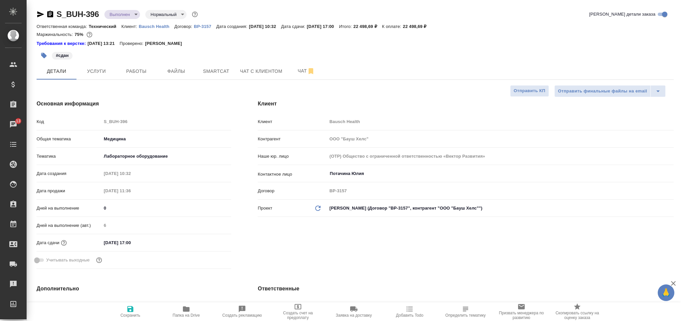
type textarea "x"
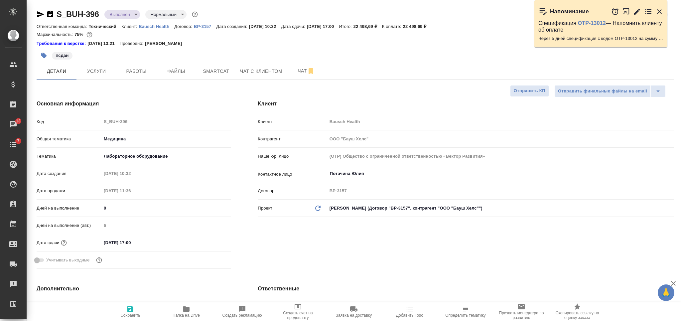
type textarea "x"
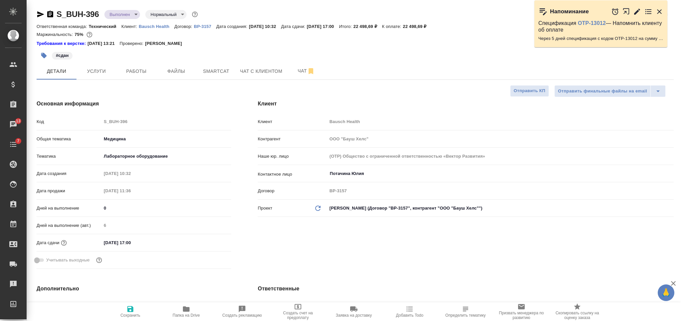
type textarea "x"
click at [53, 16] on icon "button" at bounding box center [50, 14] width 6 height 7
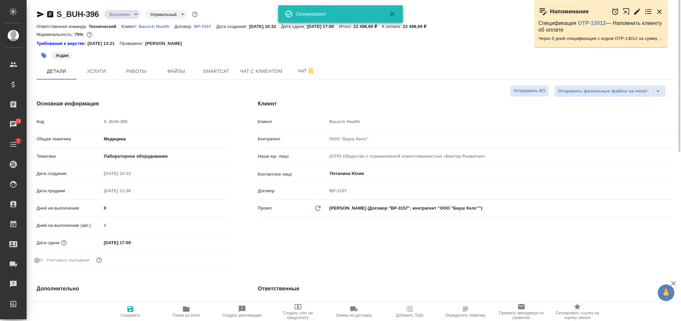
type textarea "x"
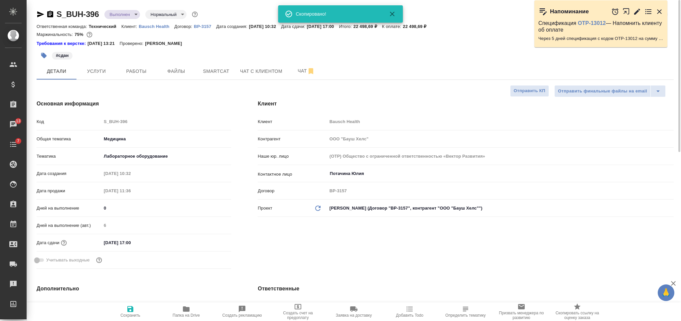
type textarea "x"
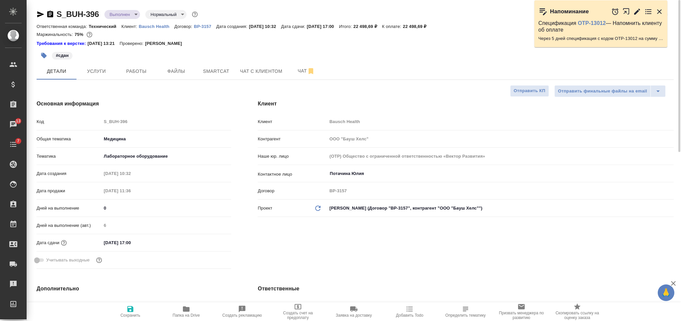
type textarea "x"
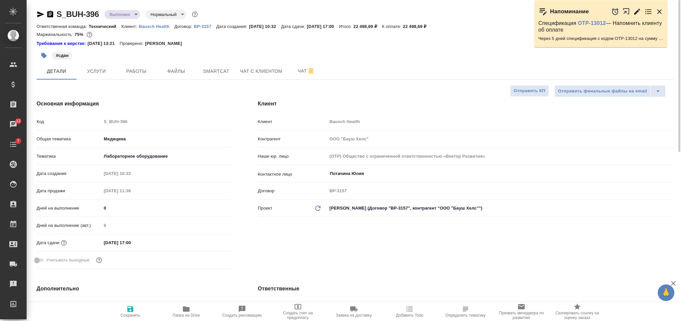
type textarea "x"
click at [129, 16] on body "🙏 .cls-1 fill:#fff; AWATERA Nikiforova Valeria Клиенты Спецификации Заказы 13 Ч…" at bounding box center [340, 160] width 681 height 321
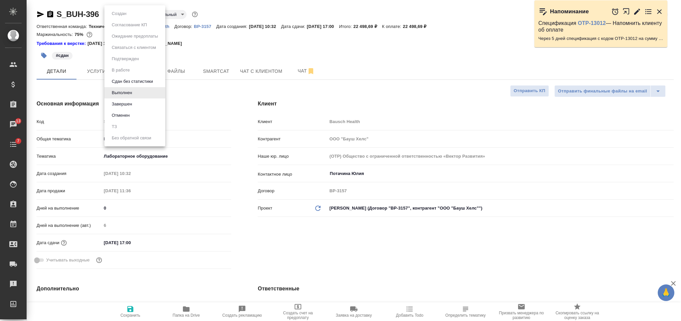
click at [148, 104] on li "Завершен" at bounding box center [134, 103] width 61 height 11
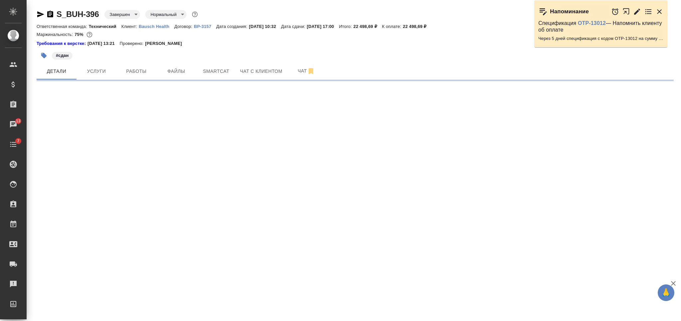
select select "RU"
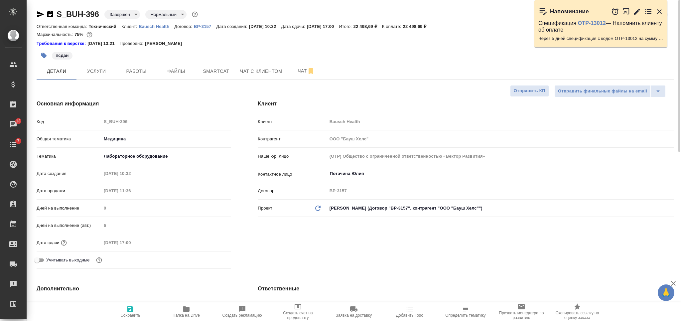
type textarea "x"
click at [200, 27] on p "ВР-3157" at bounding box center [205, 26] width 22 height 5
type textarea "x"
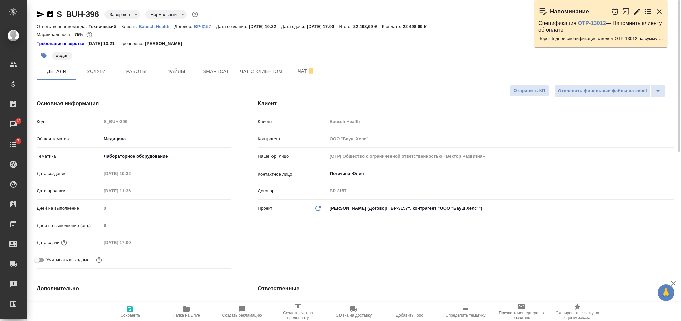
type textarea "x"
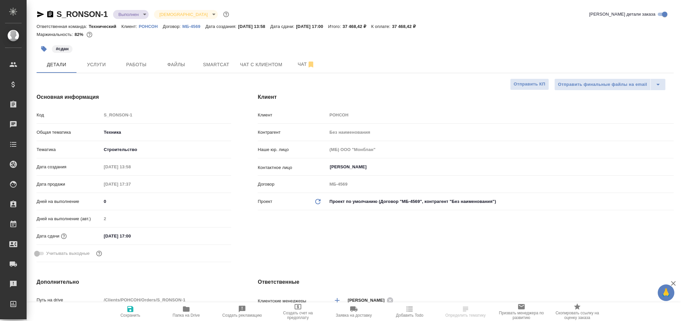
select select "RU"
type textarea "x"
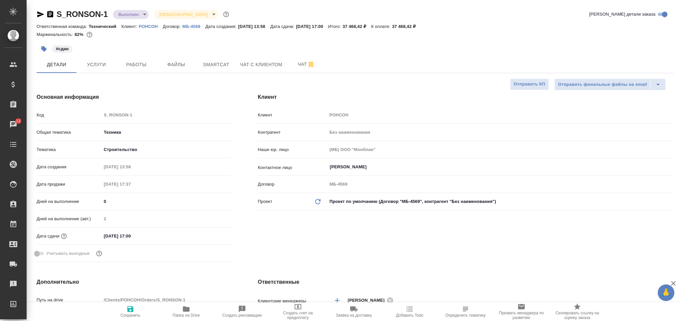
type textarea "x"
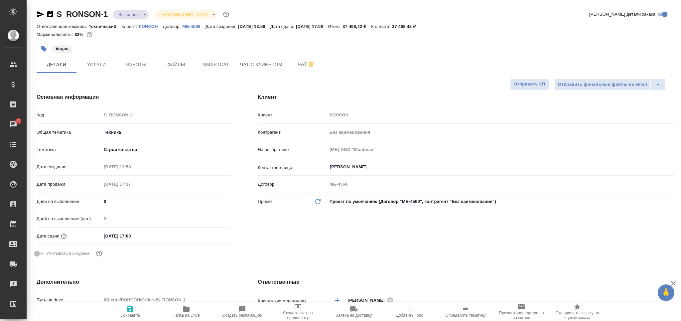
type textarea "x"
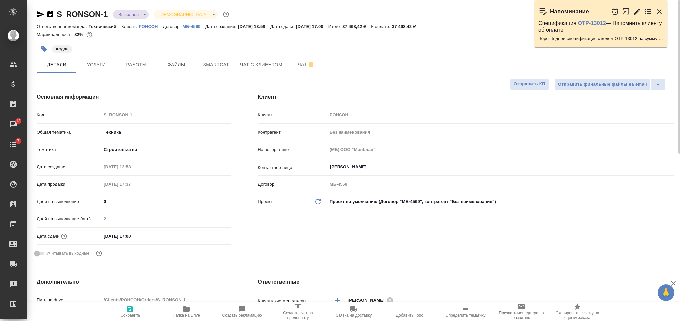
click at [142, 14] on body "🙏 .cls-1 fill:#fff; AWATERA Nikiforova Valeria Клиенты Спецификации Заказы 13 Ч…" at bounding box center [340, 160] width 681 height 321
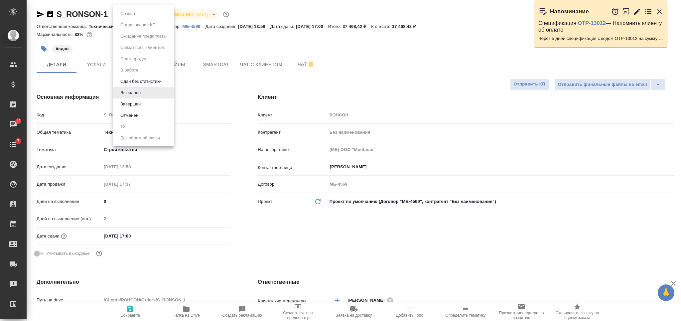
click at [152, 100] on li "Завершен" at bounding box center [143, 103] width 61 height 11
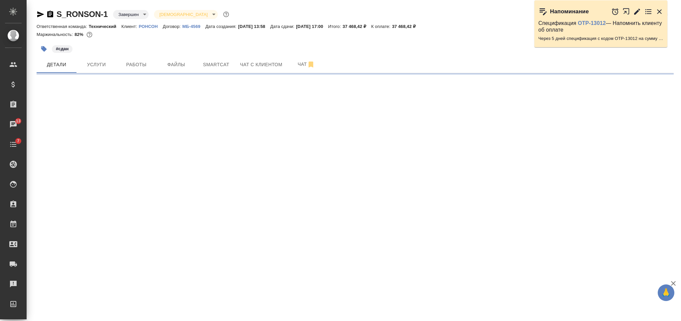
select select "RU"
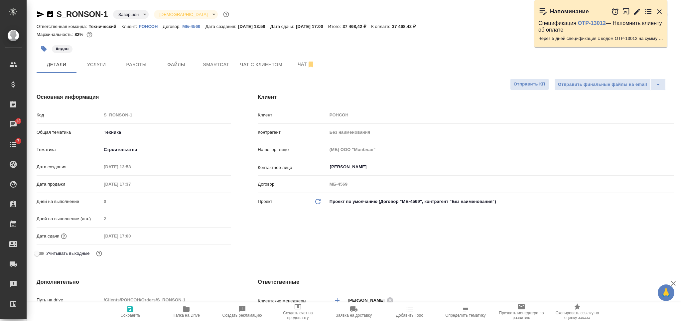
type textarea "x"
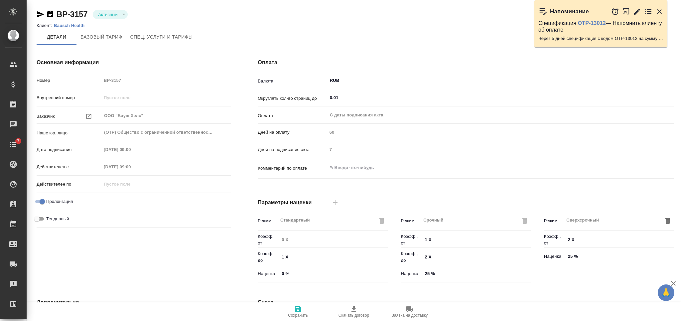
type input "без ТП"
type input "Стандартный шаблон - 30-70-100 - ВЫБЕРИ МЕНЯ!"
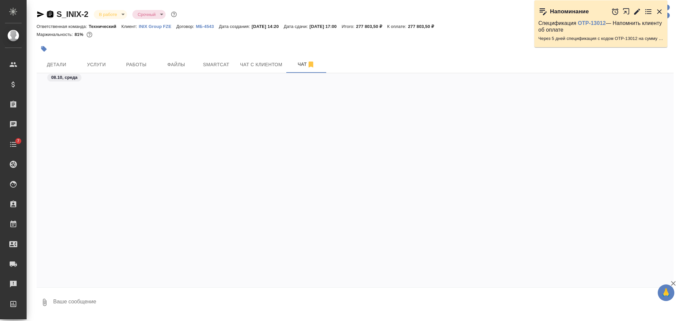
drag, startPoint x: 49, startPoint y: 18, endPoint x: 66, endPoint y: 0, distance: 24.4
click at [49, 17] on icon "button" at bounding box center [50, 14] width 8 height 8
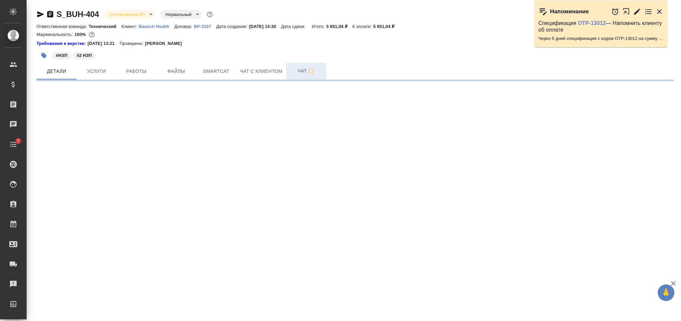
select select "RU"
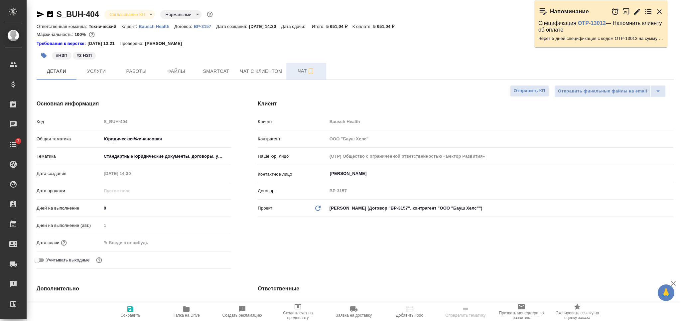
click at [300, 72] on span "Чат" at bounding box center [306, 71] width 32 height 8
type textarea "x"
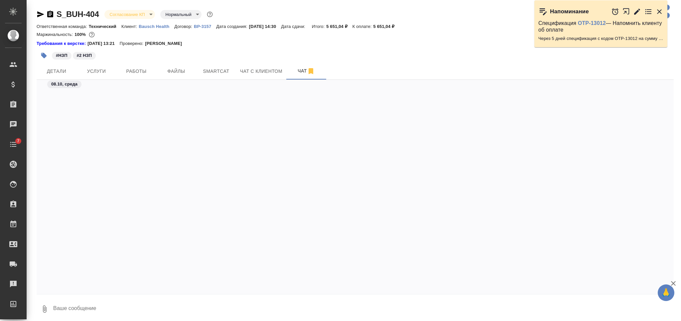
scroll to position [523, 0]
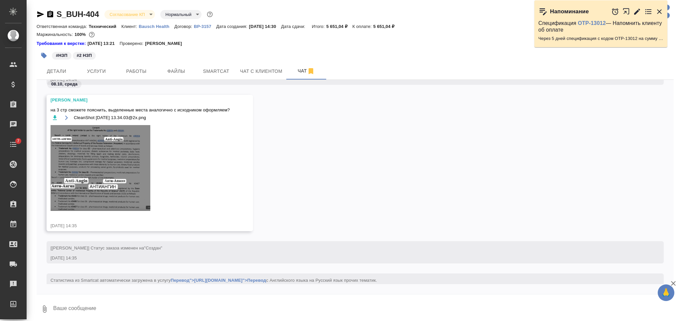
click at [213, 303] on textarea at bounding box center [363, 309] width 621 height 23
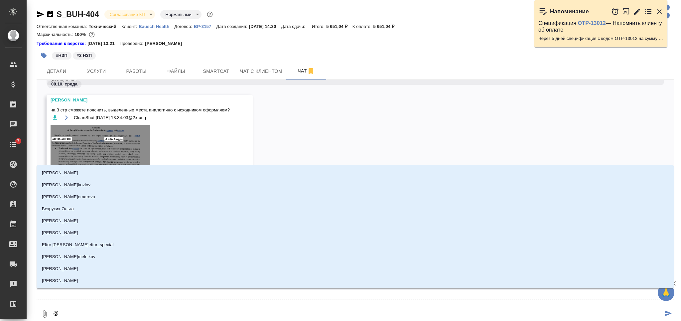
type textarea "@З"
type input "З"
type textarea "@За"
type input "За"
type textarea "@Заб"
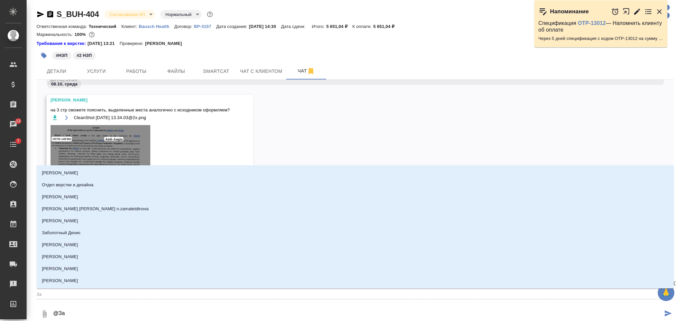
type input "Заб"
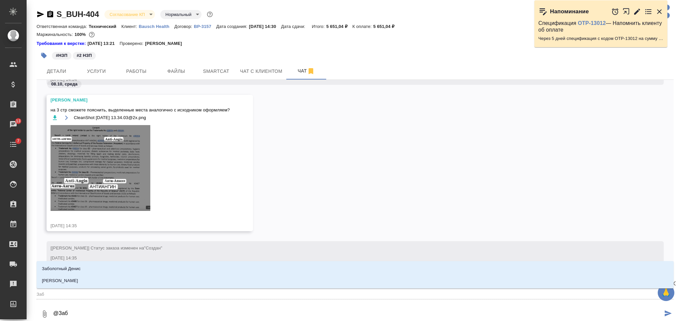
type textarea "@Забо"
type input "Забо"
type textarea "@Забор"
type input "Забор"
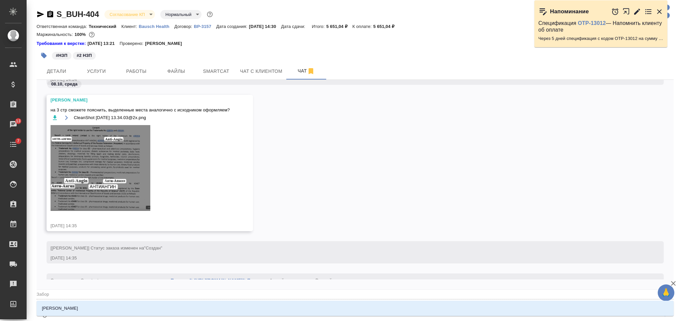
type textarea "@Заборо"
type input "Заборо"
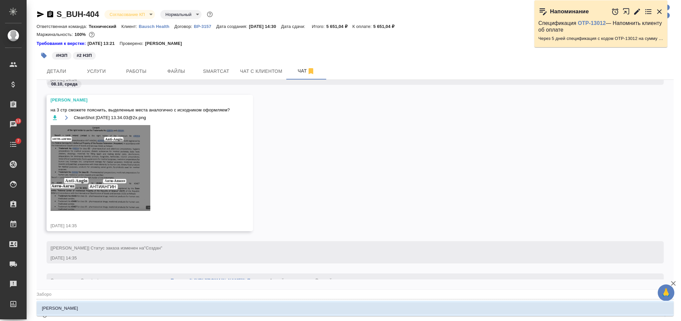
click at [214, 304] on li "[PERSON_NAME]" at bounding box center [355, 308] width 637 height 12
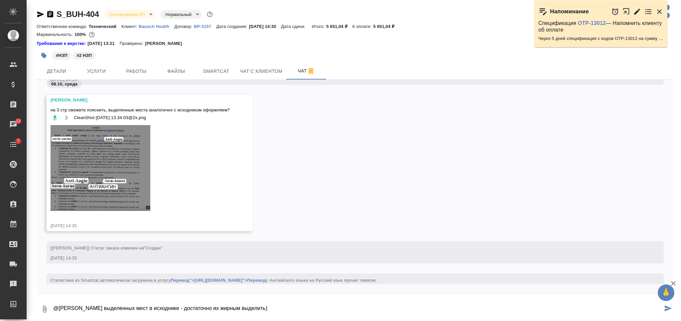
type textarea "@[PERSON_NAME] выделенных мест в исходнике - достаточно их жирным выделить)"
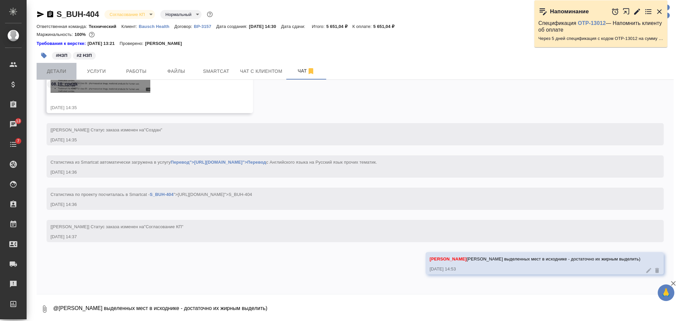
click at [61, 76] on button "Детали" at bounding box center [57, 71] width 40 height 17
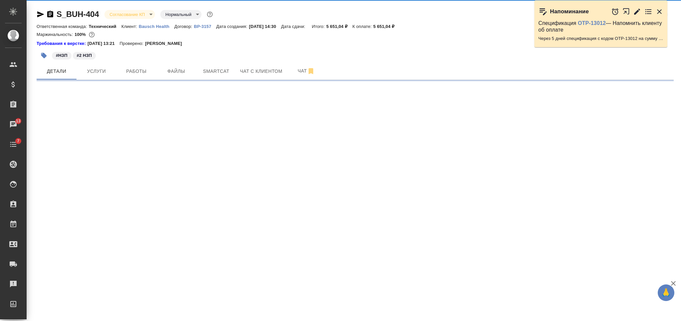
select select "RU"
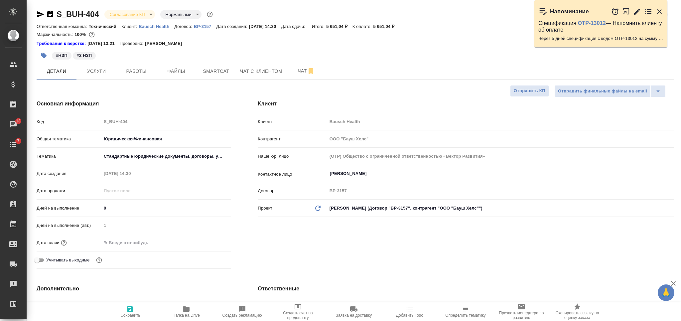
type textarea "x"
click at [123, 243] on input "text" at bounding box center [130, 243] width 58 height 10
type input "0_.__.____ __:__"
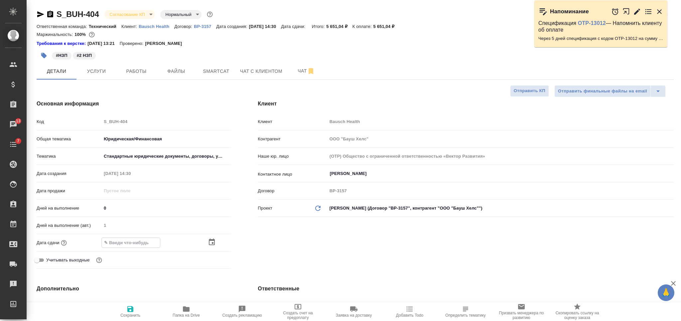
type textarea "x"
type input "09.__.____ __:__"
type textarea "x"
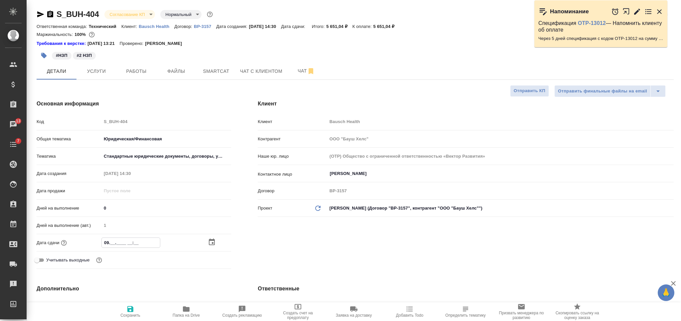
type textarea "x"
type input "09.1_.____ __:__"
type textarea "x"
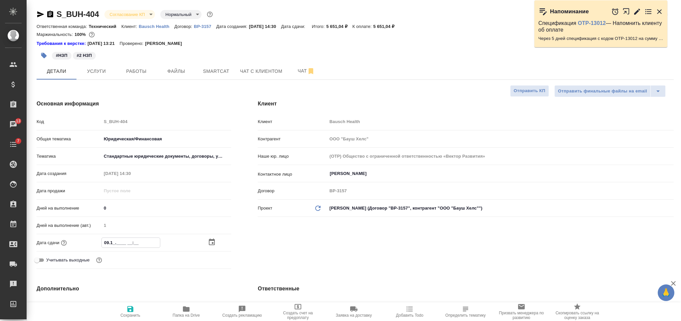
type textarea "x"
type input "09.10.____ __:__"
type textarea "x"
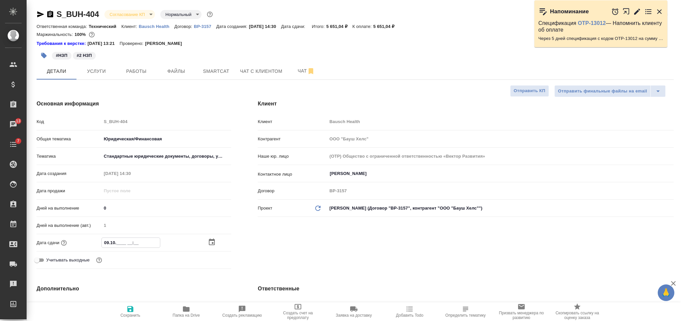
type input "09.10.2___ __:__"
type textarea "x"
type input "[DATE]__ __:__"
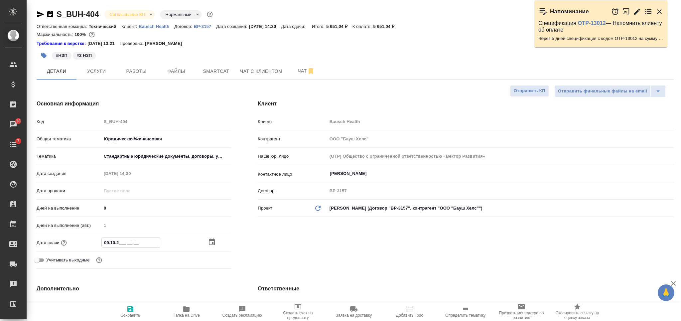
type textarea "x"
type input "[DATE]_ __:__"
type textarea "x"
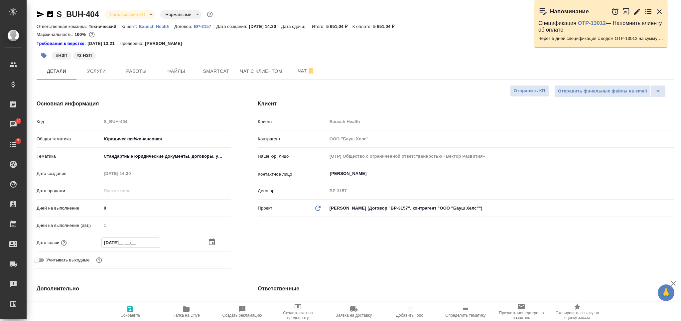
type textarea "x"
type input "[DATE] __:__"
type textarea "x"
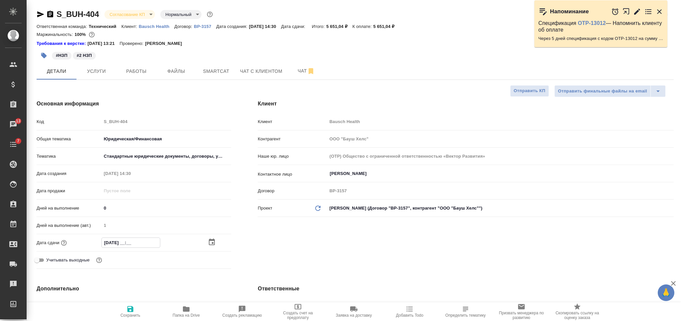
type textarea "x"
type input "[DATE] 1_:__"
type textarea "x"
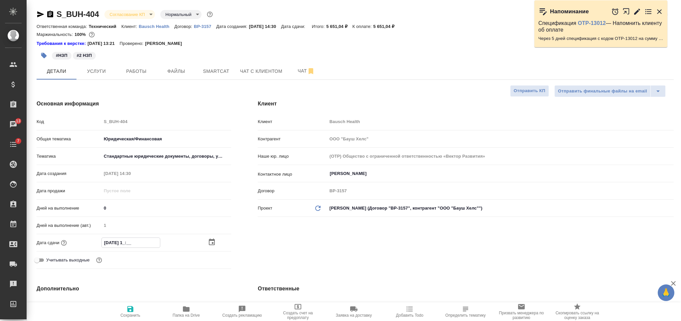
type input "[DATE] 17:__"
type textarea "x"
type input "[DATE] 17:0_"
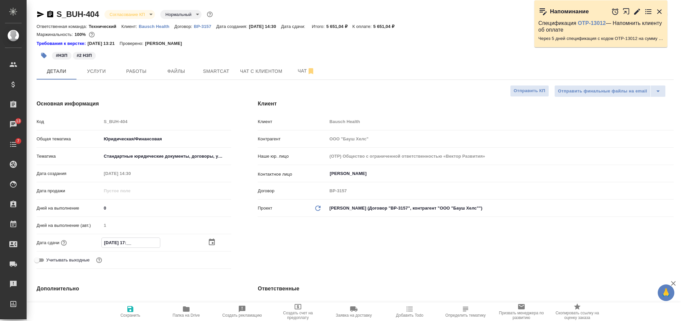
type textarea "x"
type input "[DATE] 17:00"
type textarea "x"
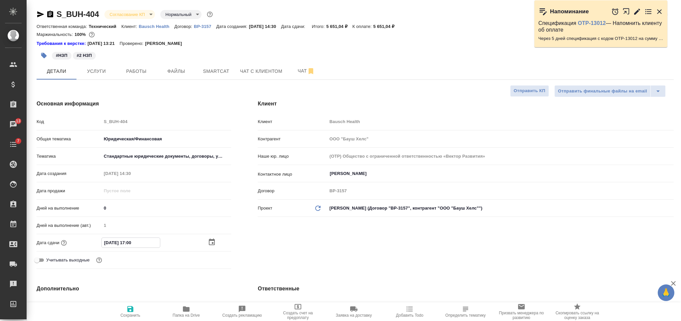
type textarea "x"
type input "[DATE] 17:00"
click at [131, 307] on icon "button" at bounding box center [130, 309] width 6 height 6
type textarea "x"
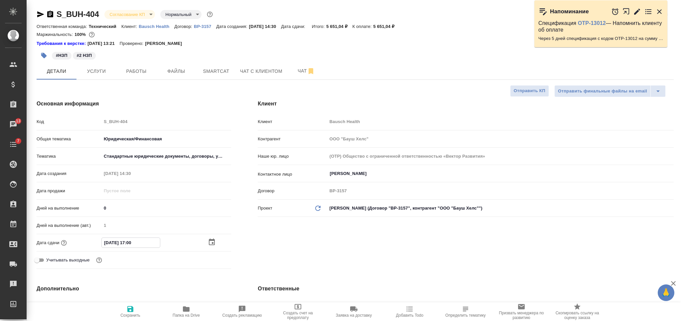
type textarea "x"
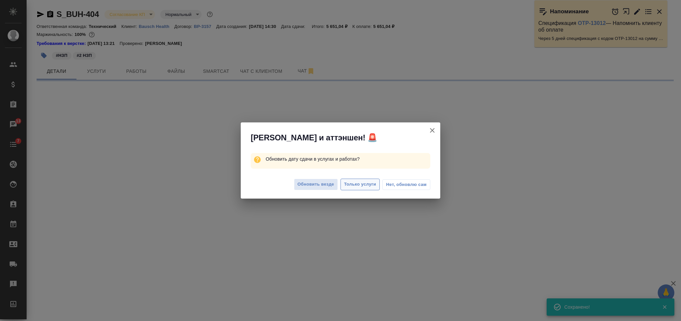
select select "RU"
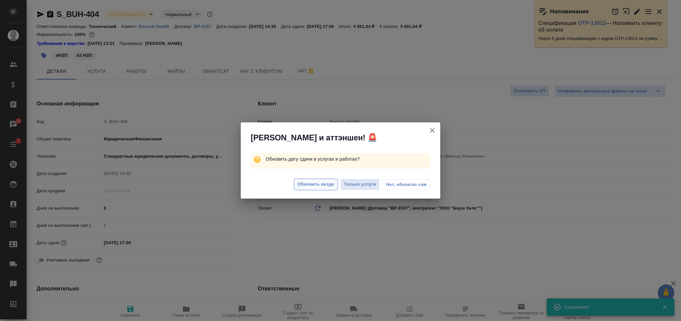
type textarea "x"
click at [347, 183] on span "Только услуги" at bounding box center [360, 184] width 32 height 8
type textarea "x"
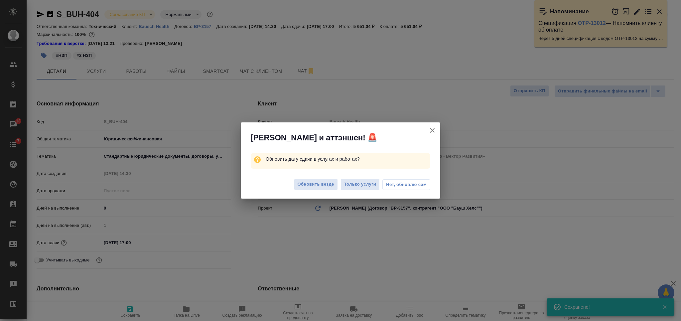
type textarea "x"
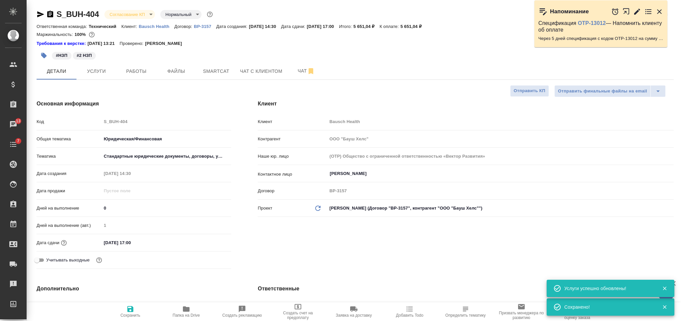
scroll to position [177, 0]
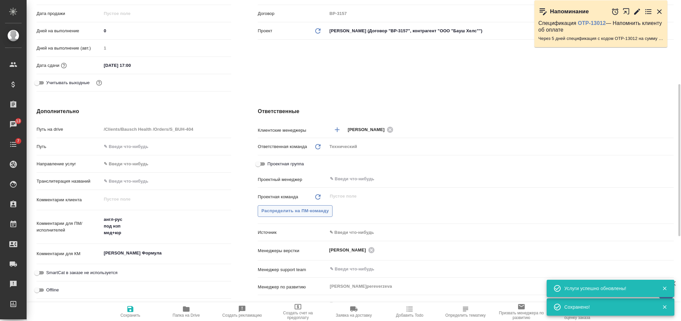
click at [322, 208] on span "Распределить на ПМ-команду" at bounding box center [294, 211] width 67 height 8
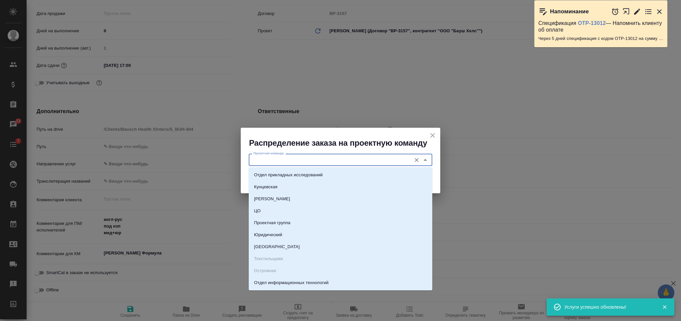
click at [317, 160] on input "Проектная команда" at bounding box center [329, 160] width 157 height 8
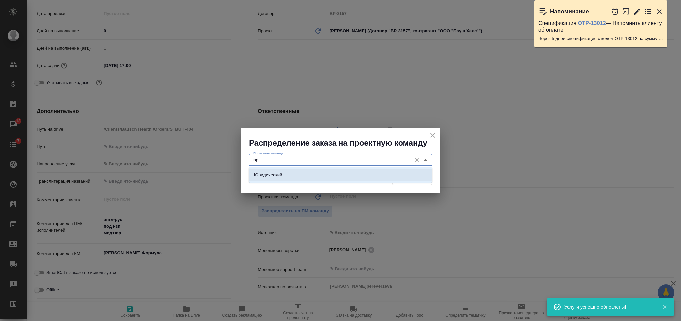
click at [318, 178] on li "Юридический" at bounding box center [340, 175] width 183 height 12
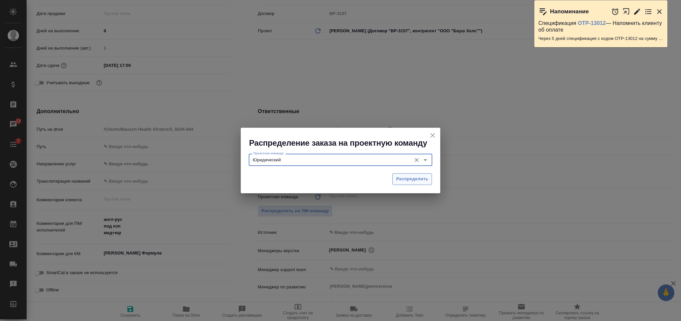
type input "Юридический"
click at [413, 181] on span "Распределить" at bounding box center [412, 179] width 32 height 8
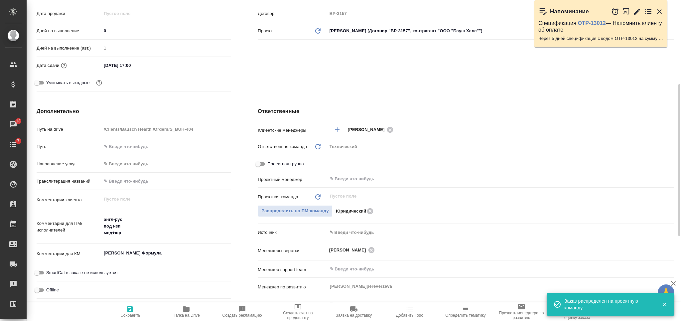
type textarea "x"
click at [133, 314] on span "Сохранить" at bounding box center [130, 315] width 20 height 5
type textarea "x"
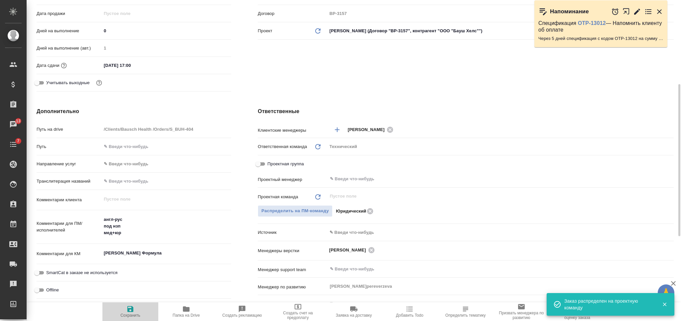
type textarea "x"
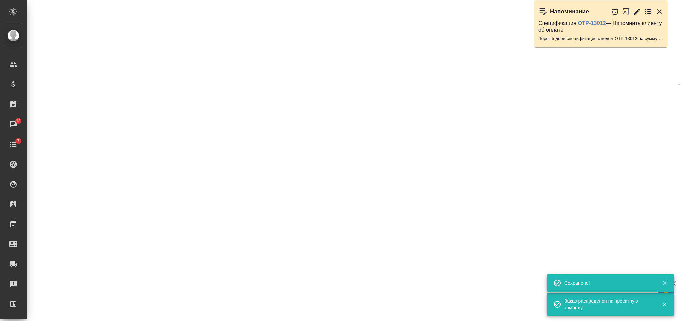
select select "RU"
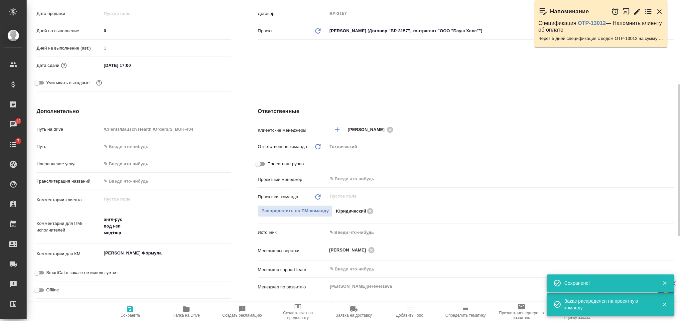
type textarea "x"
click at [144, 233] on textarea "англ-рус под нзп мед+юр" at bounding box center [166, 226] width 129 height 25
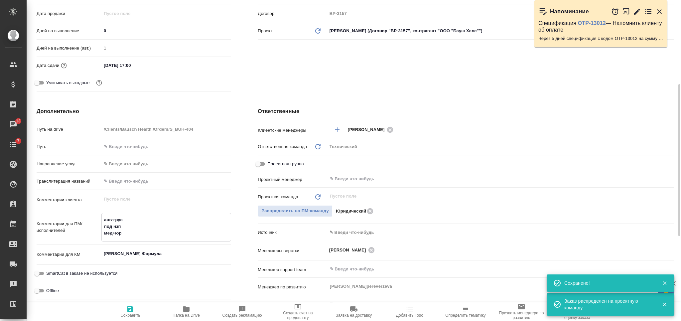
type textarea "англ-рус под нзп мед+юр"
type textarea "x"
type textarea "англ-рус под нзп мед+юр ("
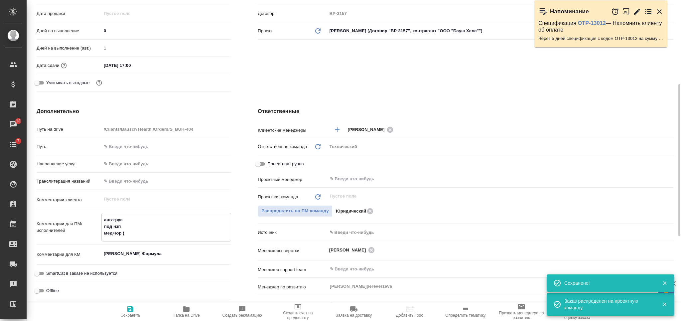
type textarea "x"
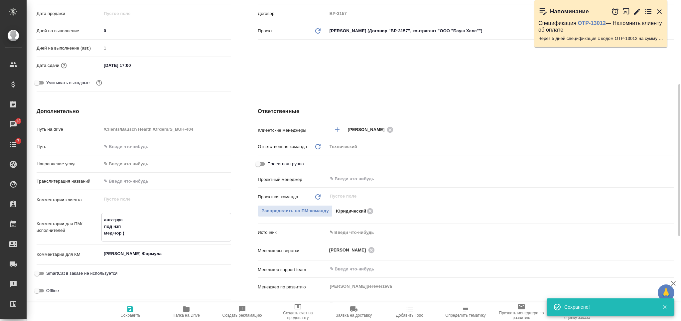
type textarea "x"
type textarea "англ-рус под нзп мед+юр (м"
type textarea "x"
type textarea "англ-рус под нзп мед+юр (ме"
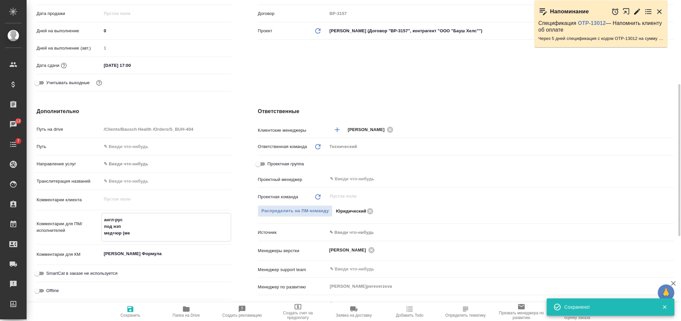
type textarea "x"
type textarea "англ-рус под нзп мед+юр (мед"
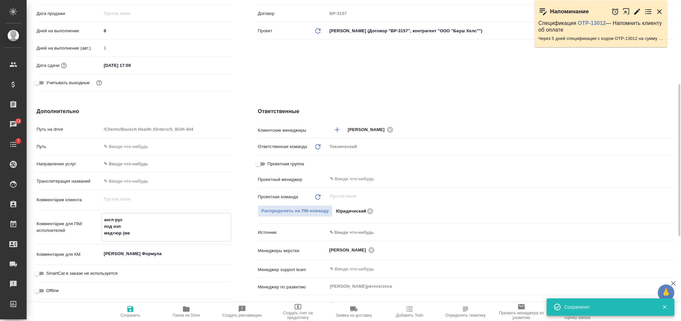
type textarea "x"
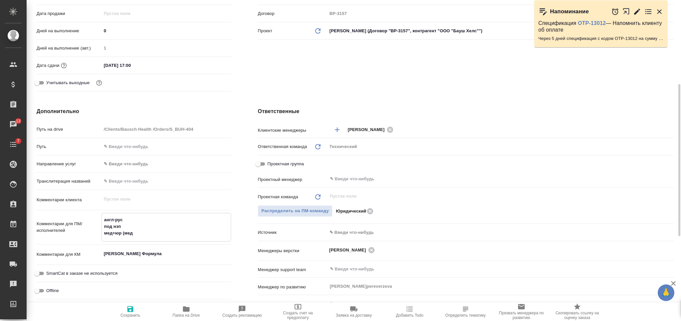
type textarea "x"
type textarea "англ-рус под нзп мед+юр (мед"
type textarea "x"
type textarea "англ-рус под нзп мед+юр (мед то"
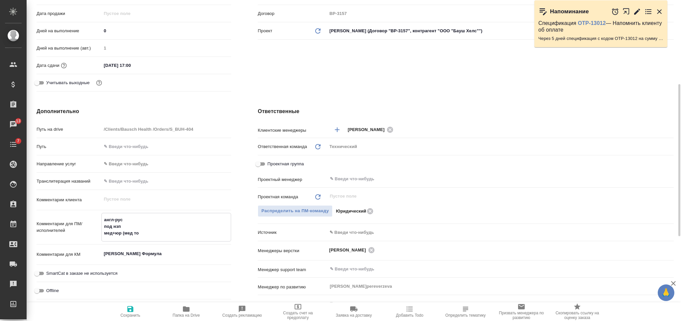
type textarea "x"
type textarea "англ-рус под нзп мед+юр (мед тож"
type textarea "x"
type textarea "англ-рус под нзп мед+юр (мед тоже"
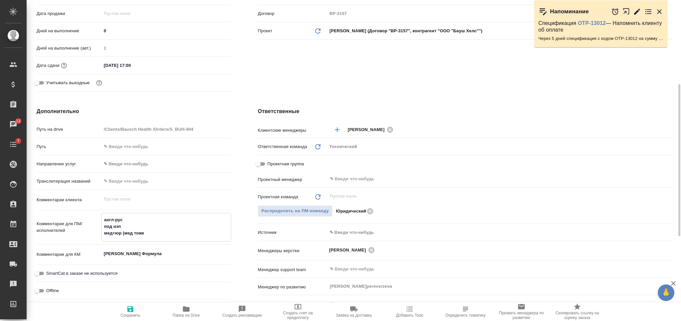
type textarea "x"
type textarea "англ-рус под нзп мед+юр (мед тоже"
type textarea "x"
type textarea "англ-рус под нзп мед+юр (мед тоже е"
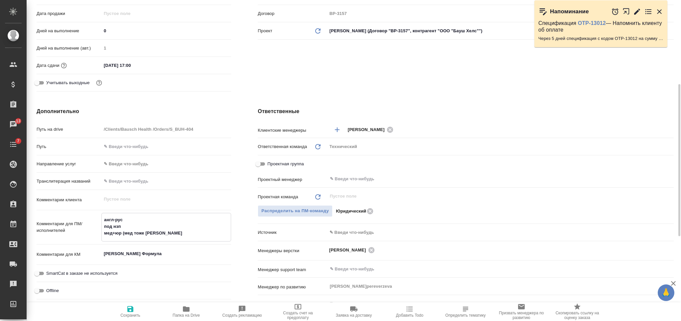
type textarea "x"
type textarea "англ-рус под нзп мед+юр (мед тоже ес"
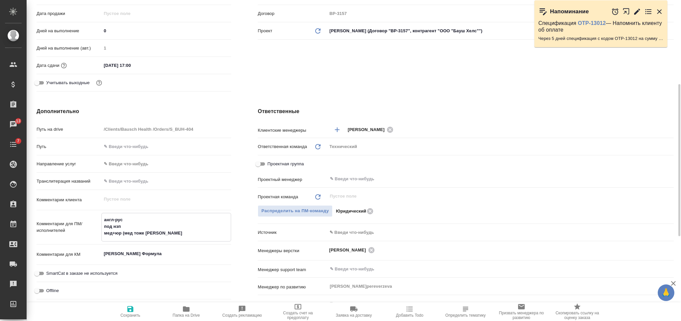
type textarea "x"
type textarea "англ-рус под нзп мед+юр (мед тоже ест"
type textarea "x"
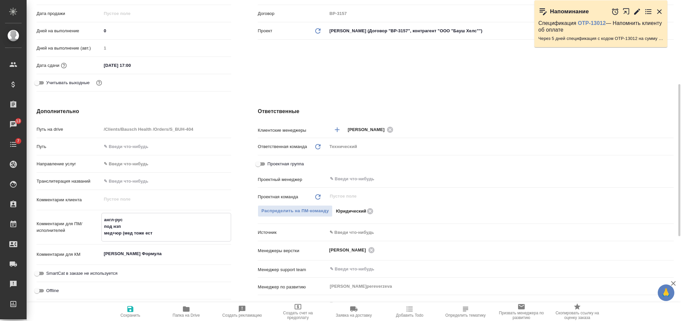
type textarea "x"
type textarea "англ-рус под нзп мед+юр (мед тоже есть"
type textarea "x"
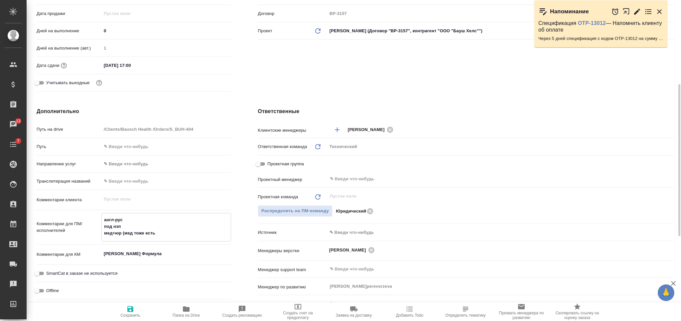
type textarea "x"
type textarea "англ-рус под нзп мед+юр (мед тоже есть!"
type textarea "x"
type textarea "англ-рус под нзп мед+юр (мед тоже есть!)"
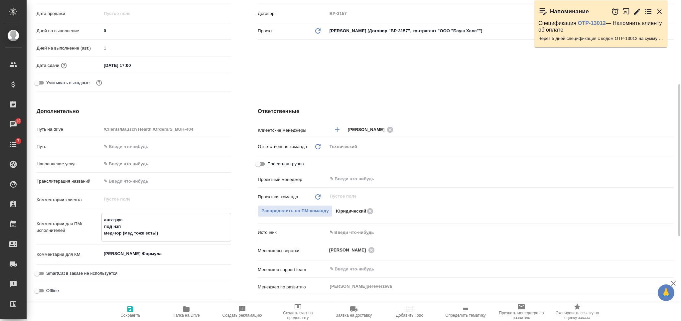
type textarea "x"
type textarea "англ-рус под нзп мед+юр (мед тоже есть!)"
type textarea "x"
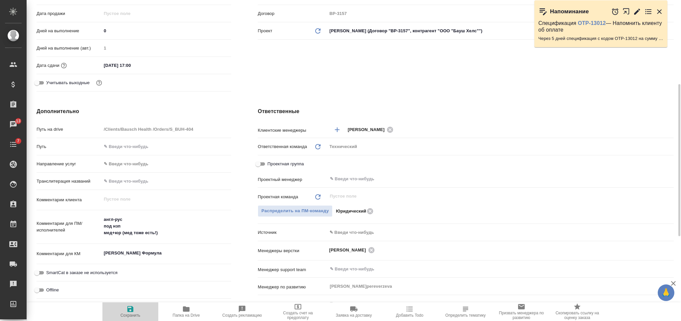
click at [132, 307] on icon "button" at bounding box center [130, 309] width 6 height 6
type textarea "x"
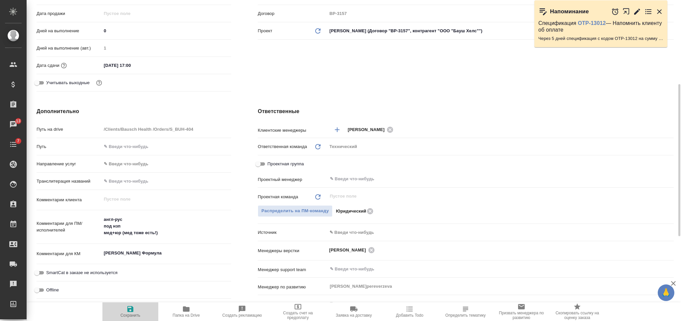
type textarea "x"
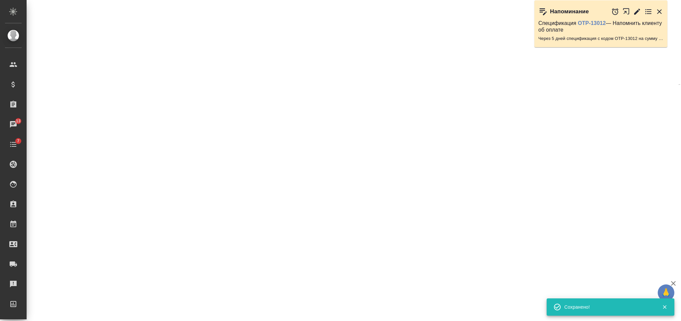
select select "RU"
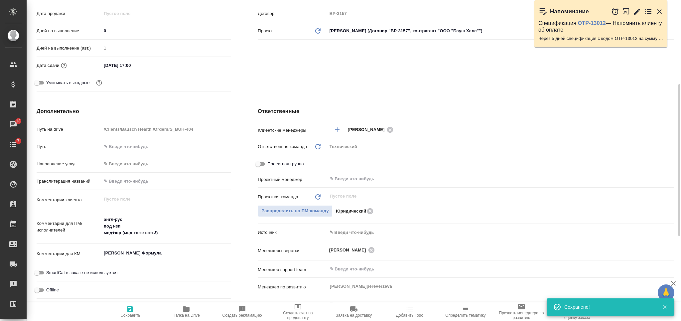
type textarea "x"
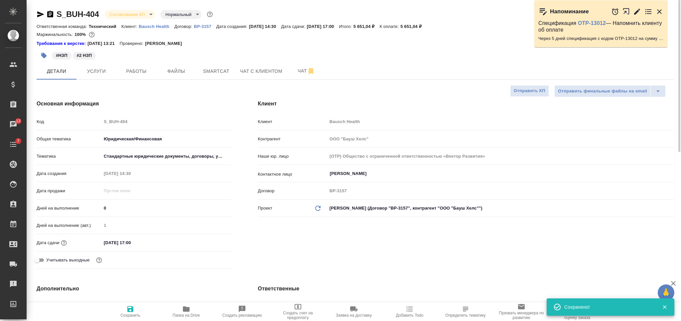
click at [138, 12] on body "🙏 .cls-1 fill:#fff; AWATERA Nikiforova Valeria Клиенты Спецификации Заказы 13 Ч…" at bounding box center [340, 160] width 681 height 321
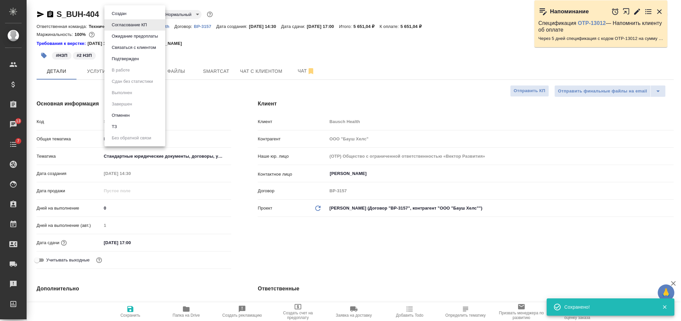
click at [243, 44] on div at bounding box center [340, 160] width 681 height 321
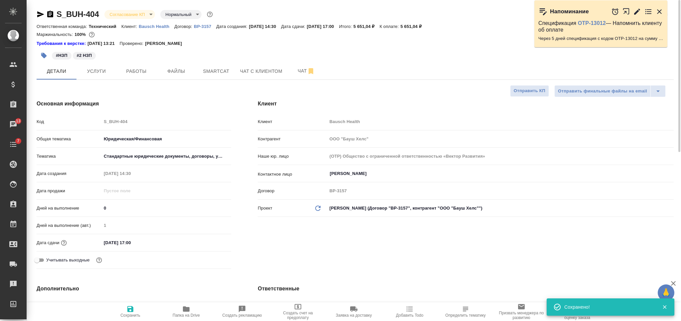
click at [179, 155] on body "🙏 .cls-1 fill:#fff; AWATERA Nikiforova Valeria Клиенты Спецификации Заказы 13 Ч…" at bounding box center [340, 160] width 681 height 321
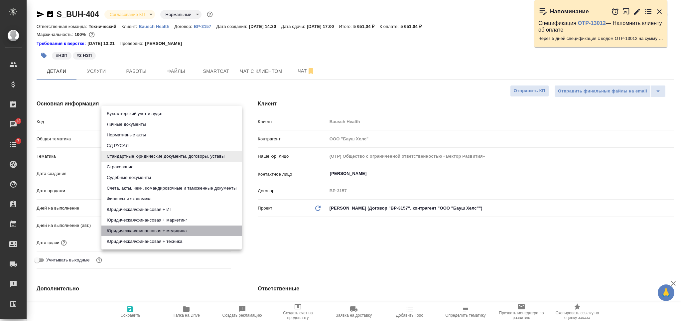
click at [196, 231] on li "Юридическая/финансовая + медицина" at bounding box center [171, 230] width 140 height 11
type input "5f647205b73bc97568ca66c5"
type textarea "x"
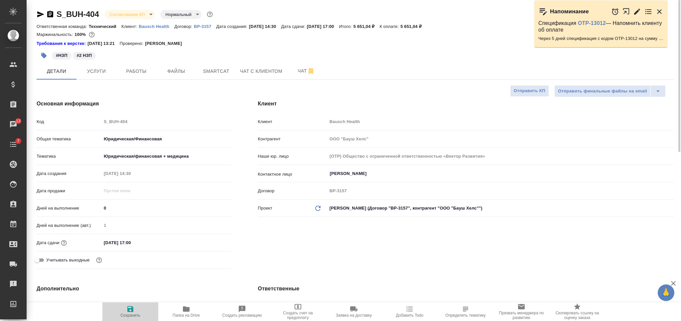
click at [134, 310] on icon "button" at bounding box center [130, 309] width 8 height 8
type textarea "x"
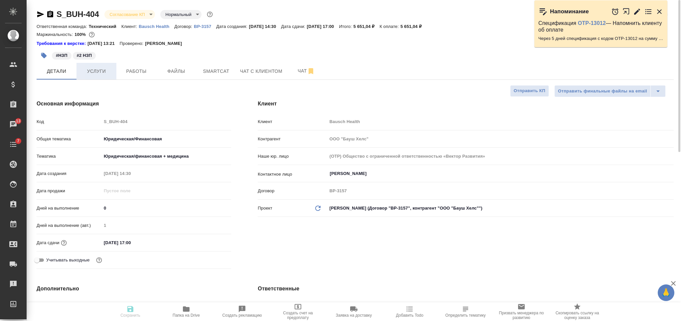
type textarea "x"
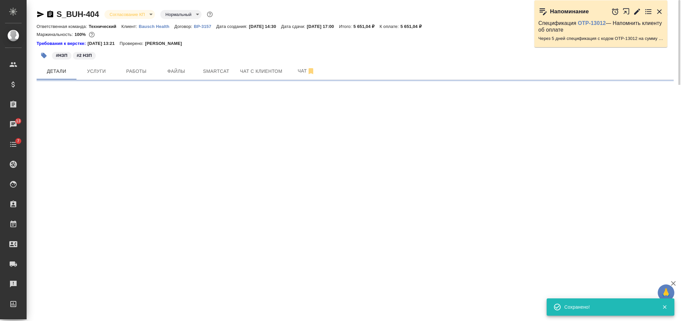
select select "RU"
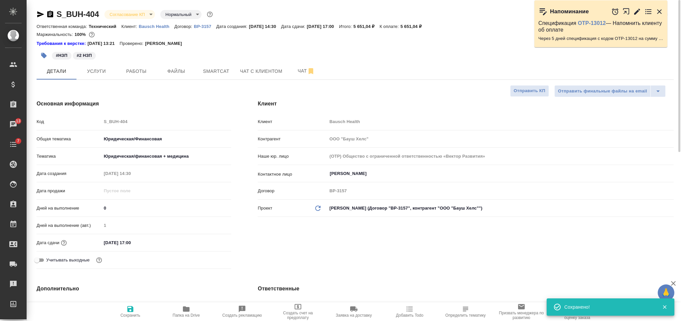
type textarea "x"
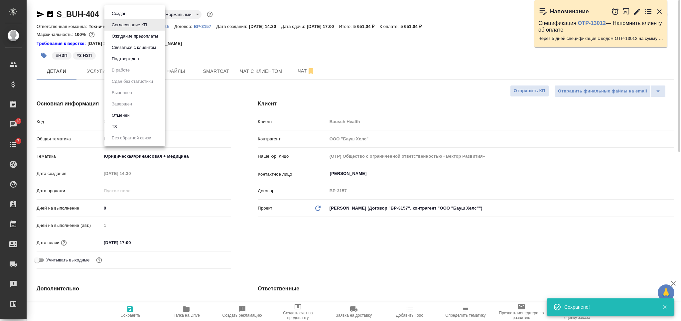
drag, startPoint x: 132, startPoint y: 15, endPoint x: 134, endPoint y: 34, distance: 19.3
click at [132, 15] on body "🙏 .cls-1 fill:#fff; AWATERA Nikiforova Valeria Клиенты Спецификации Заказы 13 Ч…" at bounding box center [340, 160] width 681 height 321
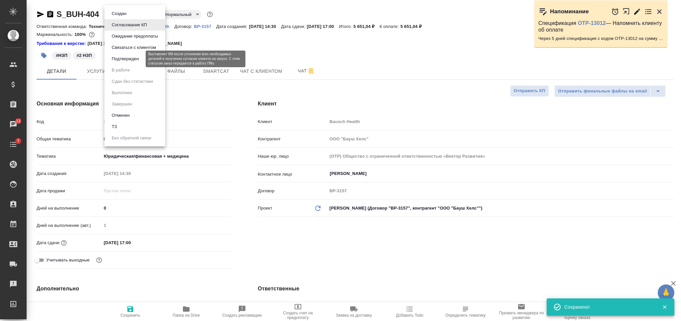
click at [135, 56] on button "Подтвержден" at bounding box center [125, 58] width 31 height 7
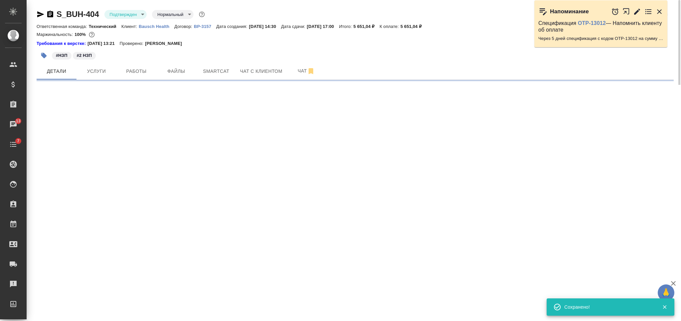
select select "RU"
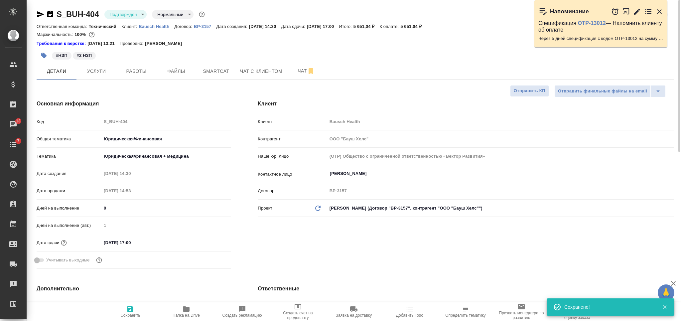
type textarea "x"
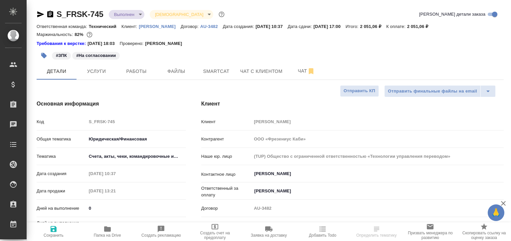
select select "RU"
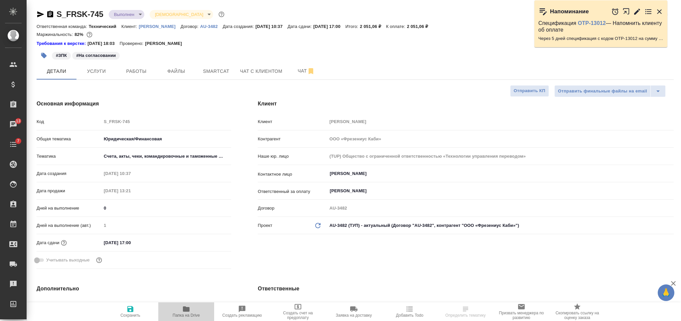
click at [187, 240] on icon "button" at bounding box center [186, 308] width 7 height 5
click at [103, 73] on span "Услуги" at bounding box center [96, 71] width 32 height 8
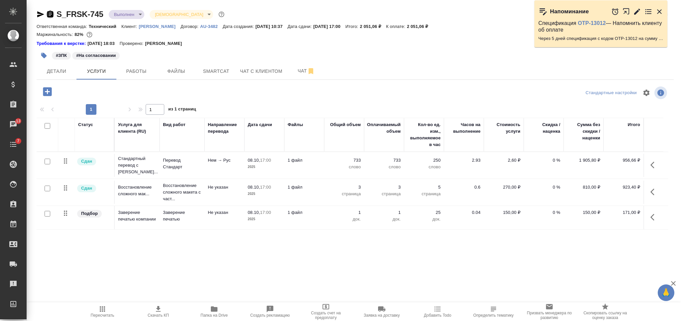
click at [53, 15] on icon "button" at bounding box center [50, 14] width 6 height 7
click at [50, 16] on icon "button" at bounding box center [50, 14] width 6 height 7
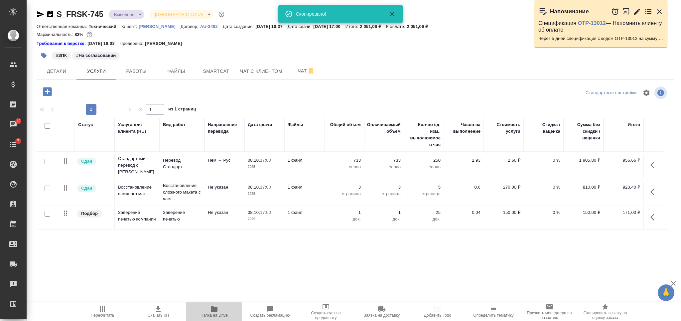
click at [213, 240] on span "Папка на Drive" at bounding box center [213, 315] width 27 height 5
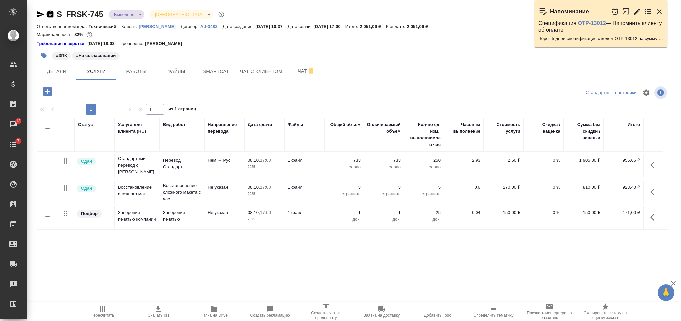
click at [50, 16] on icon "button" at bounding box center [50, 14] width 6 height 7
click at [48, 16] on icon "button" at bounding box center [50, 14] width 6 height 7
click at [131, 71] on span "Работы" at bounding box center [136, 71] width 32 height 8
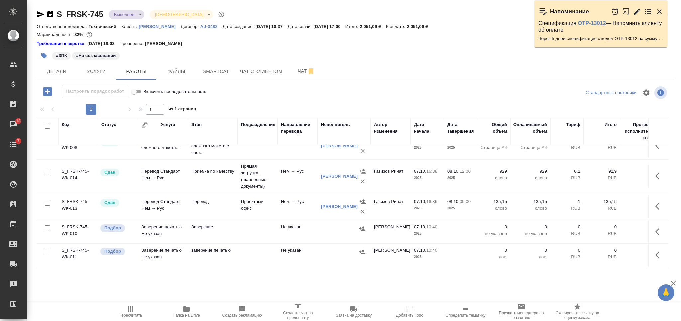
scroll to position [26, 0]
click at [49, 225] on input "checkbox" at bounding box center [48, 228] width 6 height 6
checkbox input "true"
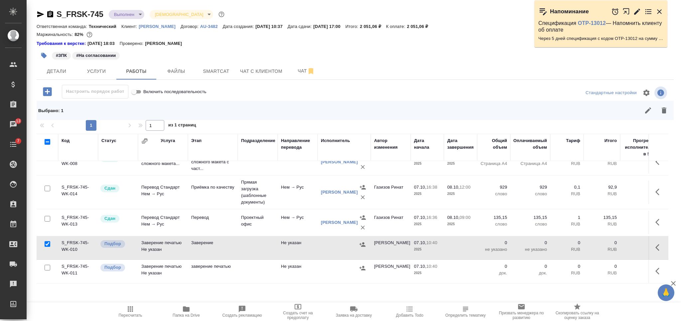
click at [47, 240] on input "checkbox" at bounding box center [48, 268] width 6 height 6
checkbox input "true"
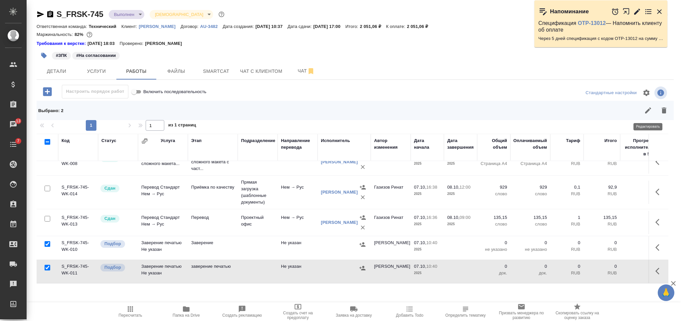
click at [510, 112] on icon "button" at bounding box center [664, 110] width 8 height 8
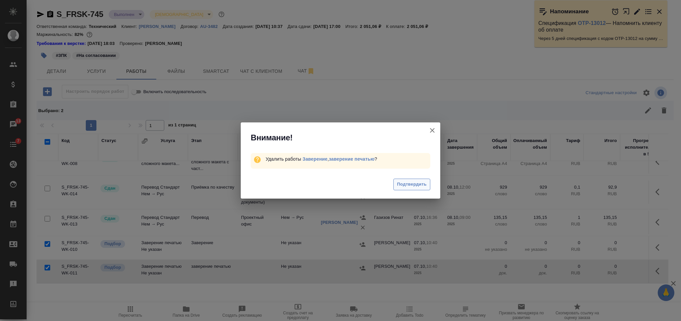
click at [417, 184] on span "Подтвердить" at bounding box center [412, 184] width 30 height 8
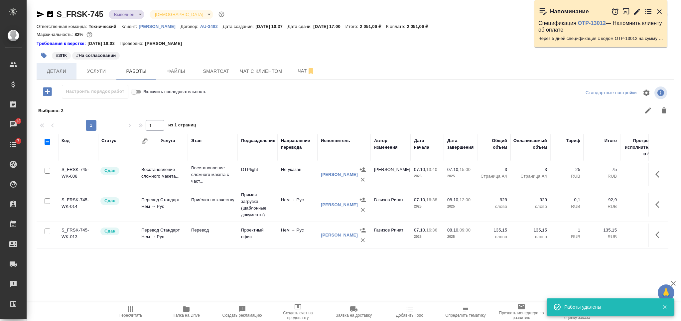
scroll to position [0, 0]
click at [63, 72] on span "Детали" at bounding box center [57, 71] width 32 height 8
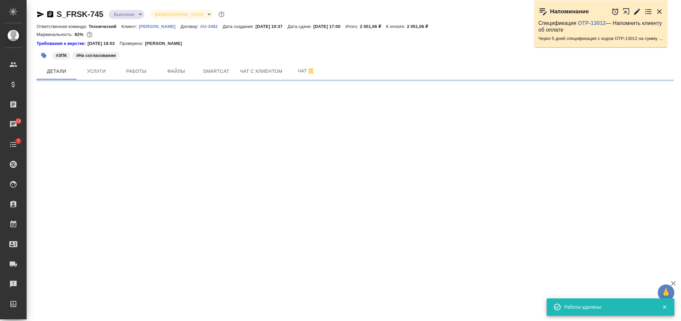
select select "RU"
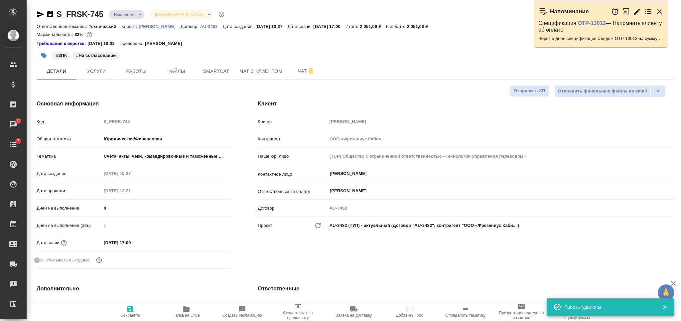
type textarea "x"
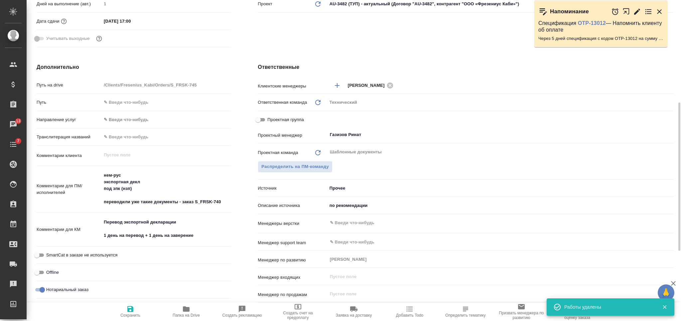
click at [344, 189] on body "🙏 .cls-1 fill:#fff; AWATERA Nikiforova Valeria Клиенты Спецификации Заказы 13 Ч…" at bounding box center [340, 160] width 681 height 321
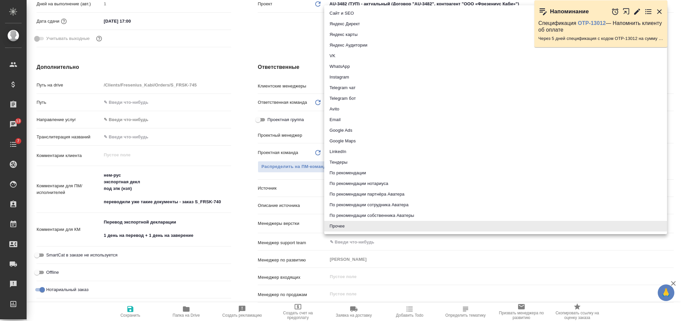
click at [360, 119] on li "Email" at bounding box center [495, 119] width 343 height 11
type textarea "x"
type input "emailAds"
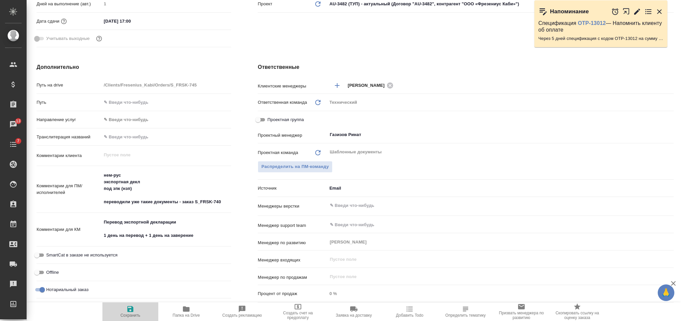
click at [132, 240] on span "Сохранить" at bounding box center [130, 315] width 20 height 5
type textarea "x"
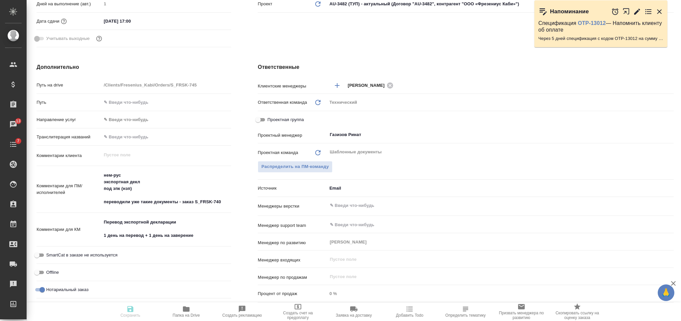
type textarea "x"
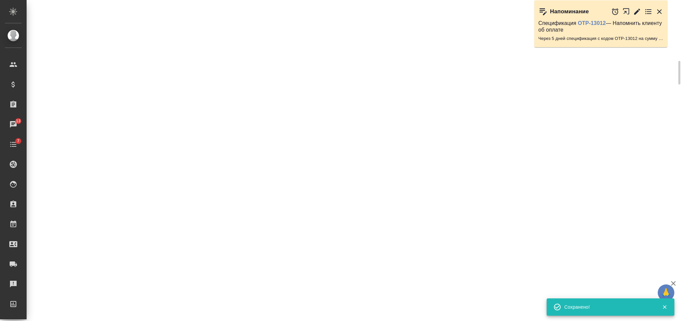
select select "RU"
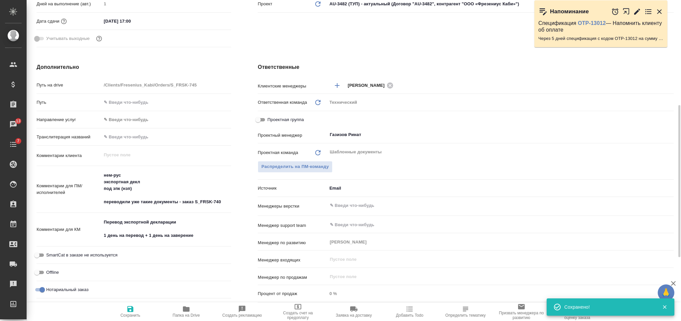
type textarea "x"
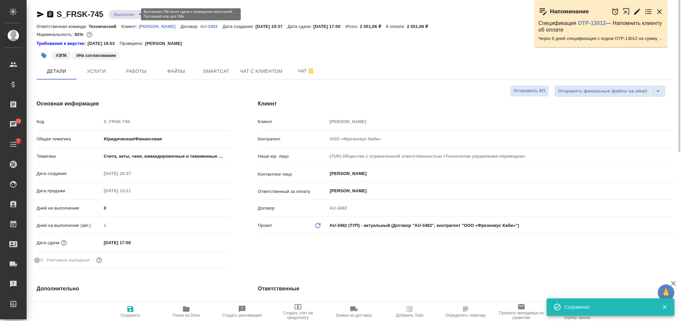
click at [131, 15] on body "🙏 .cls-1 fill:#fff; AWATERA Nikiforova Valeria Клиенты Спецификации Заказы 13 Ч…" at bounding box center [340, 160] width 681 height 321
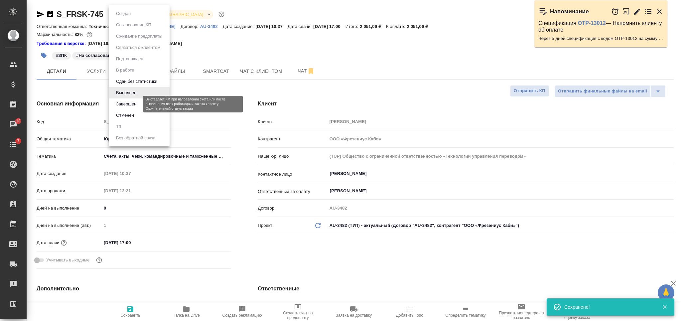
click at [125, 105] on button "Завершен" at bounding box center [126, 103] width 24 height 7
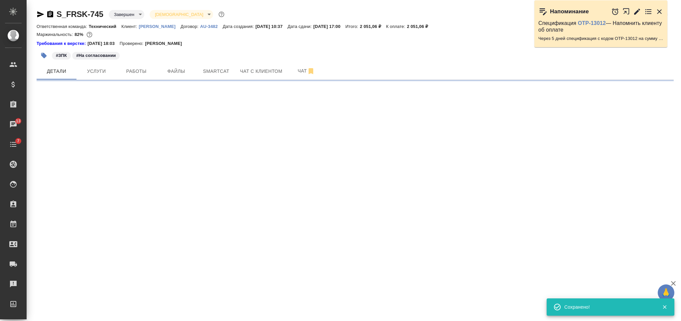
click at [43, 54] on icon "button" at bounding box center [44, 56] width 6 height 6
select select "RU"
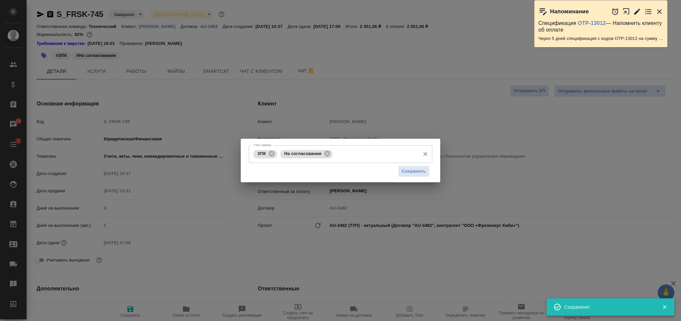
type textarea "x"
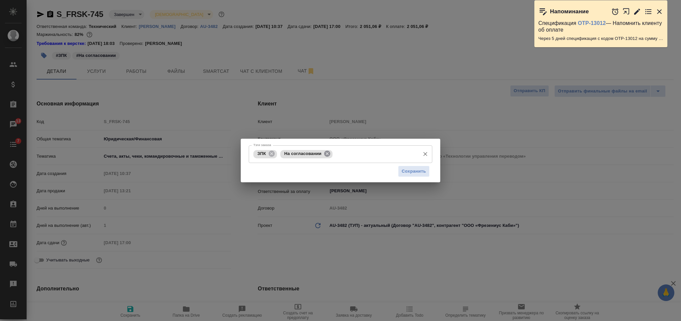
click at [327, 152] on icon at bounding box center [327, 154] width 6 height 6
click at [421, 172] on span "Сохранить" at bounding box center [414, 172] width 24 height 8
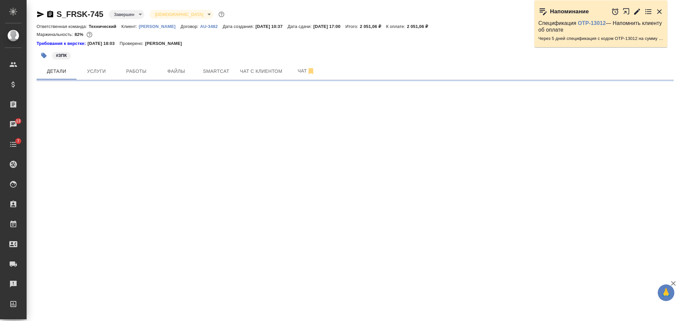
select select "RU"
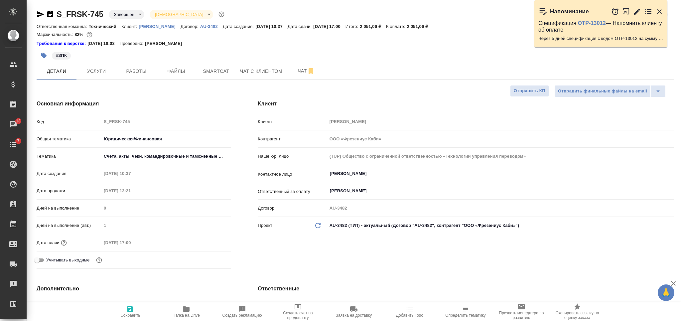
type textarea "x"
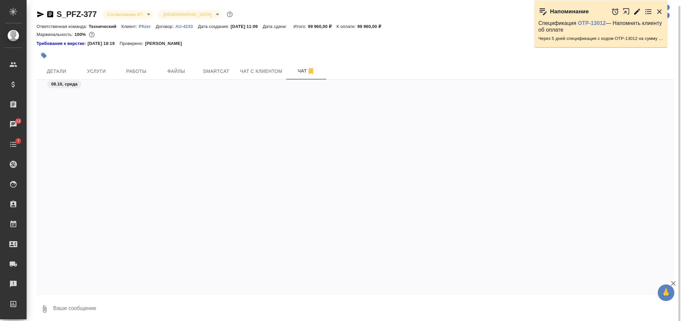
scroll to position [3584, 0]
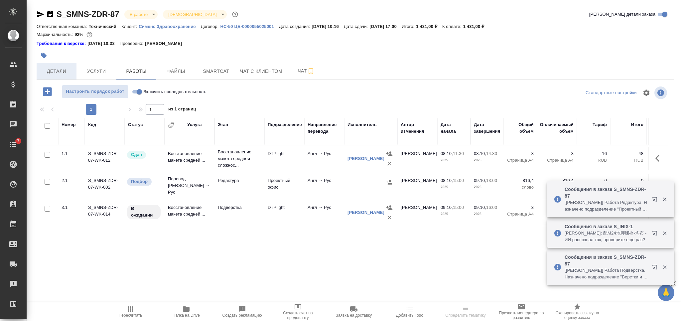
click at [59, 77] on button "Детали" at bounding box center [57, 71] width 40 height 17
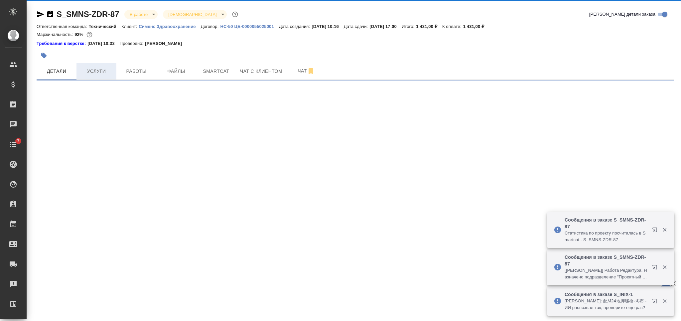
select select "RU"
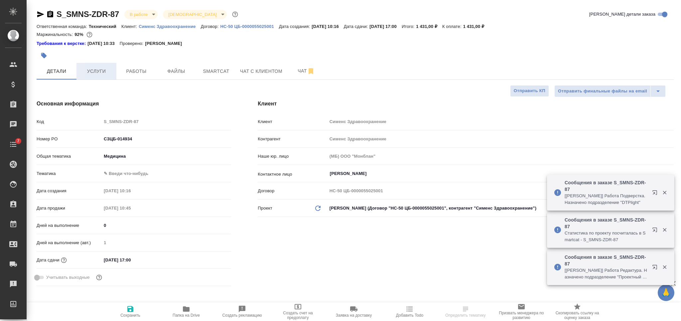
type textarea "x"
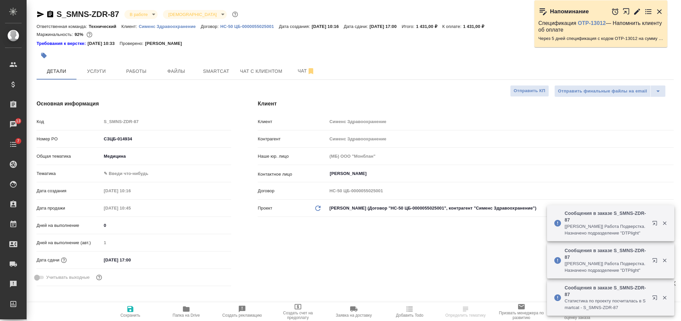
type textarea "x"
select select "RU"
type textarea "x"
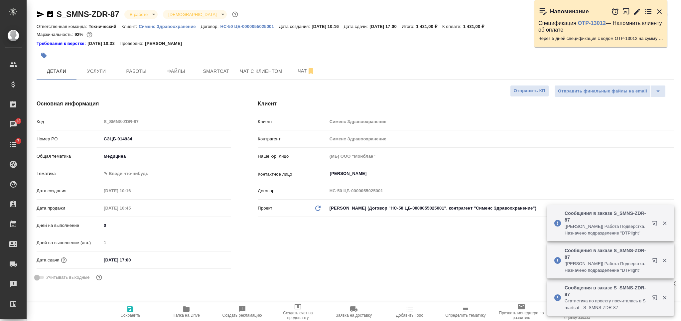
type textarea "x"
